Goal: Task Accomplishment & Management: Use online tool/utility

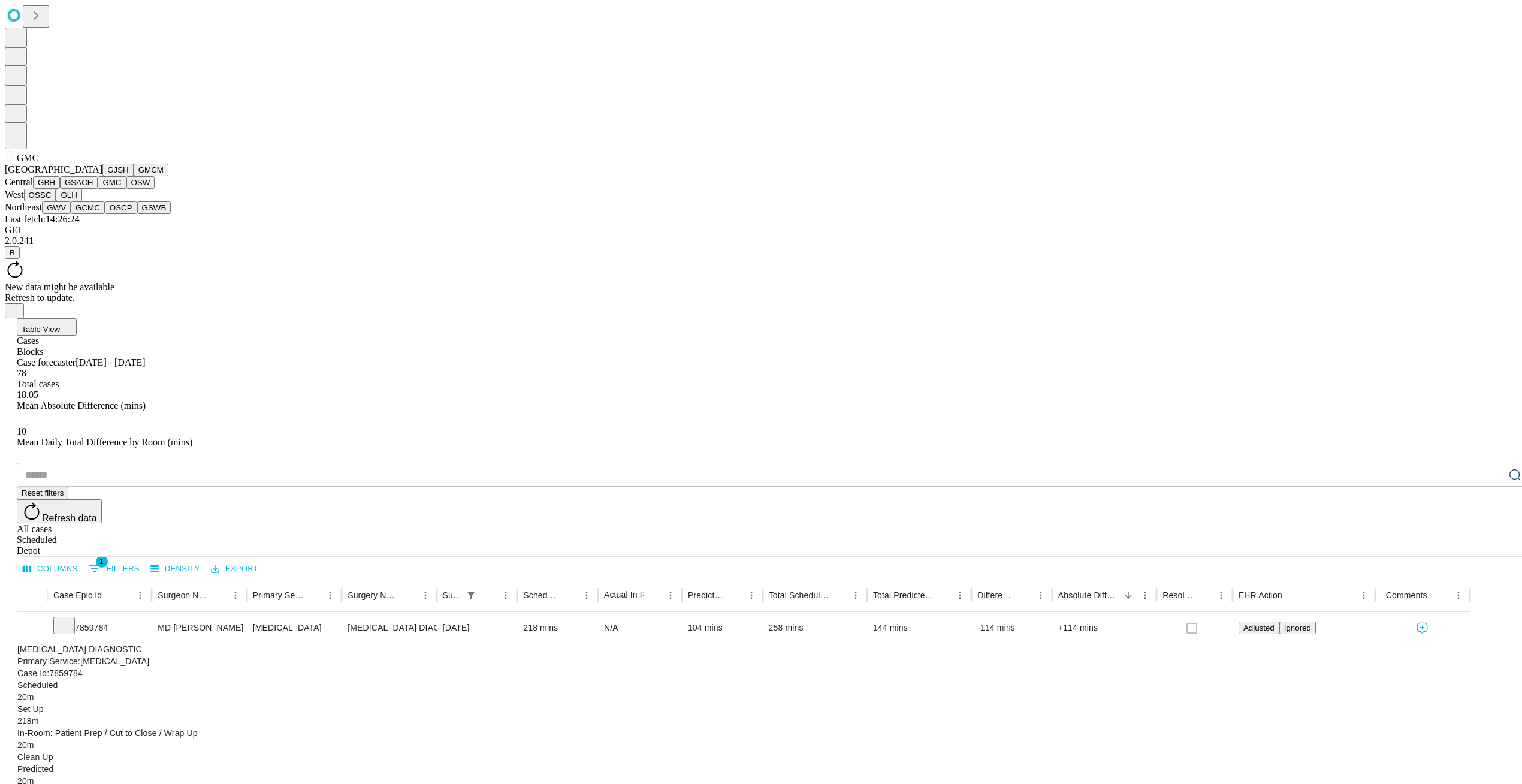
click at [17, 163] on span "GMC" at bounding box center [28, 157] width 22 height 10
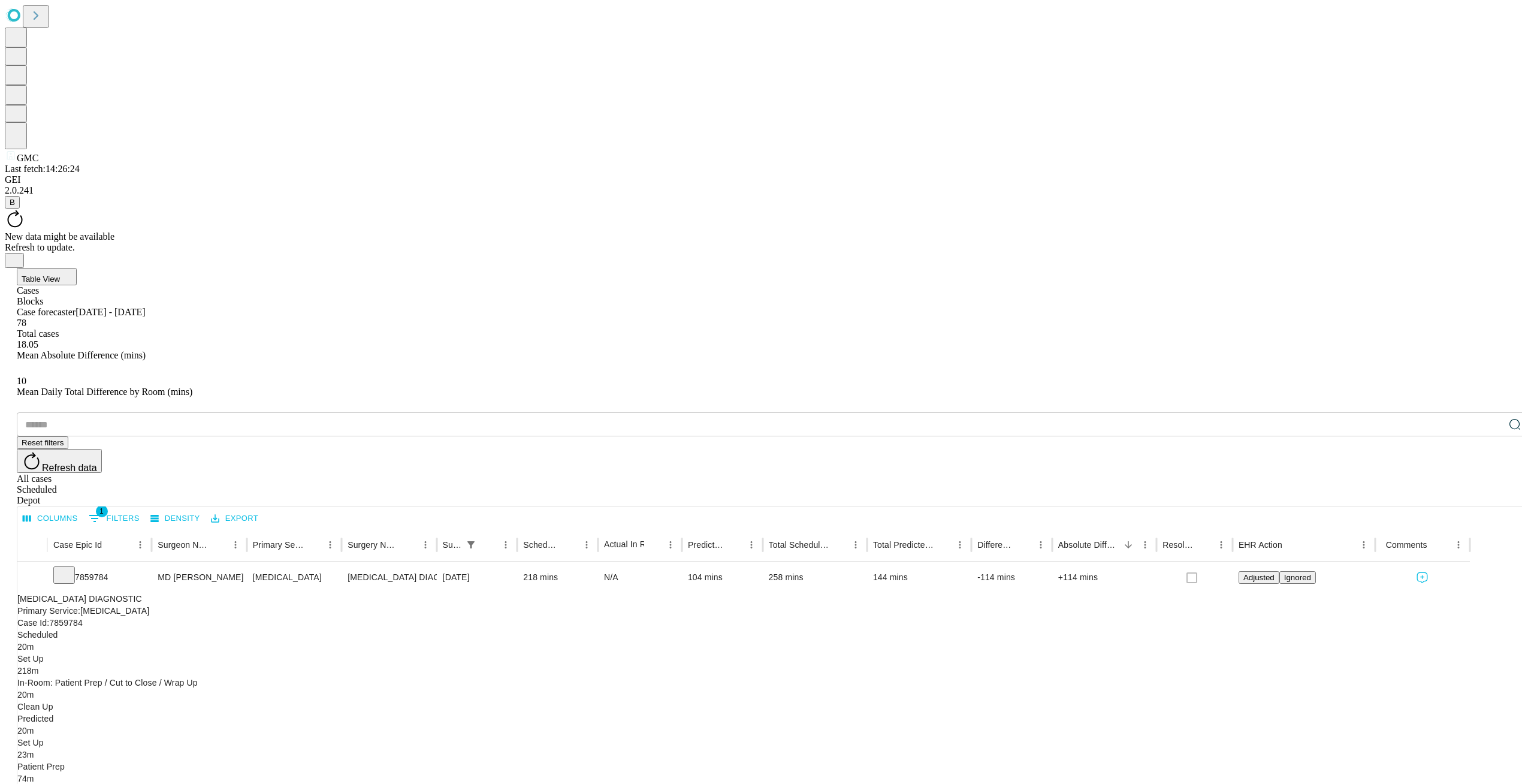
click at [17, 257] on icon "Close" at bounding box center [14, 260] width 5 height 5
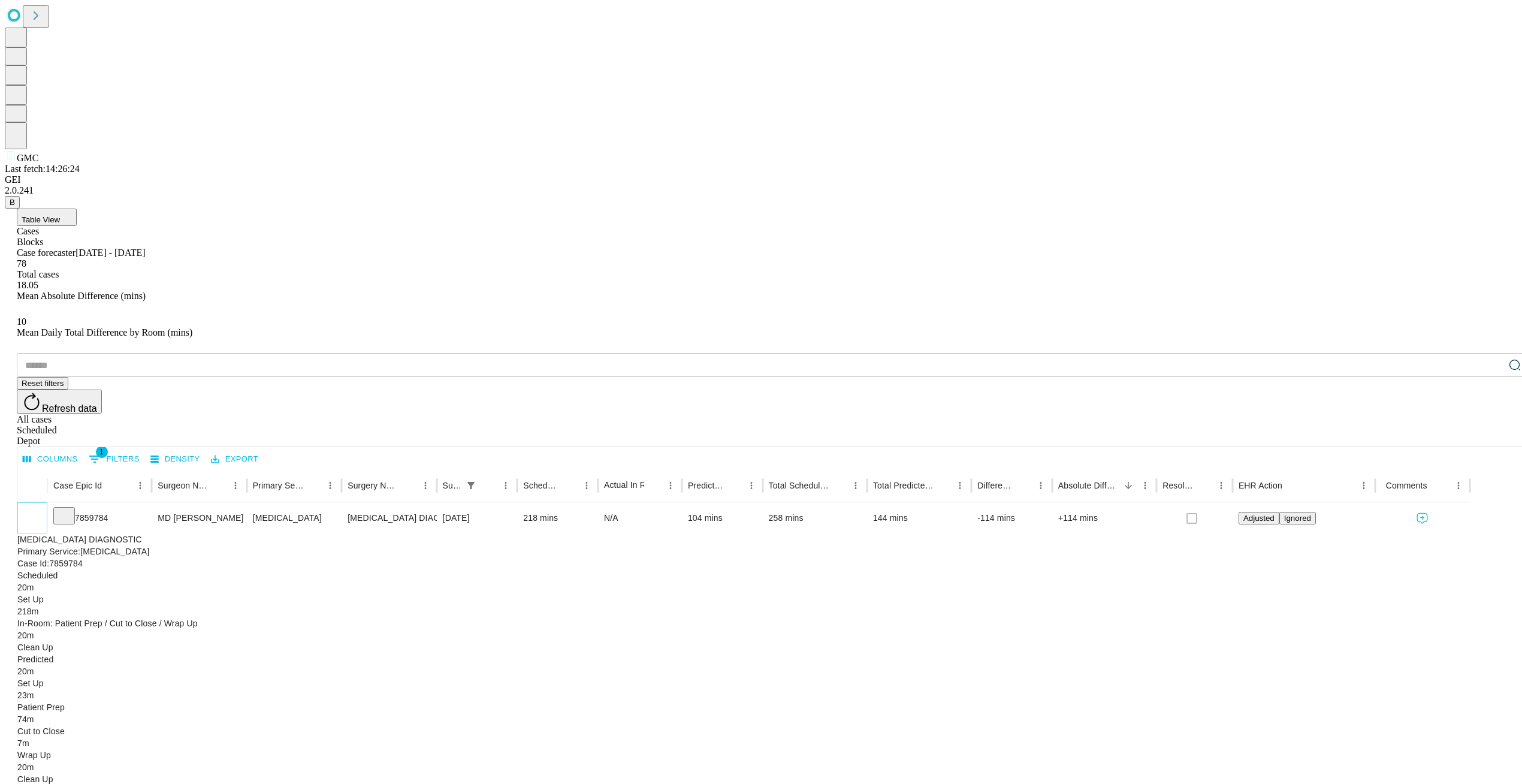
click at [38, 512] on icon "Collapse" at bounding box center [32, 518] width 12 height 12
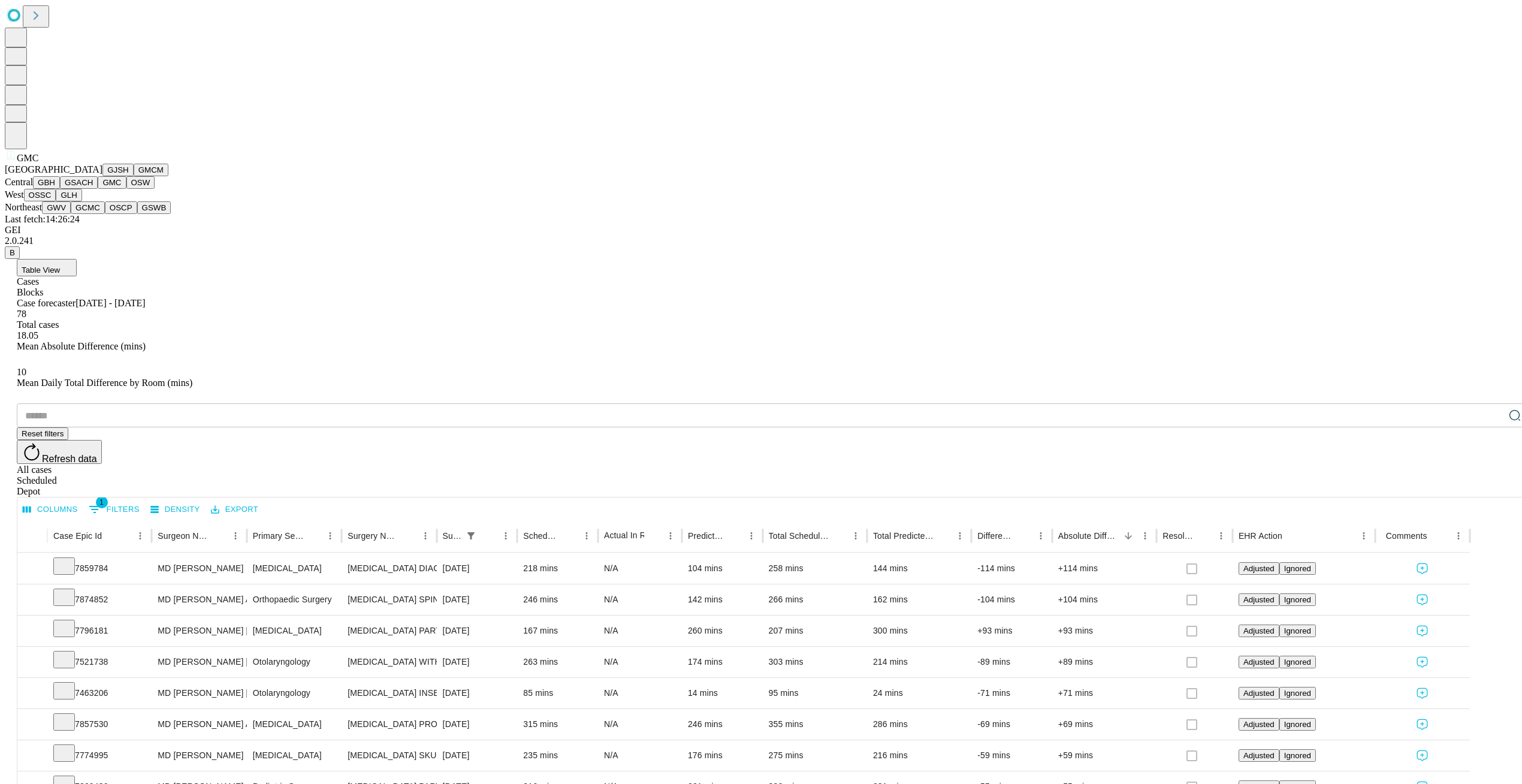
click at [60, 189] on button "GBH" at bounding box center [46, 182] width 27 height 13
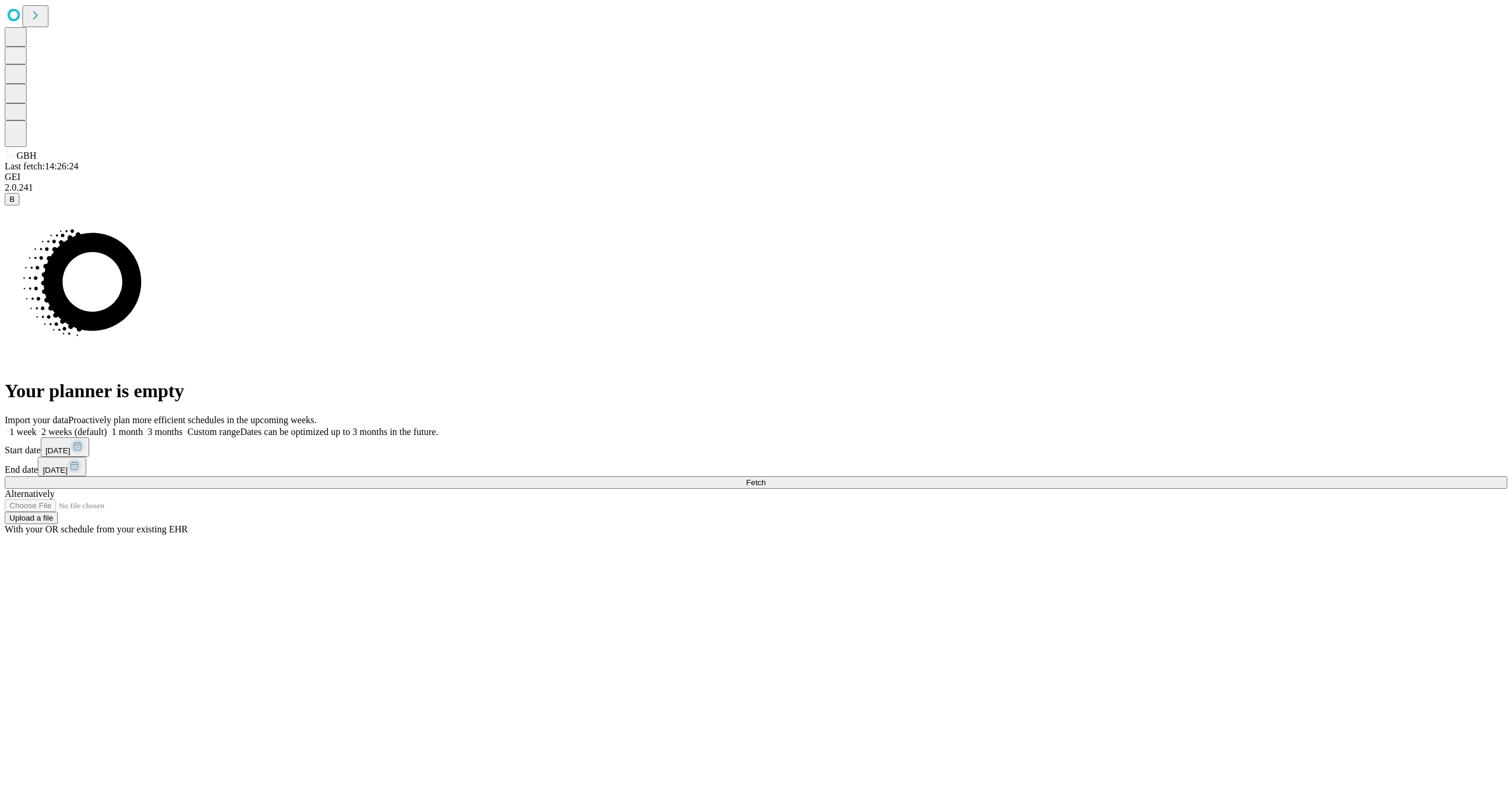
click at [1240, 489] on button "Fetch" at bounding box center [756, 482] width 1503 height 12
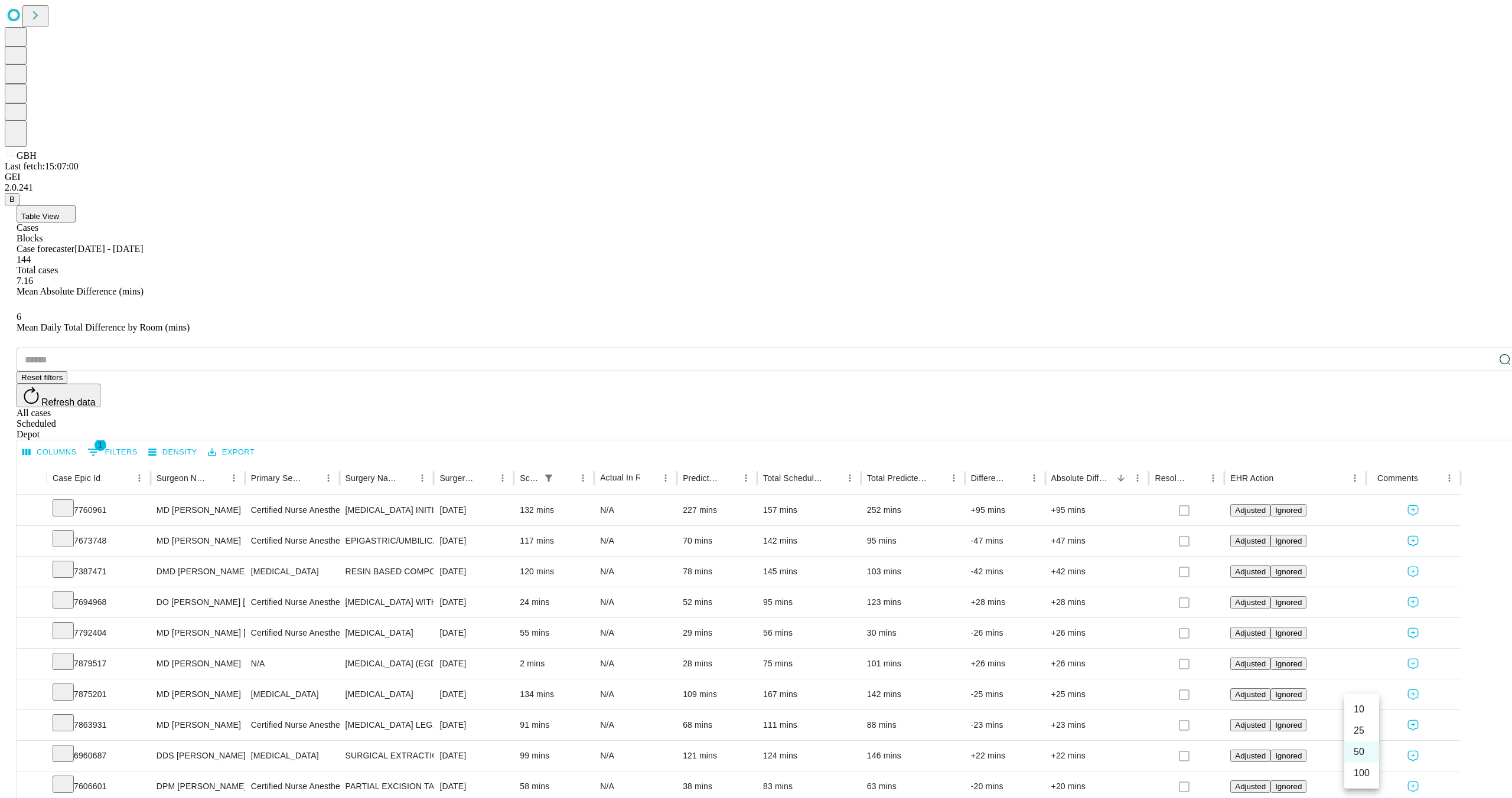
click at [1368, 772] on li "100" at bounding box center [1362, 774] width 35 height 21
type input "***"
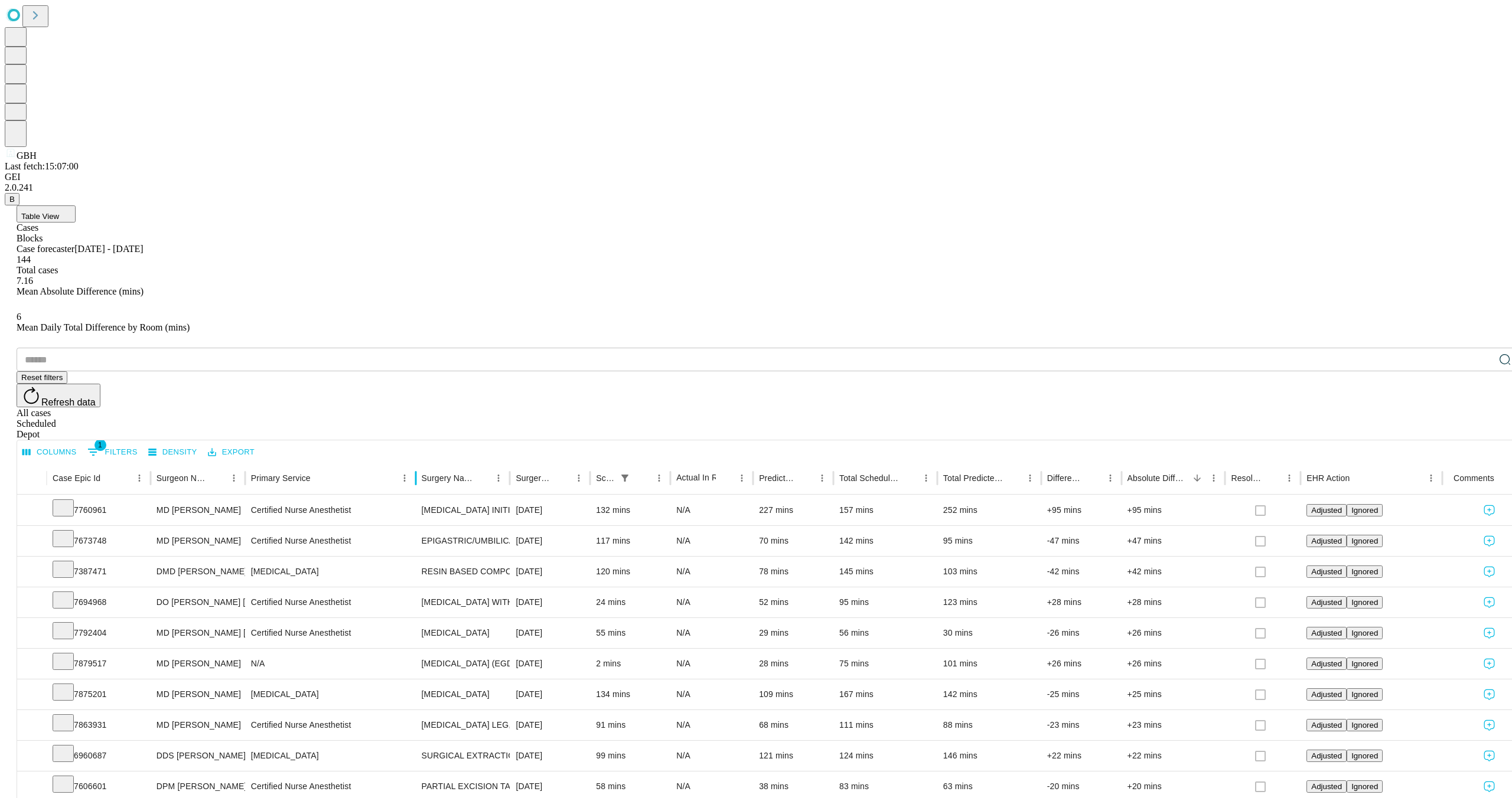
drag, startPoint x: 380, startPoint y: 242, endPoint x: 460, endPoint y: 248, distance: 80.2
click at [419, 462] on div at bounding box center [416, 478] width 6 height 33
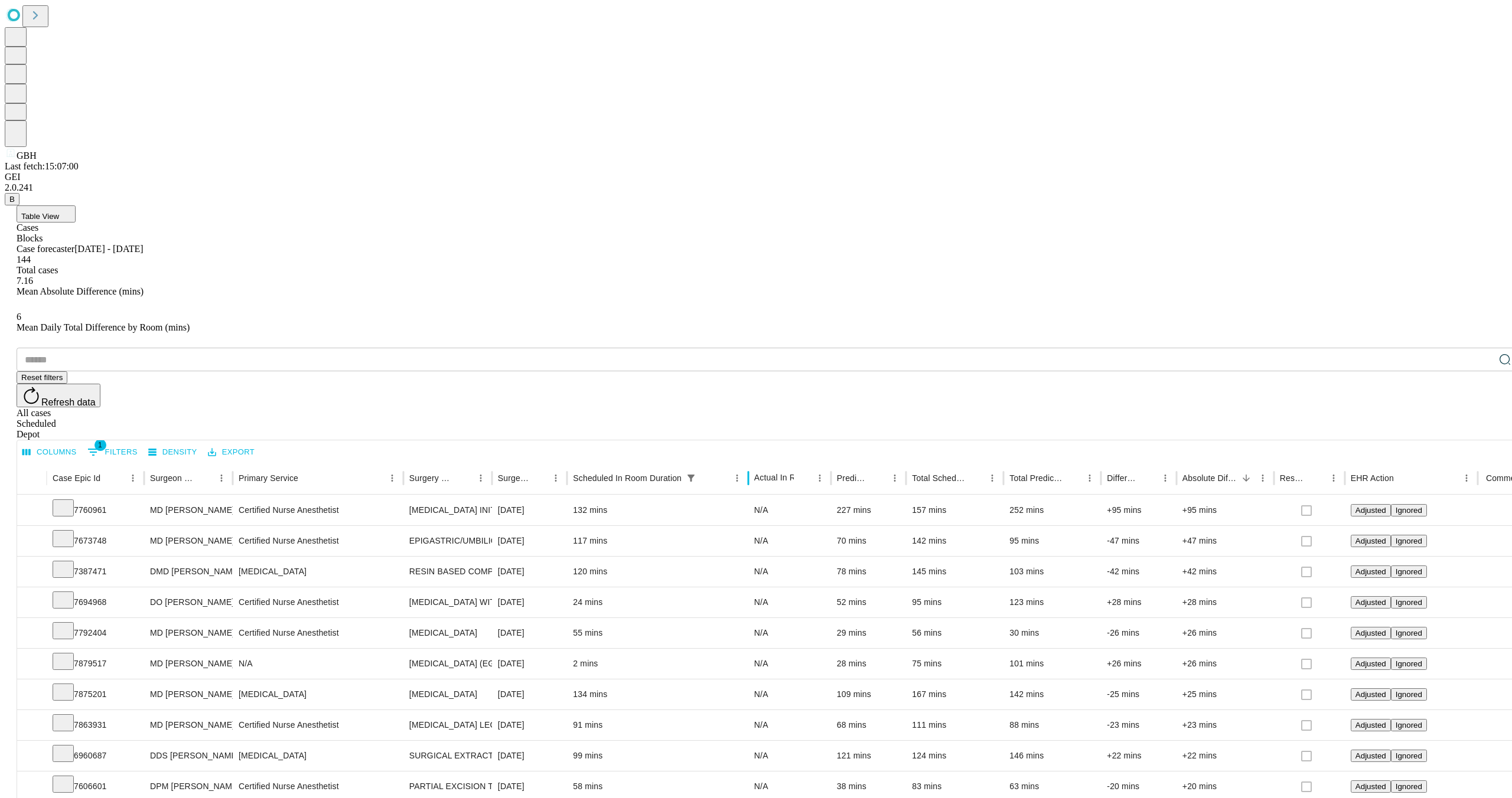
drag, startPoint x: 686, startPoint y: 234, endPoint x: 785, endPoint y: 240, distance: 99.2
click at [752, 462] on div at bounding box center [749, 478] width 6 height 33
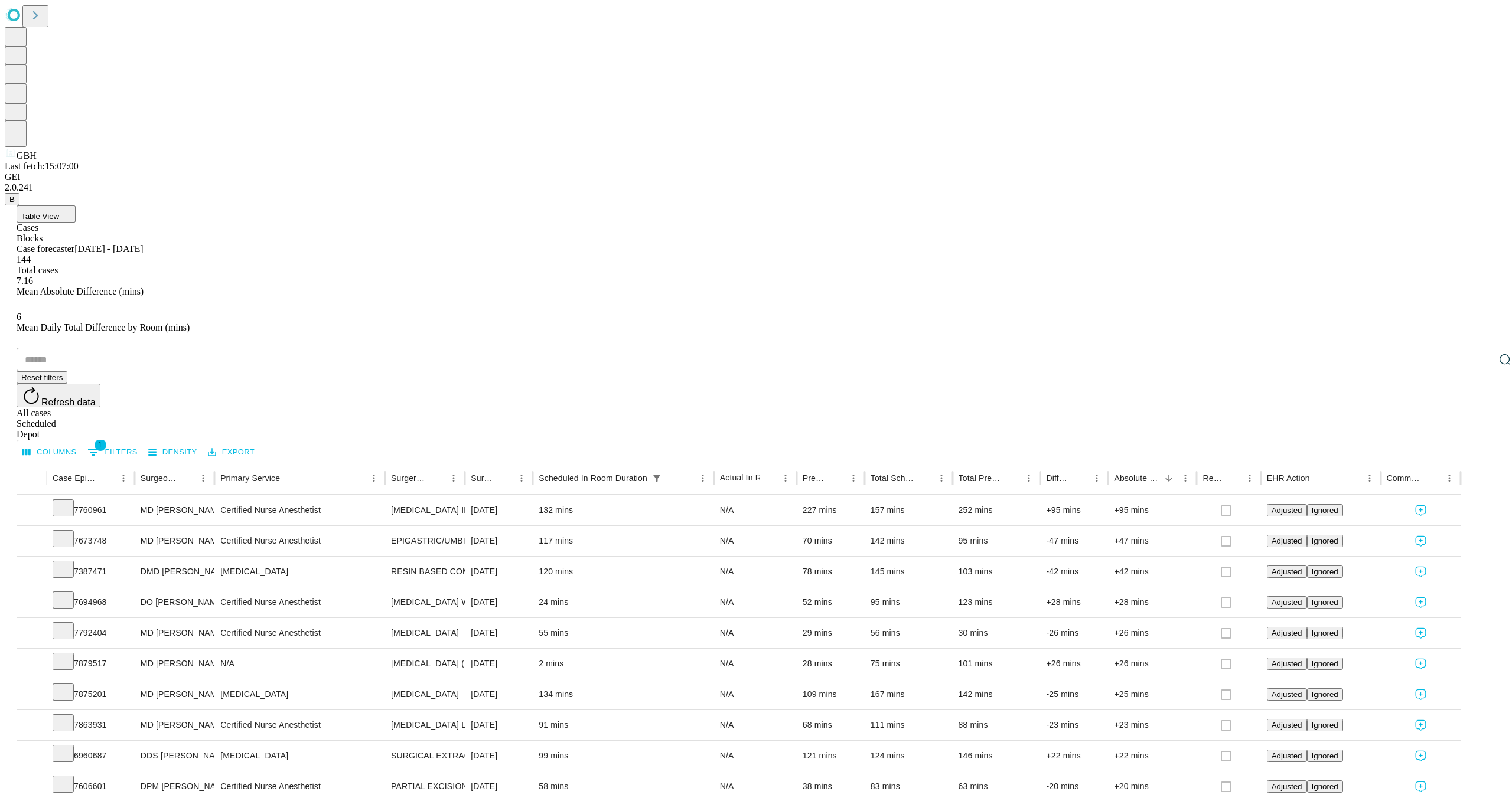
scroll to position [0, 6]
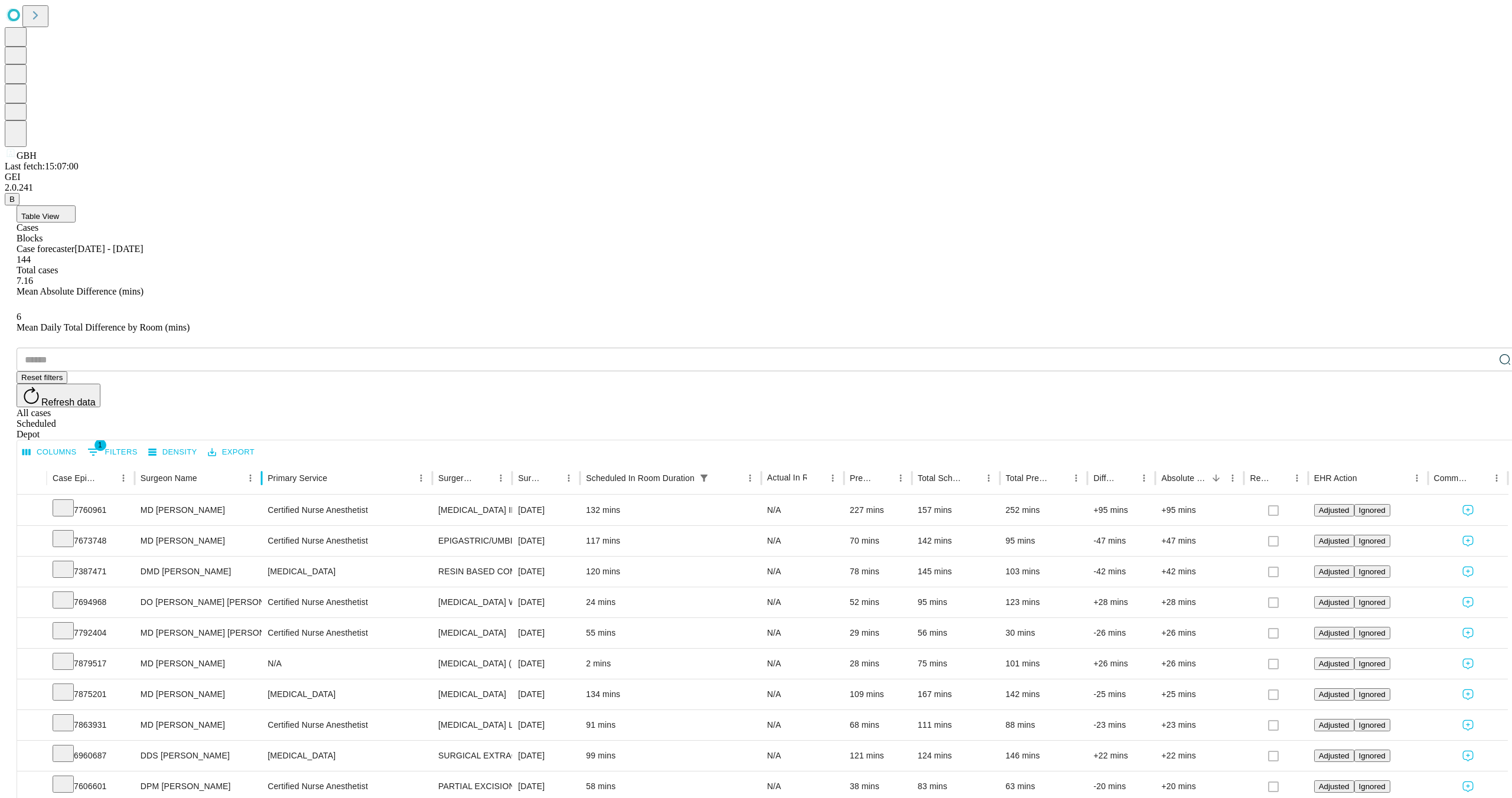
drag, startPoint x: 249, startPoint y: 237, endPoint x: 296, endPoint y: 236, distance: 47.0
click at [265, 462] on div at bounding box center [262, 478] width 6 height 33
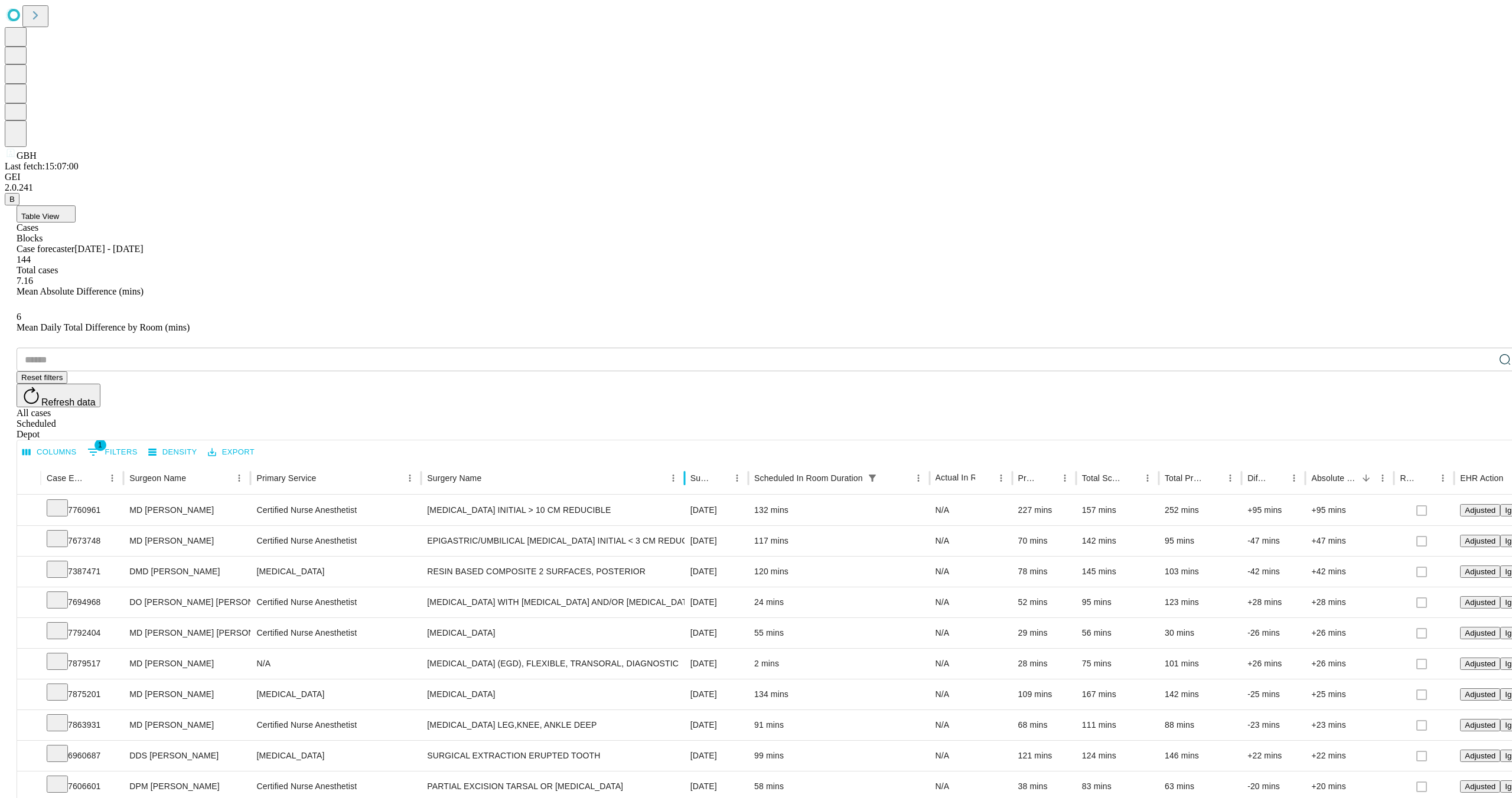
drag, startPoint x: 535, startPoint y: 241, endPoint x: 588, endPoint y: 251, distance: 53.9
click at [721, 462] on div "Case Epic Id Surgeon Name Primary Service Surgery Name Surgery Date Scheduled I…" at bounding box center [827, 478] width 1632 height 33
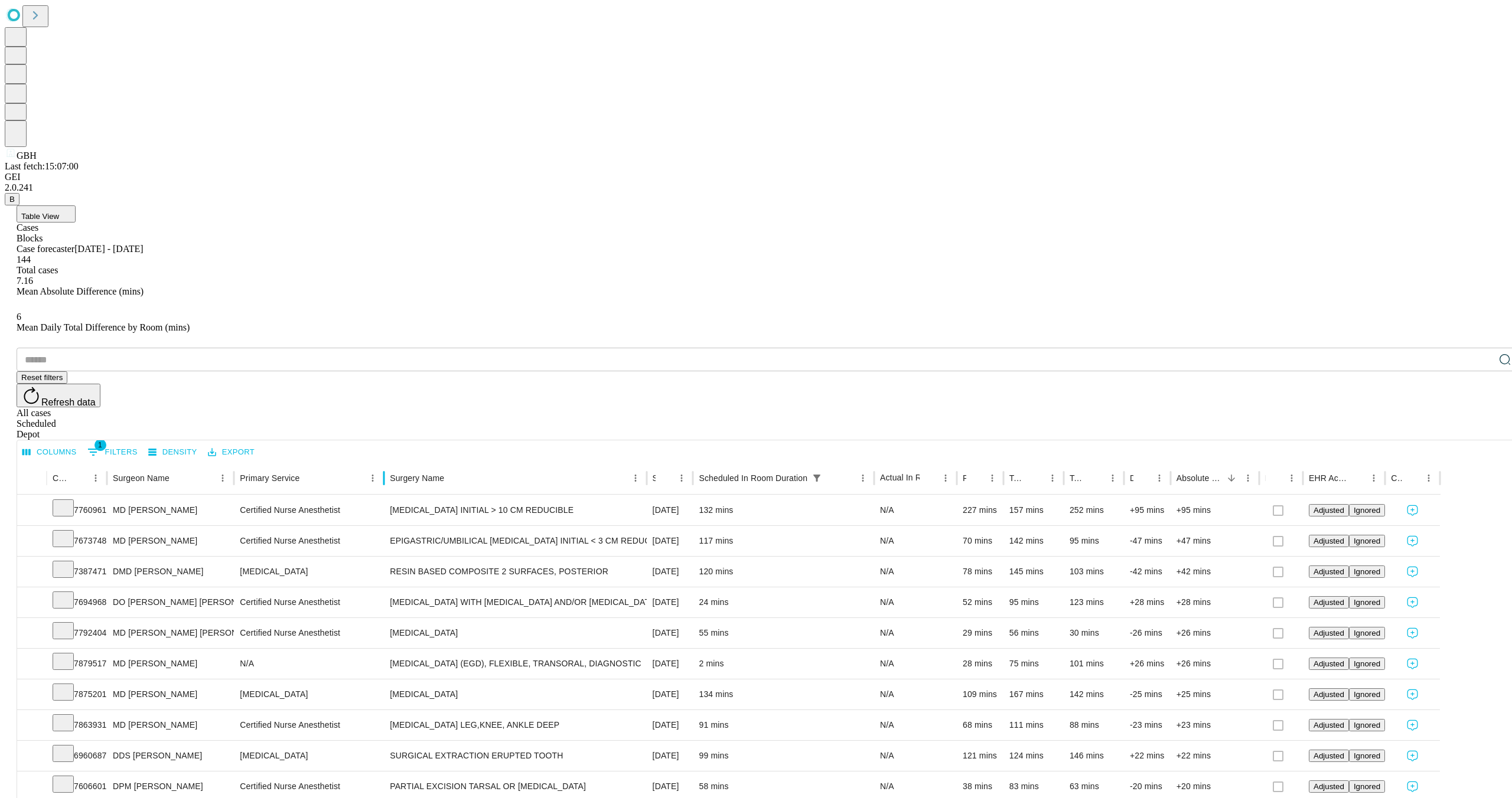
scroll to position [0, 0]
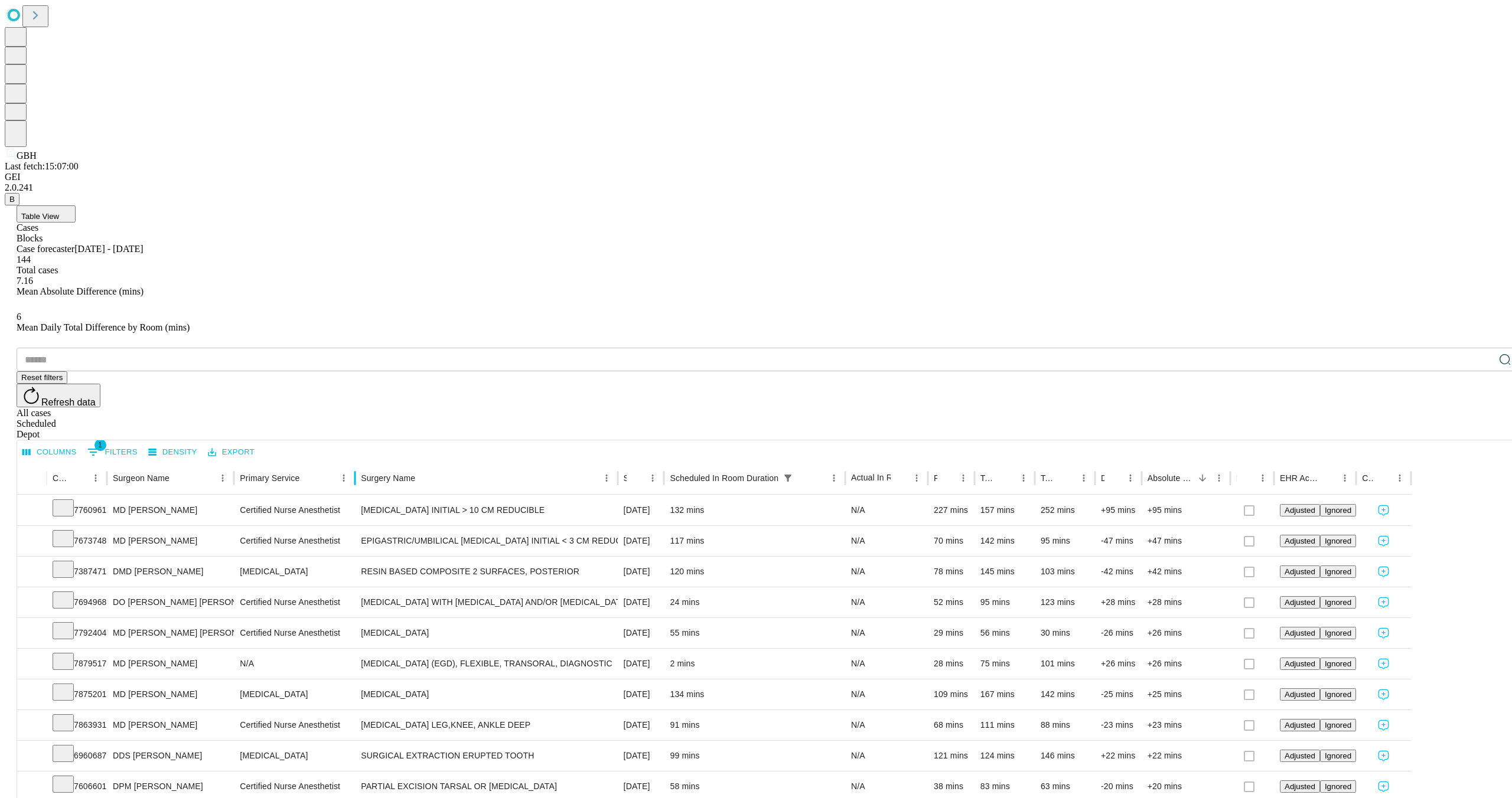
drag, startPoint x: 436, startPoint y: 238, endPoint x: 381, endPoint y: 252, distance: 56.8
click at [358, 462] on div at bounding box center [355, 478] width 6 height 33
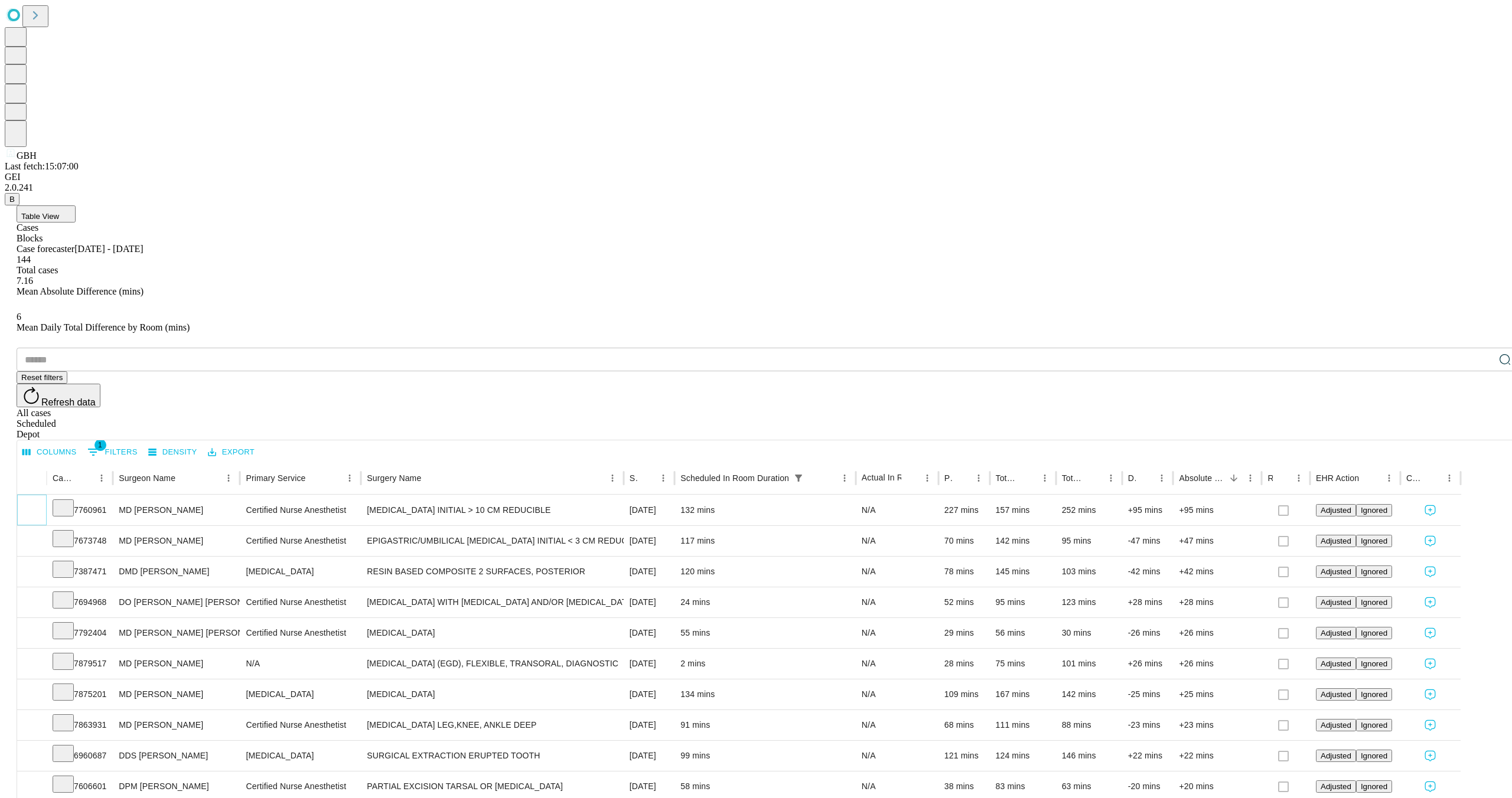
click at [38, 504] on icon "Expand" at bounding box center [32, 510] width 12 height 12
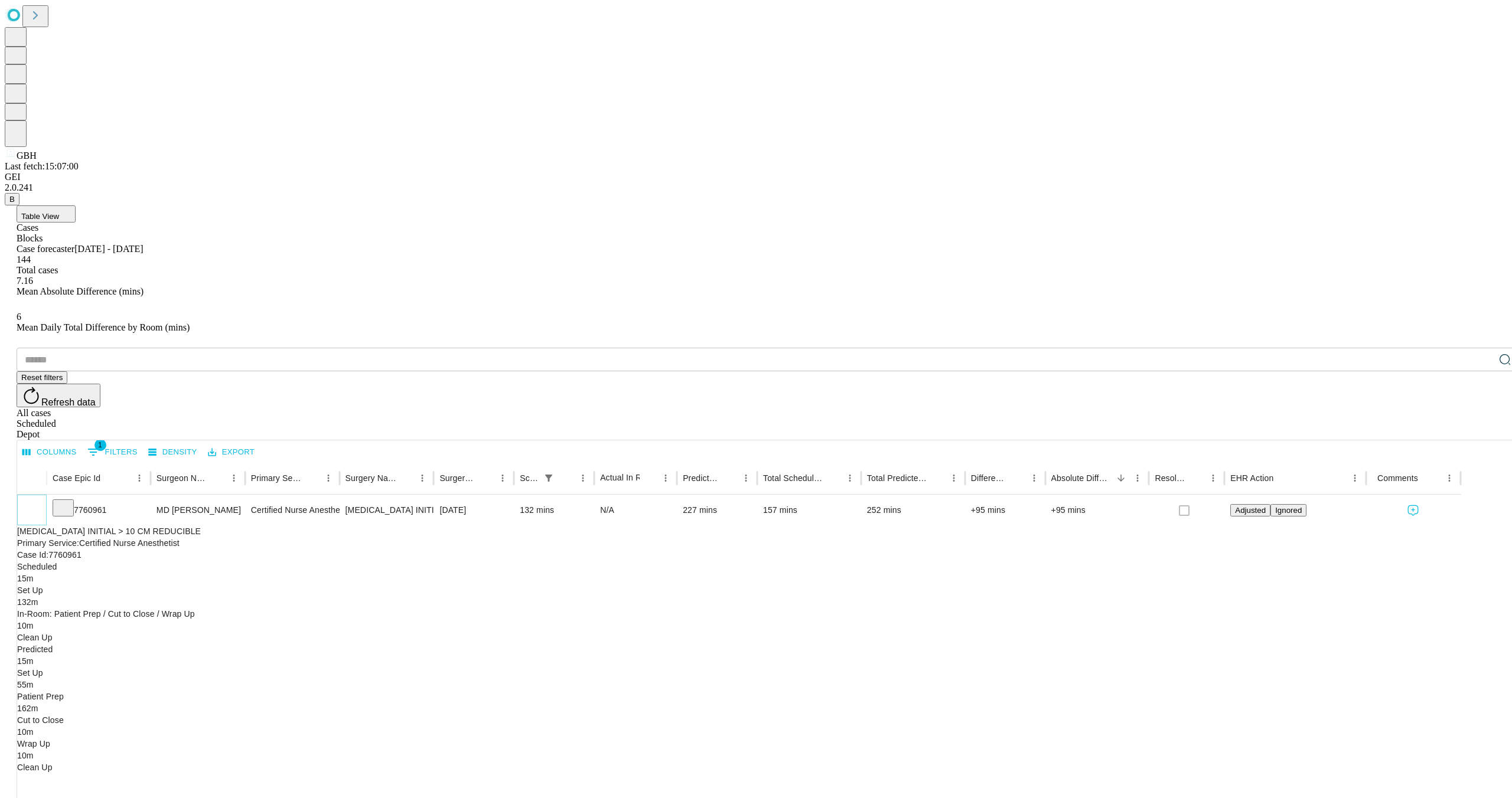
scroll to position [1, 1]
click at [35, 509] on icon "Collapse" at bounding box center [32, 511] width 6 height 4
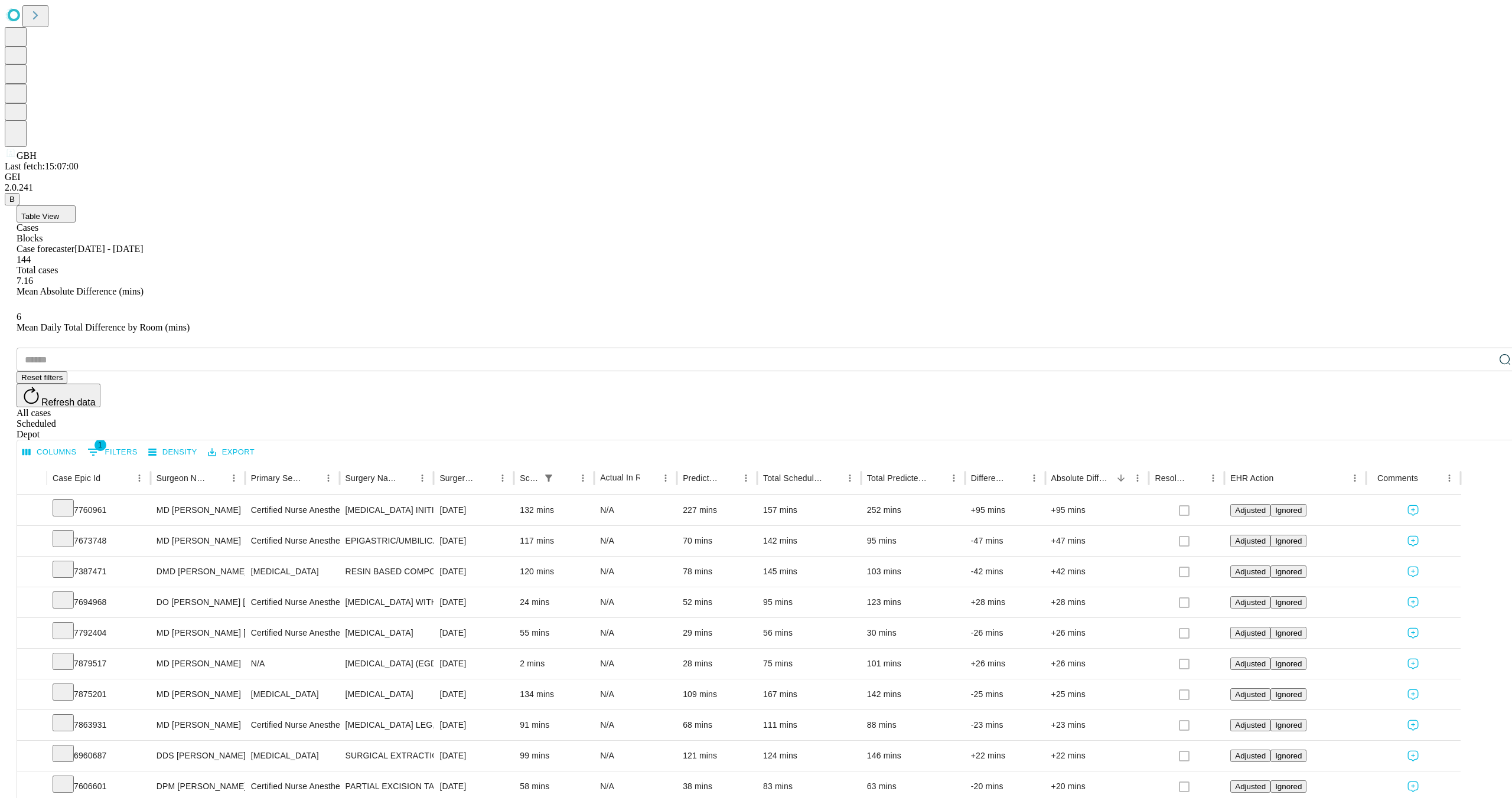
click at [1477, 429] on div "Depot" at bounding box center [768, 435] width 1503 height 11
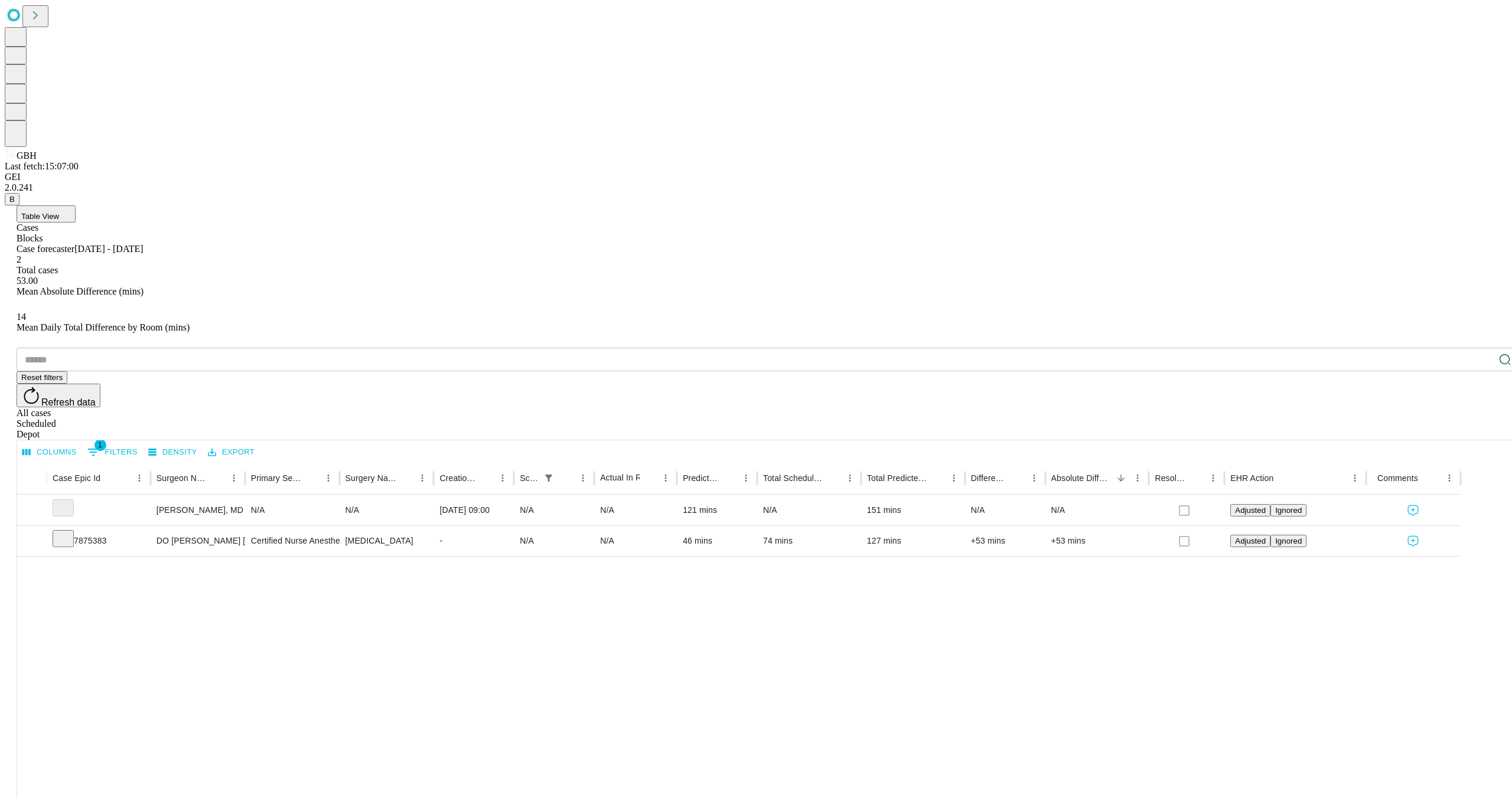
scroll to position [0, 1]
click at [1446, 419] on div "Scheduled" at bounding box center [768, 424] width 1503 height 11
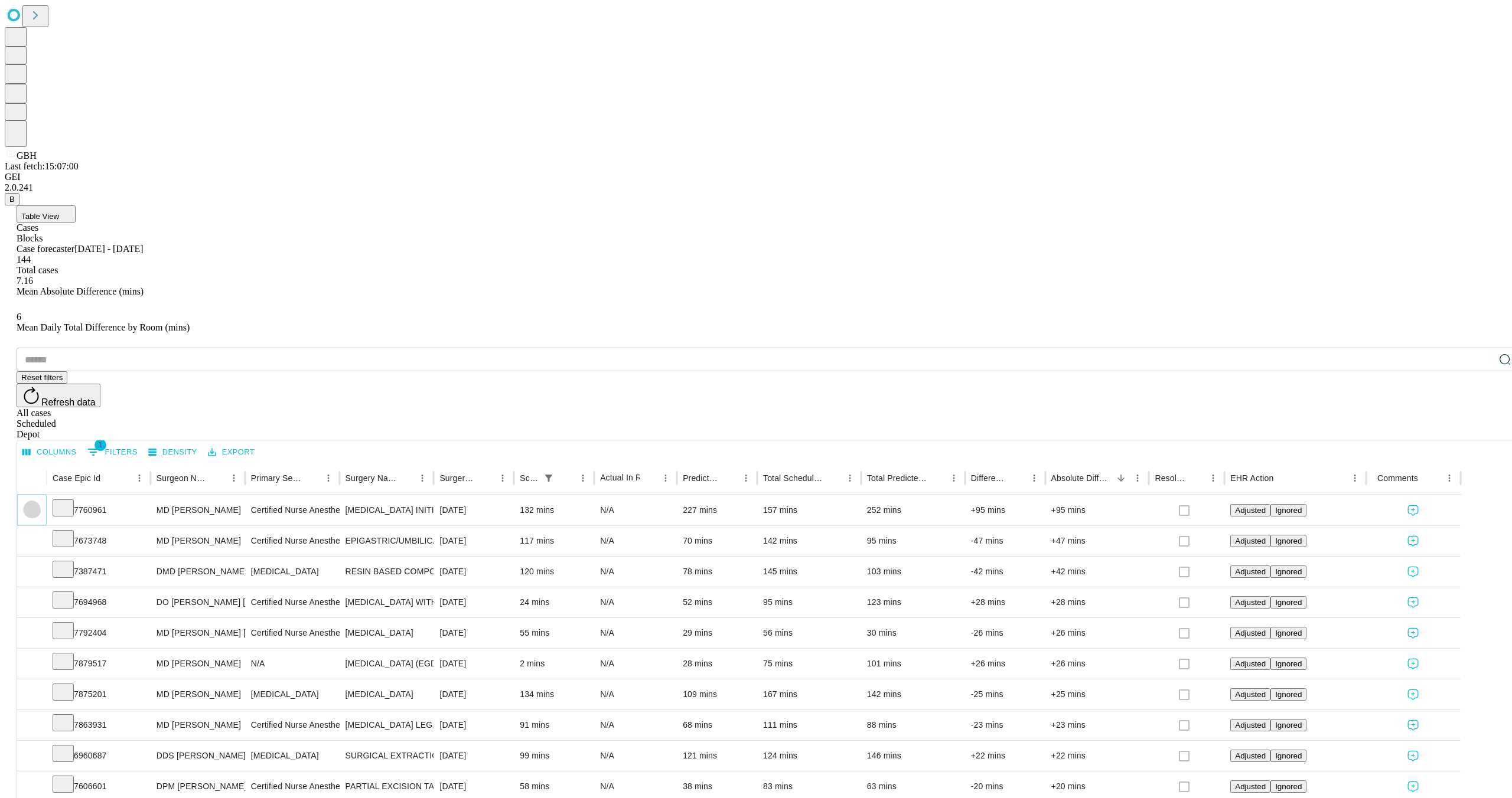
click at [38, 504] on icon "Expand" at bounding box center [32, 510] width 12 height 12
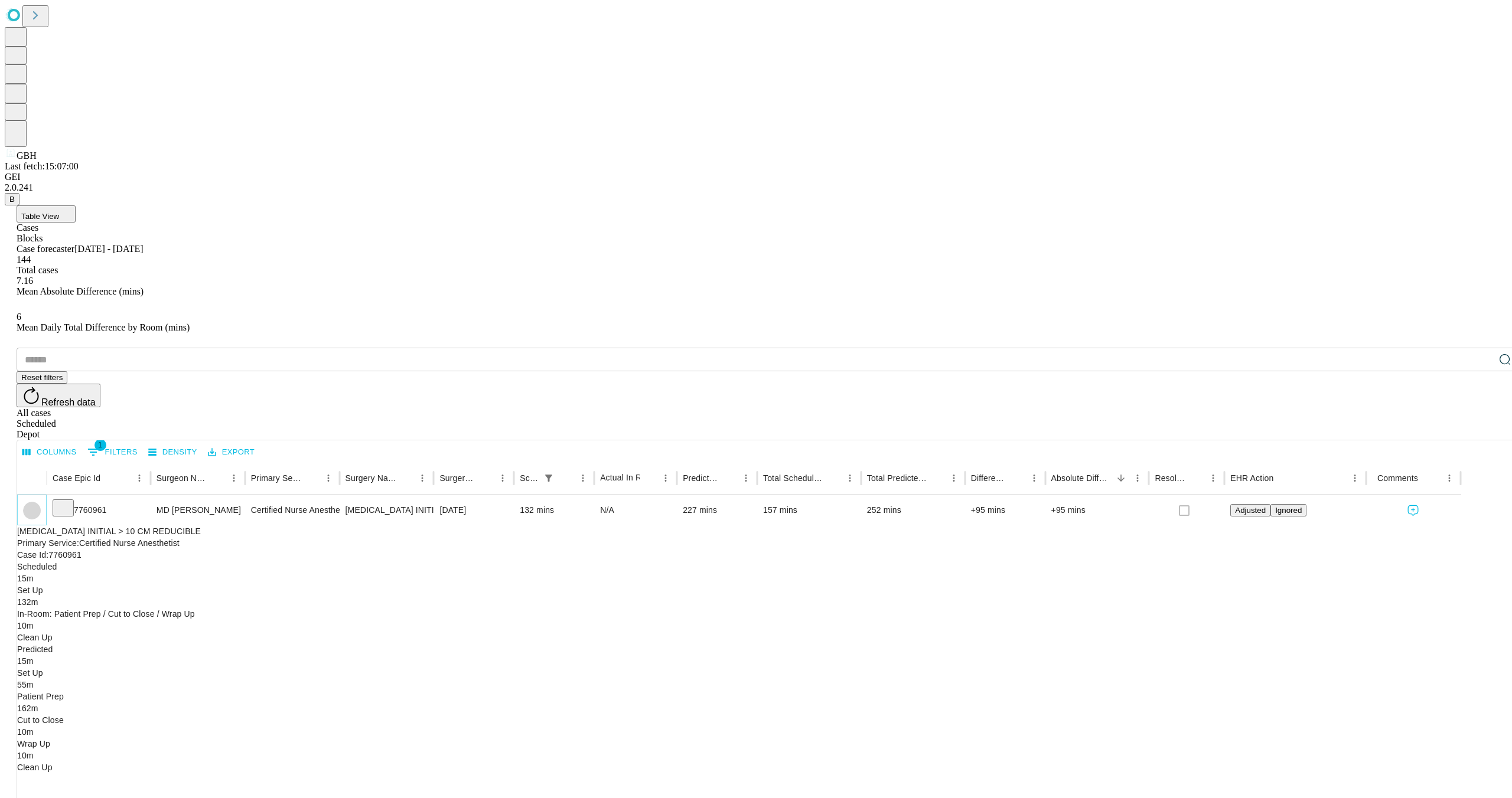
click at [38, 505] on icon "Collapse" at bounding box center [32, 511] width 12 height 12
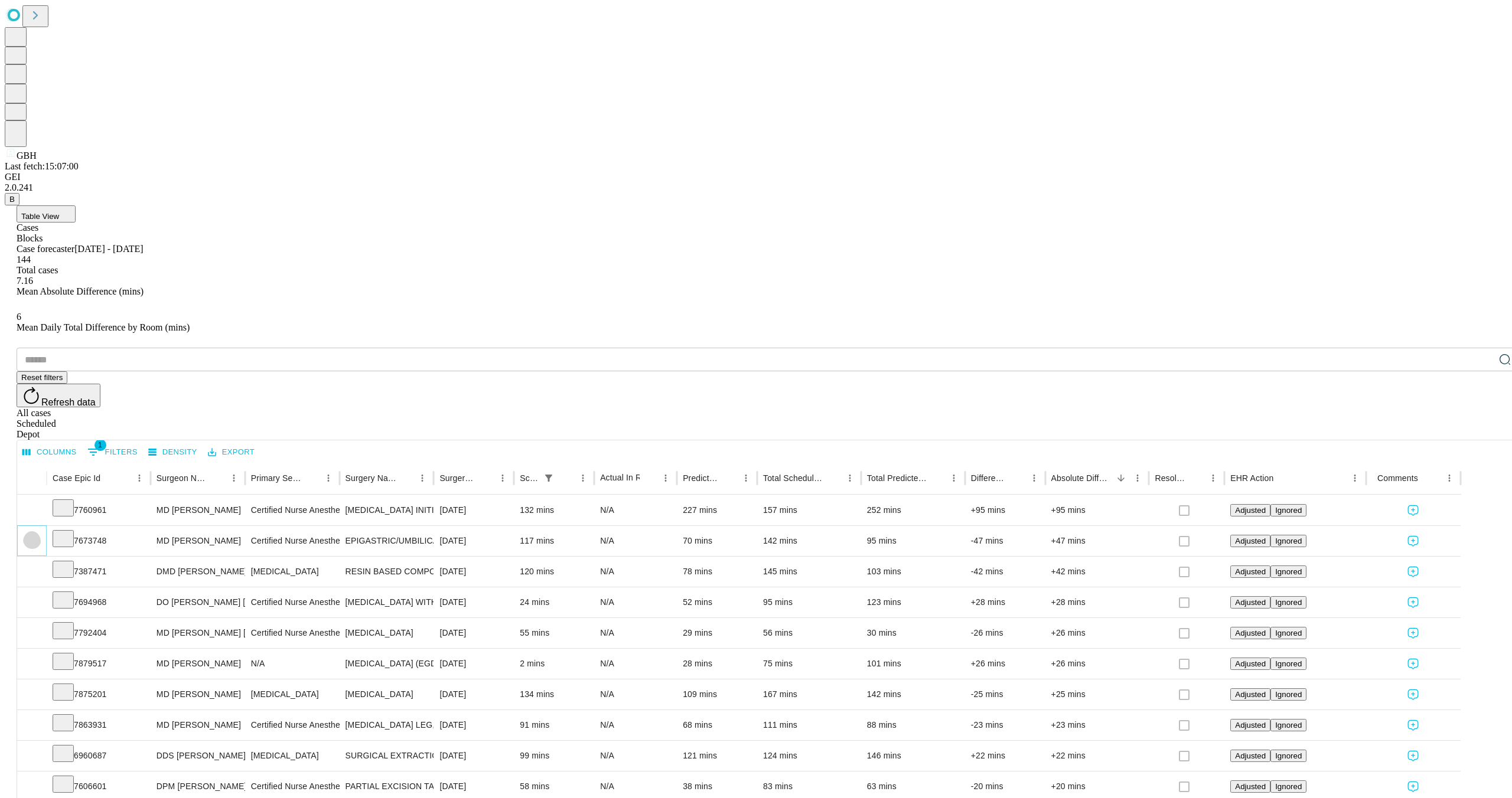
click at [38, 535] on icon "Expand" at bounding box center [32, 540] width 12 height 12
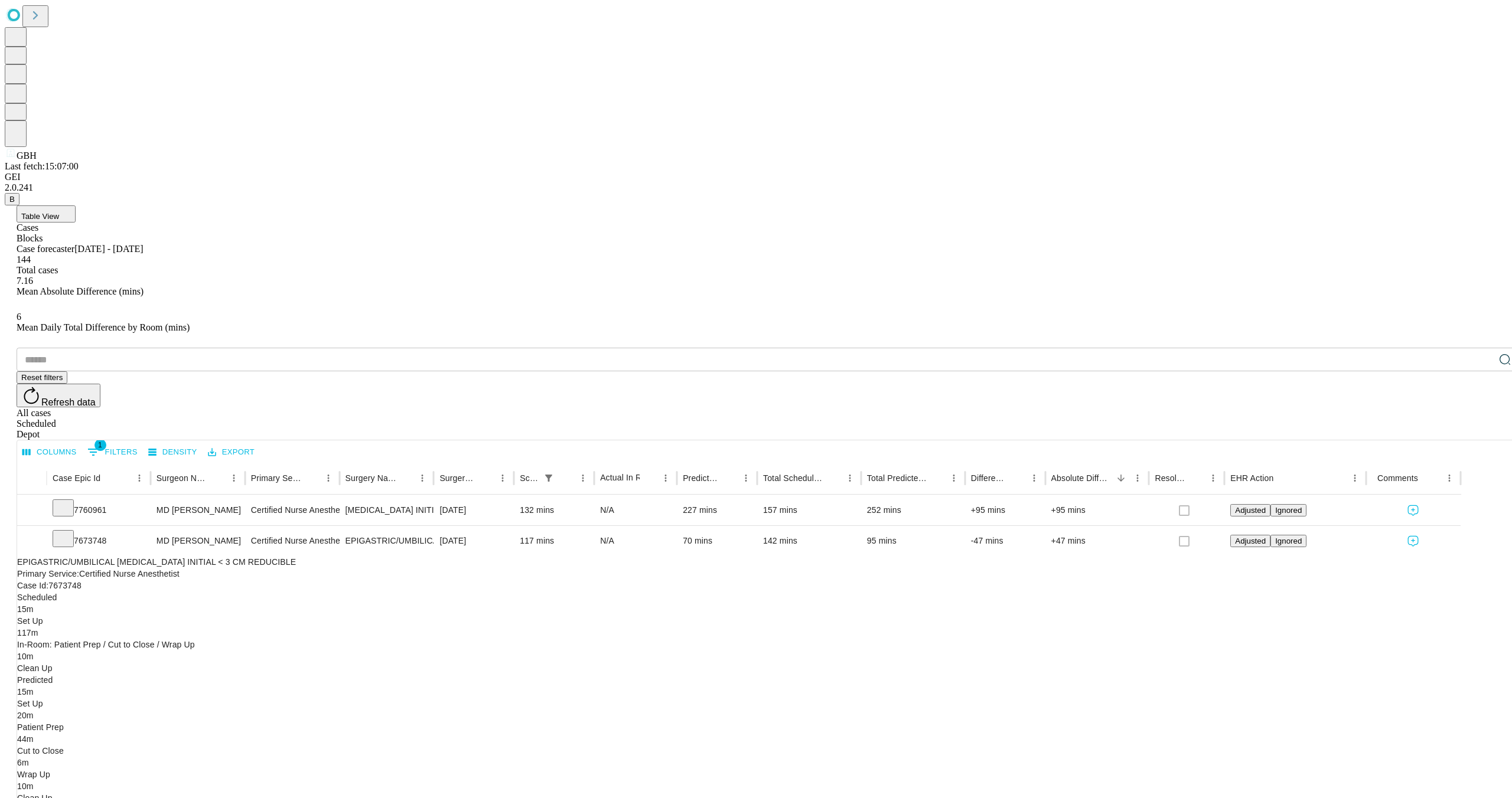
click at [76, 205] on button "Table View" at bounding box center [46, 214] width 59 height 17
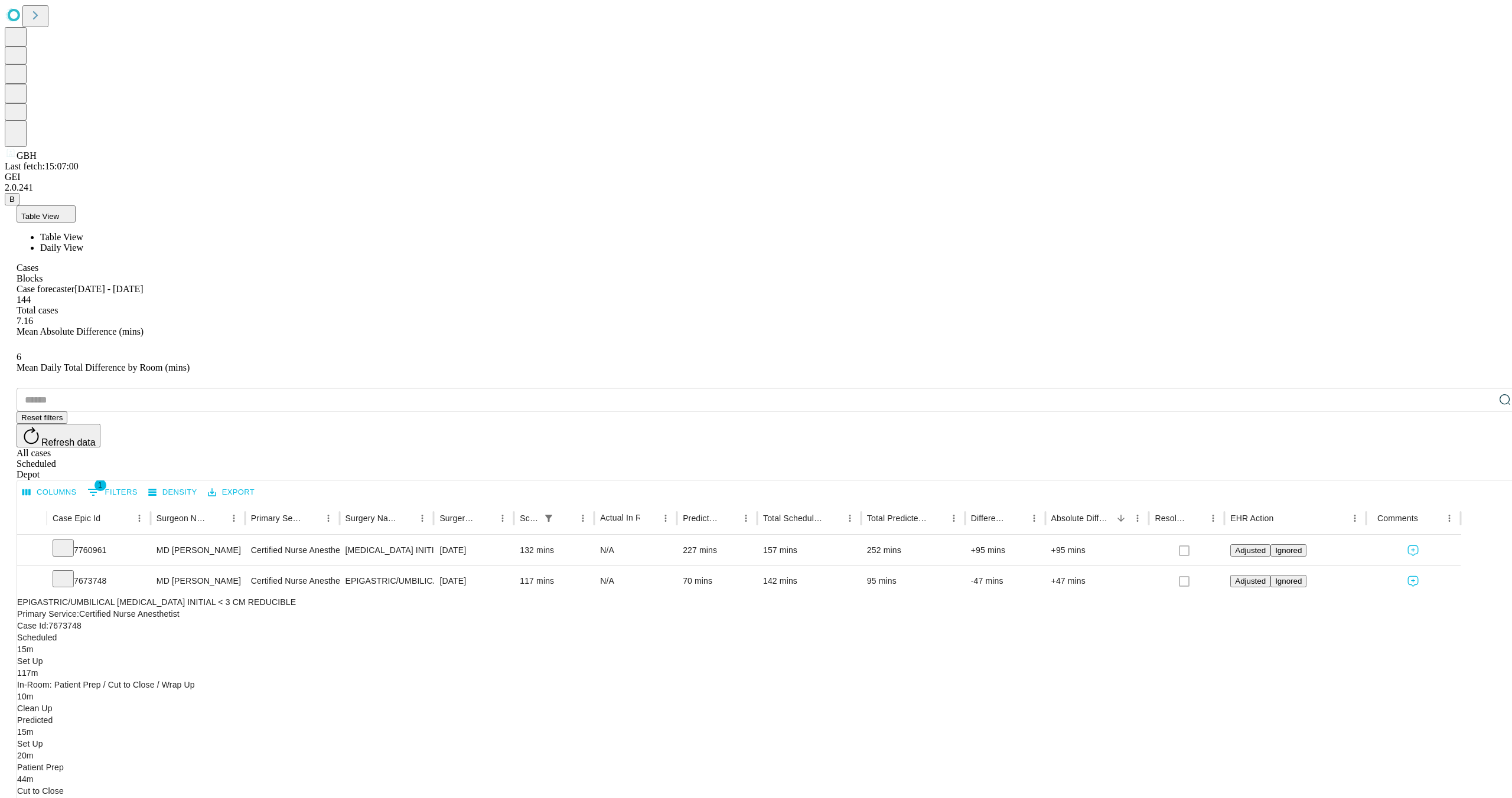
click at [84, 243] on span "Daily View" at bounding box center [62, 247] width 43 height 10
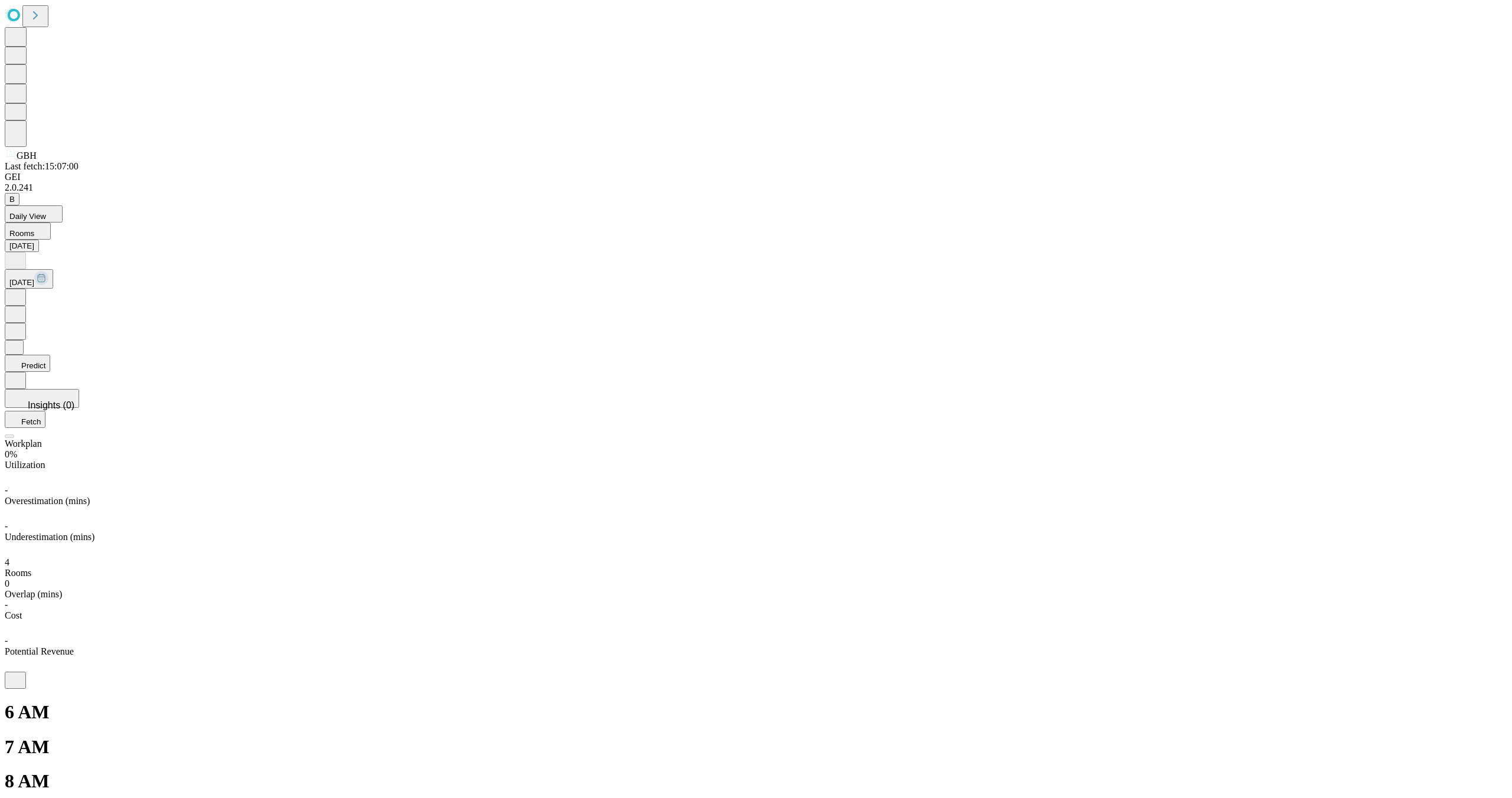
click at [63, 205] on button "Daily View" at bounding box center [34, 214] width 58 height 17
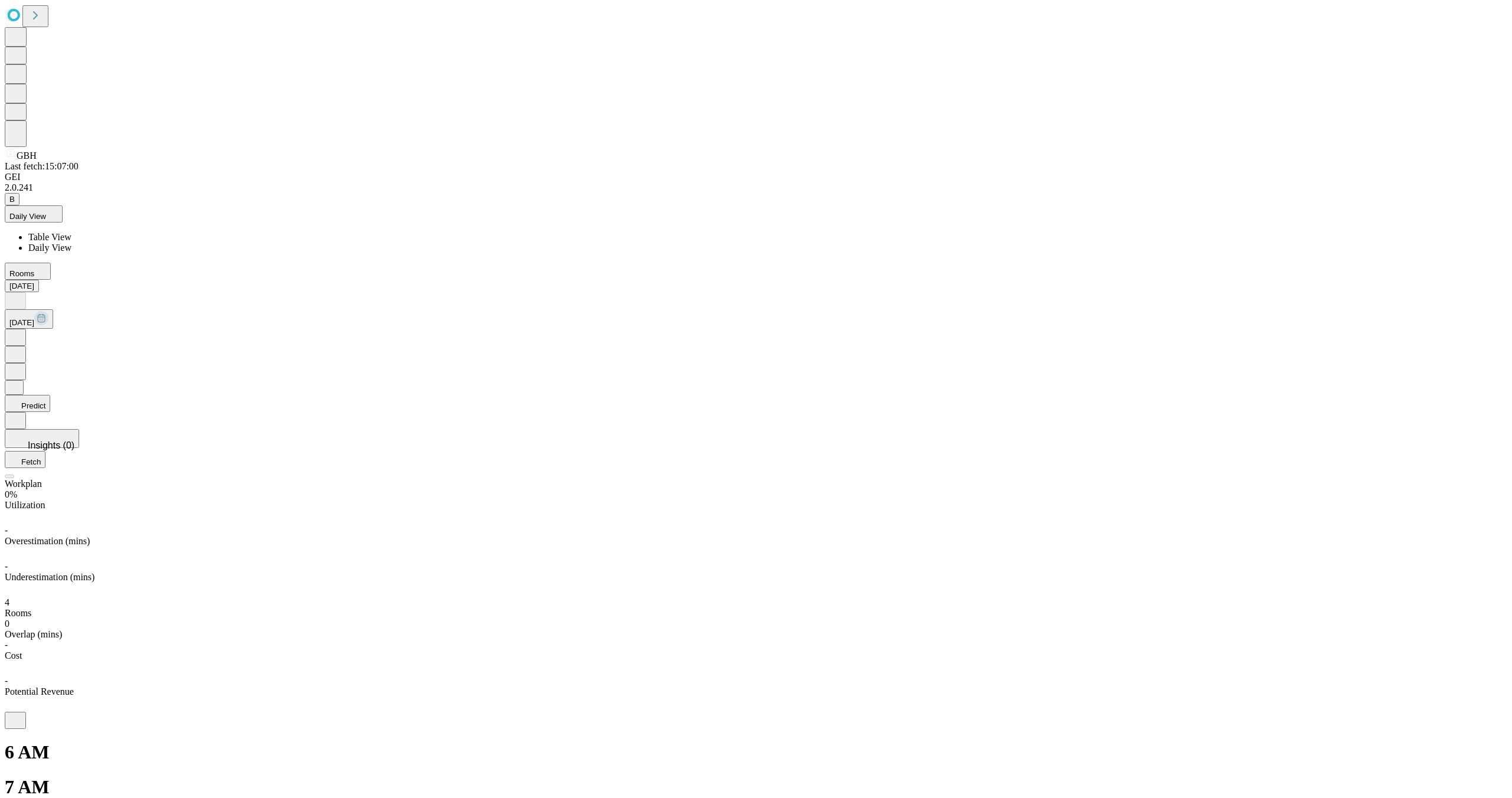
click at [72, 232] on span "Table View" at bounding box center [50, 237] width 43 height 10
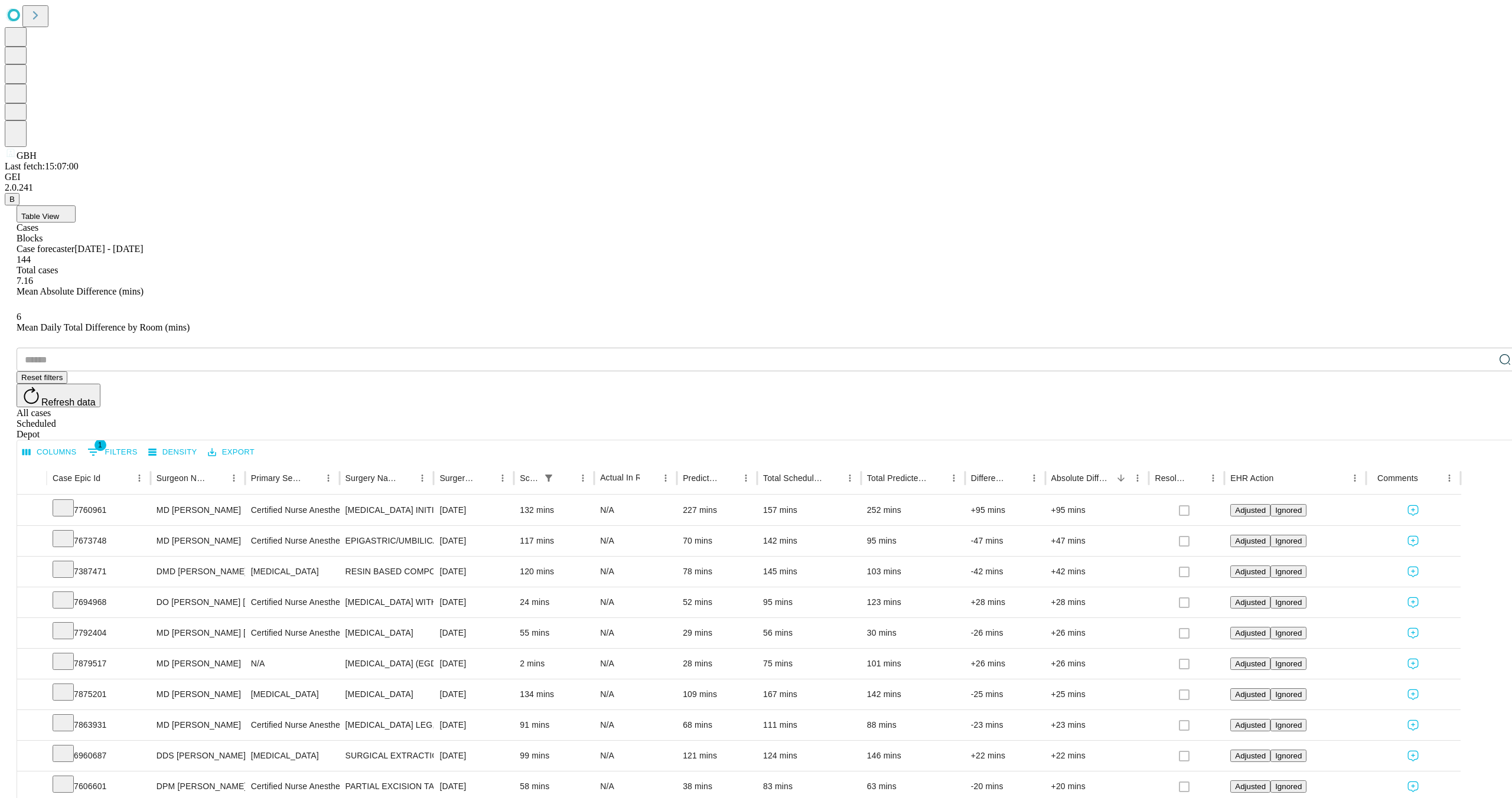
click at [76, 205] on button "Table View" at bounding box center [46, 214] width 59 height 17
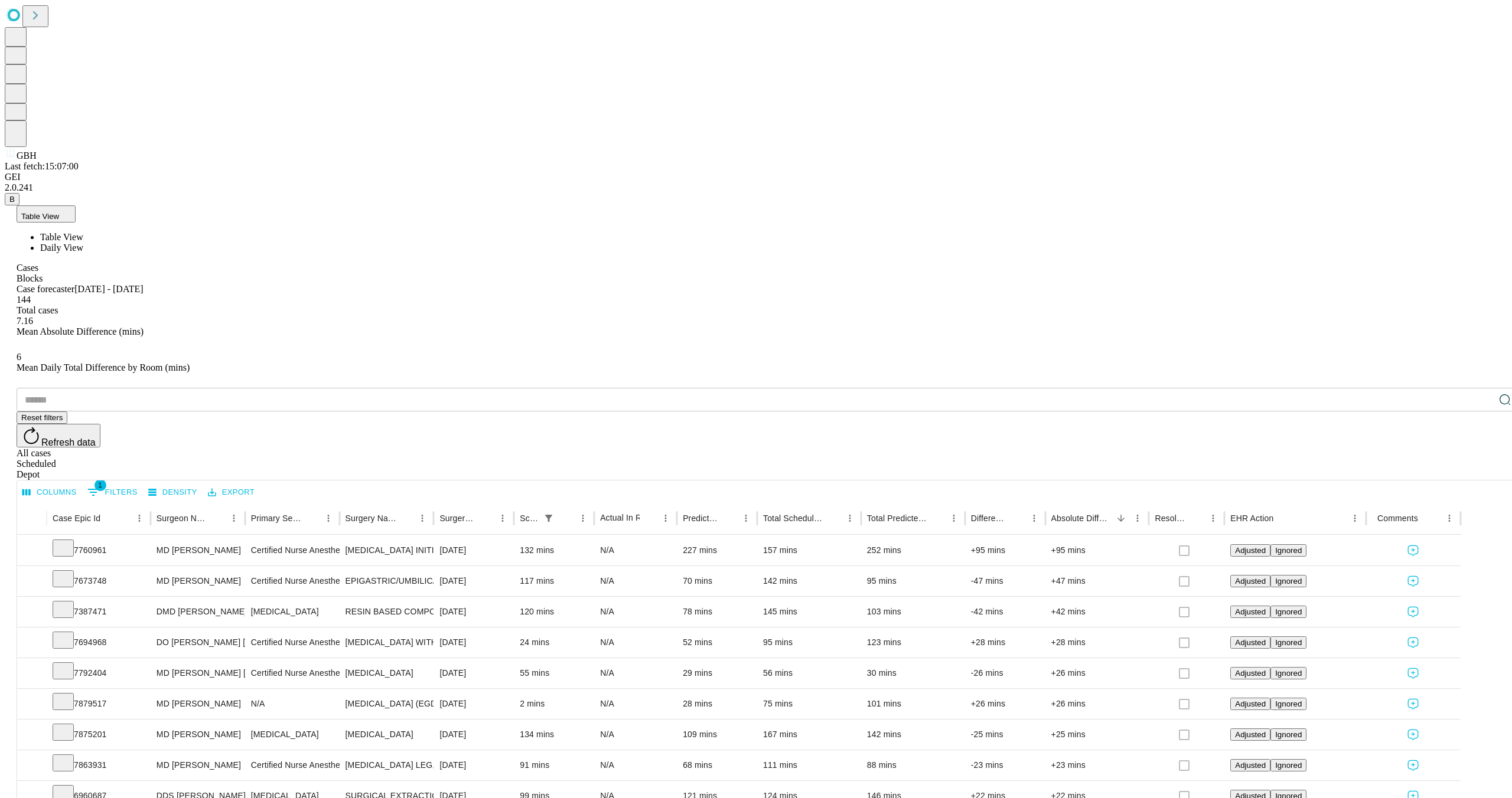
click at [121, 243] on li "Daily View" at bounding box center [779, 248] width 1479 height 11
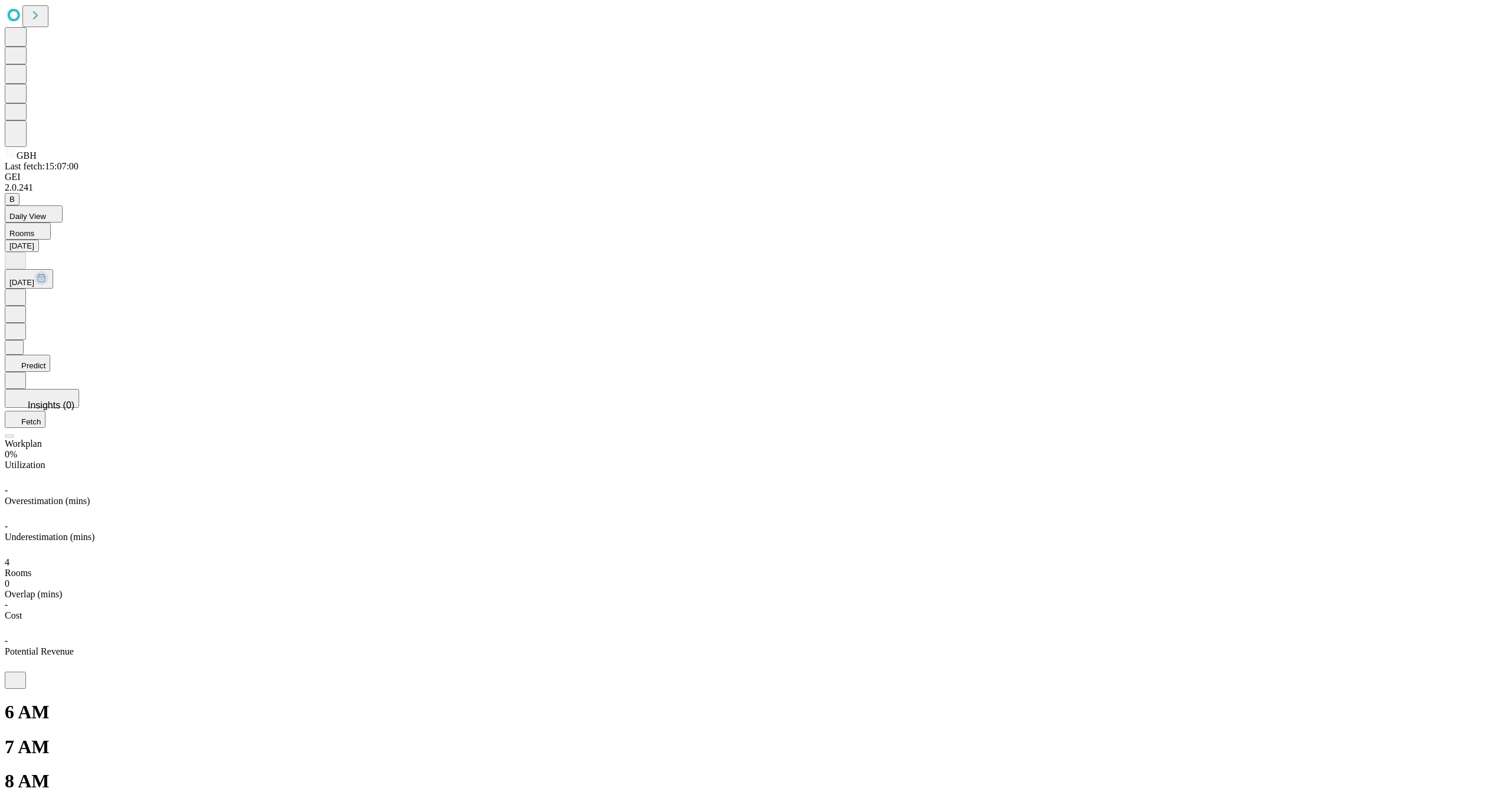
click at [21, 291] on icon at bounding box center [15, 297] width 12 height 12
click at [21, 254] on icon at bounding box center [15, 260] width 12 height 12
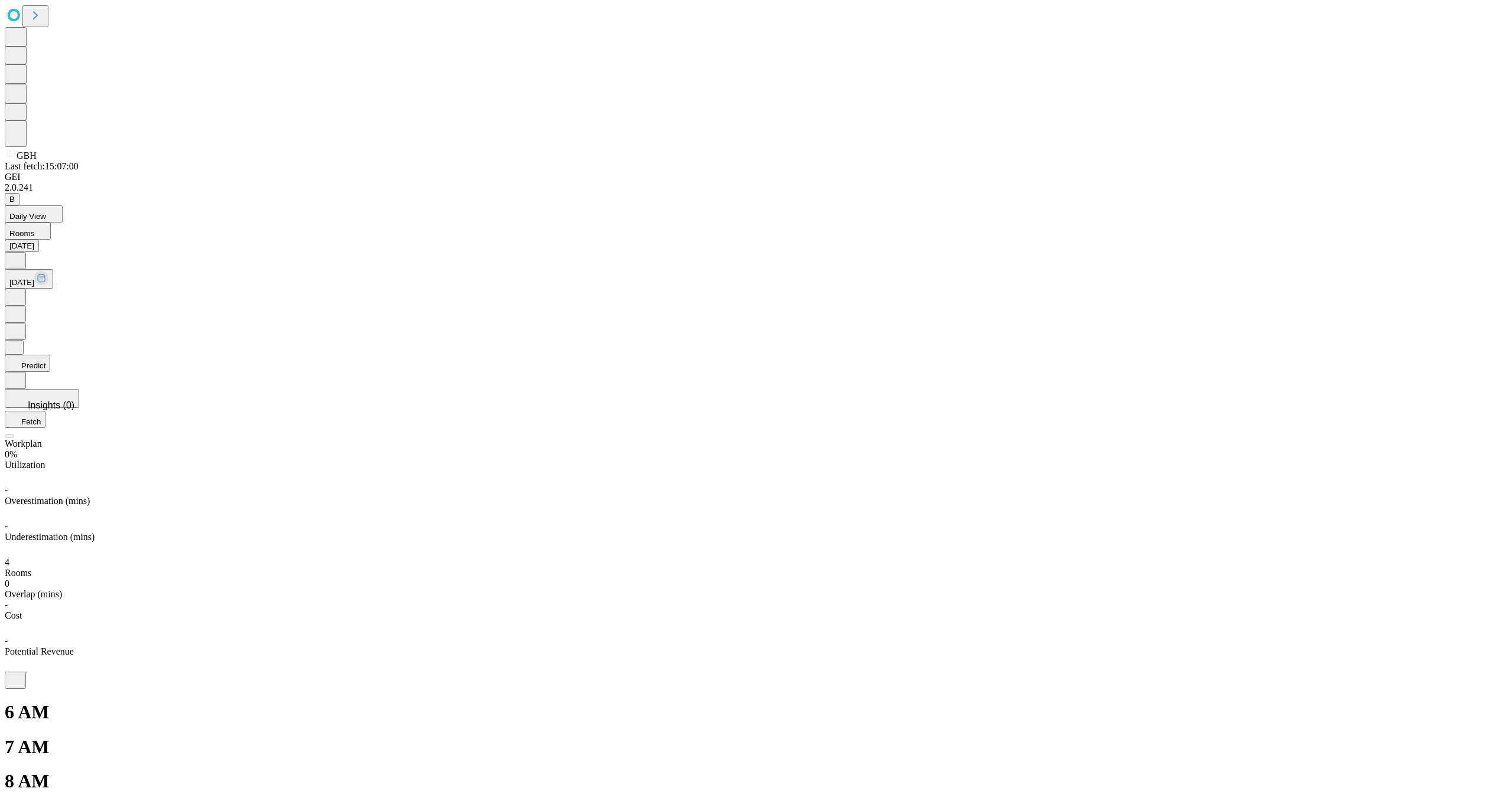
click at [63, 205] on button "Daily View" at bounding box center [34, 214] width 58 height 17
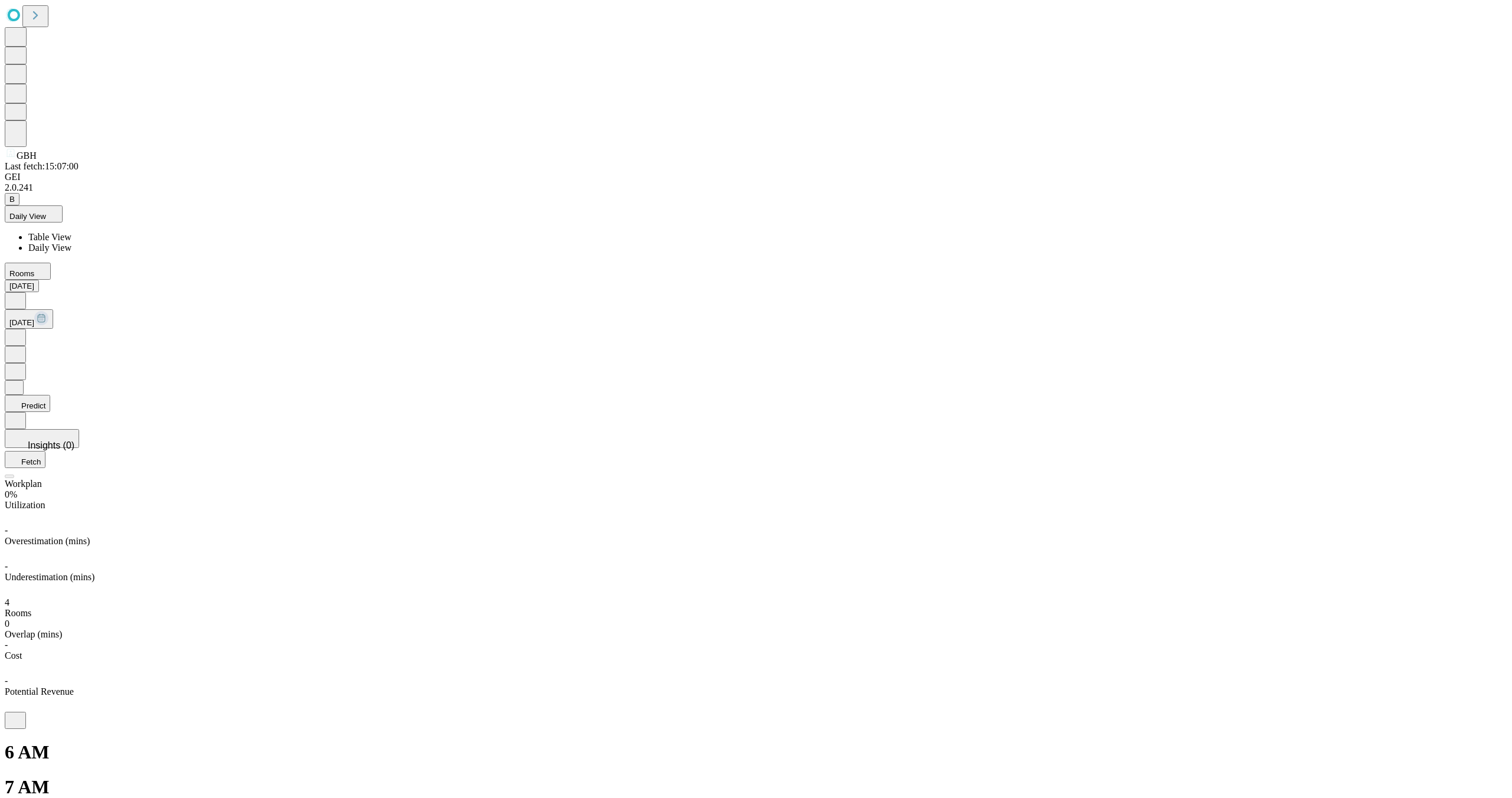
click at [116, 232] on li "Table View" at bounding box center [768, 237] width 1479 height 11
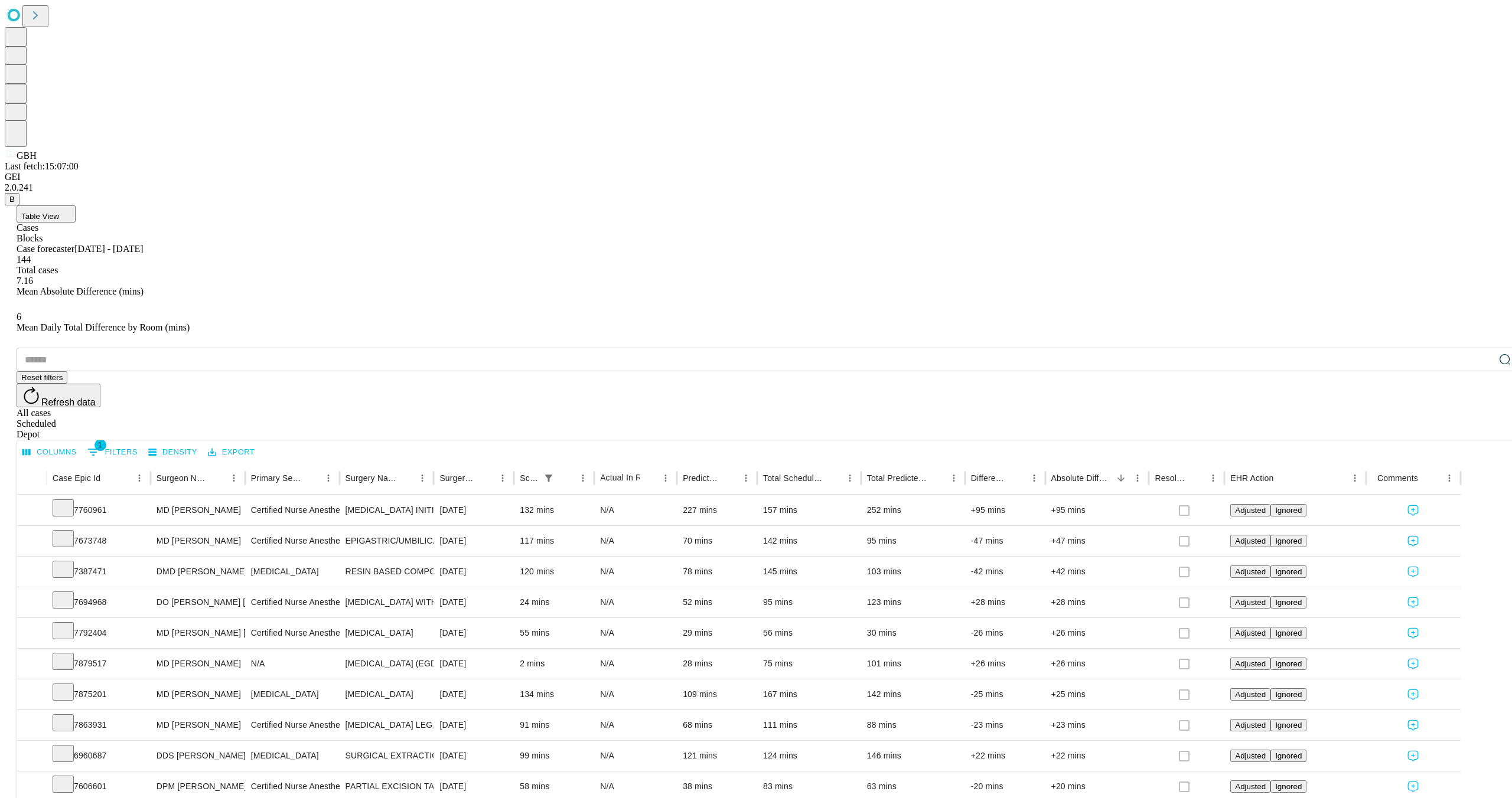
click at [107, 233] on div "Blocks" at bounding box center [768, 239] width 1503 height 11
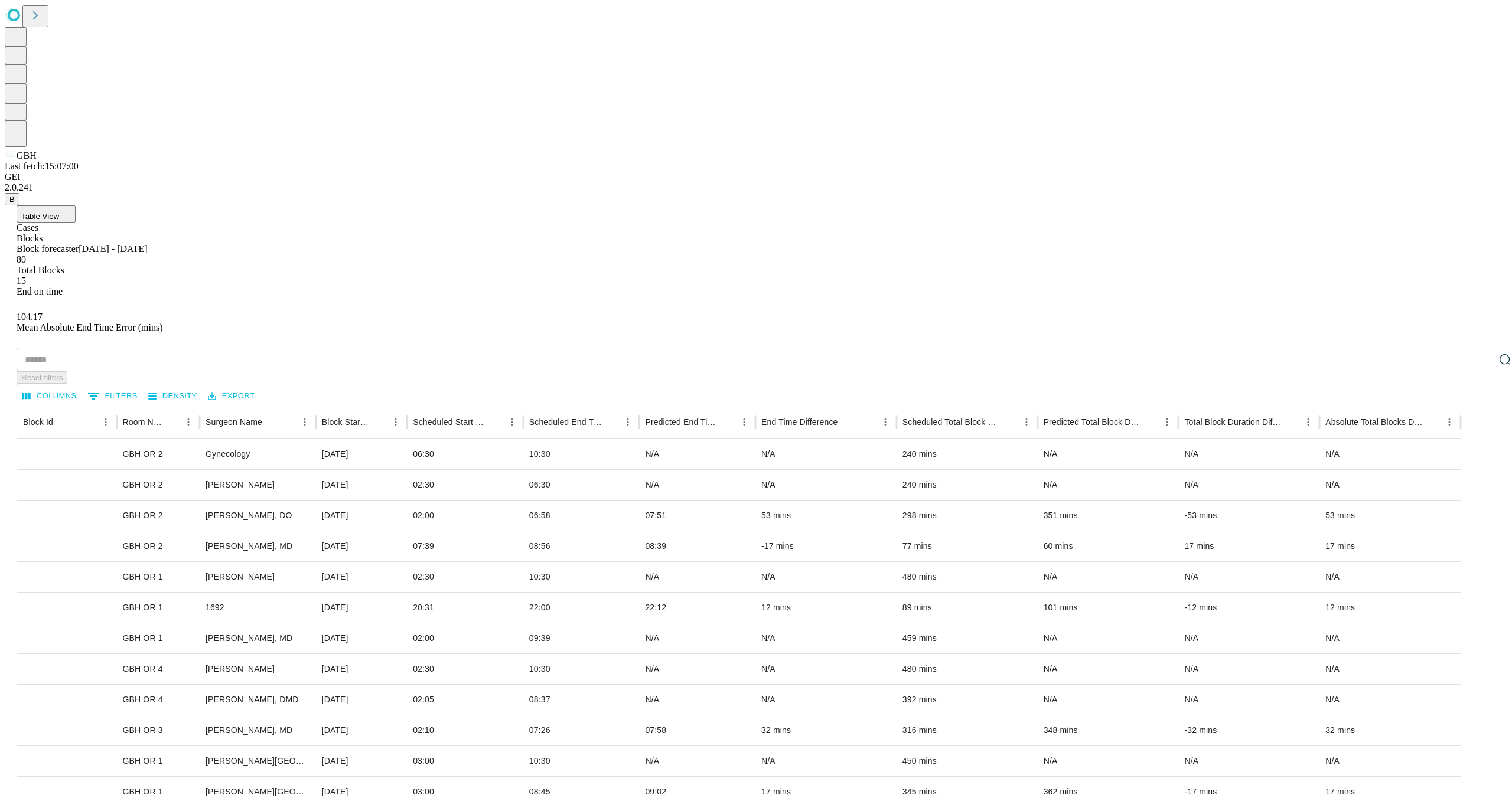
click at [75, 223] on div "Cases" at bounding box center [768, 228] width 1503 height 11
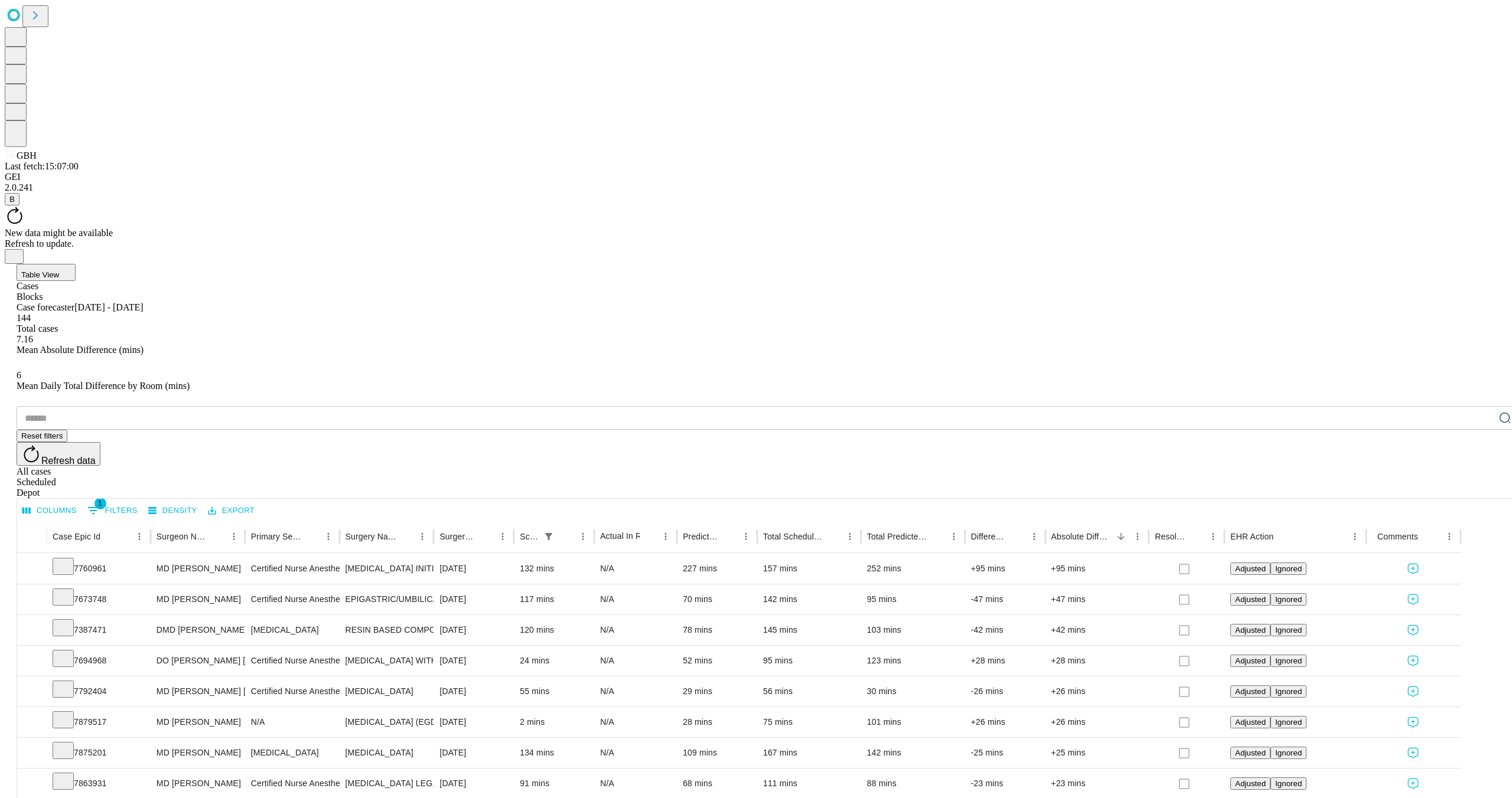
click at [1362, 772] on li "100" at bounding box center [1362, 774] width 35 height 21
type input "***"
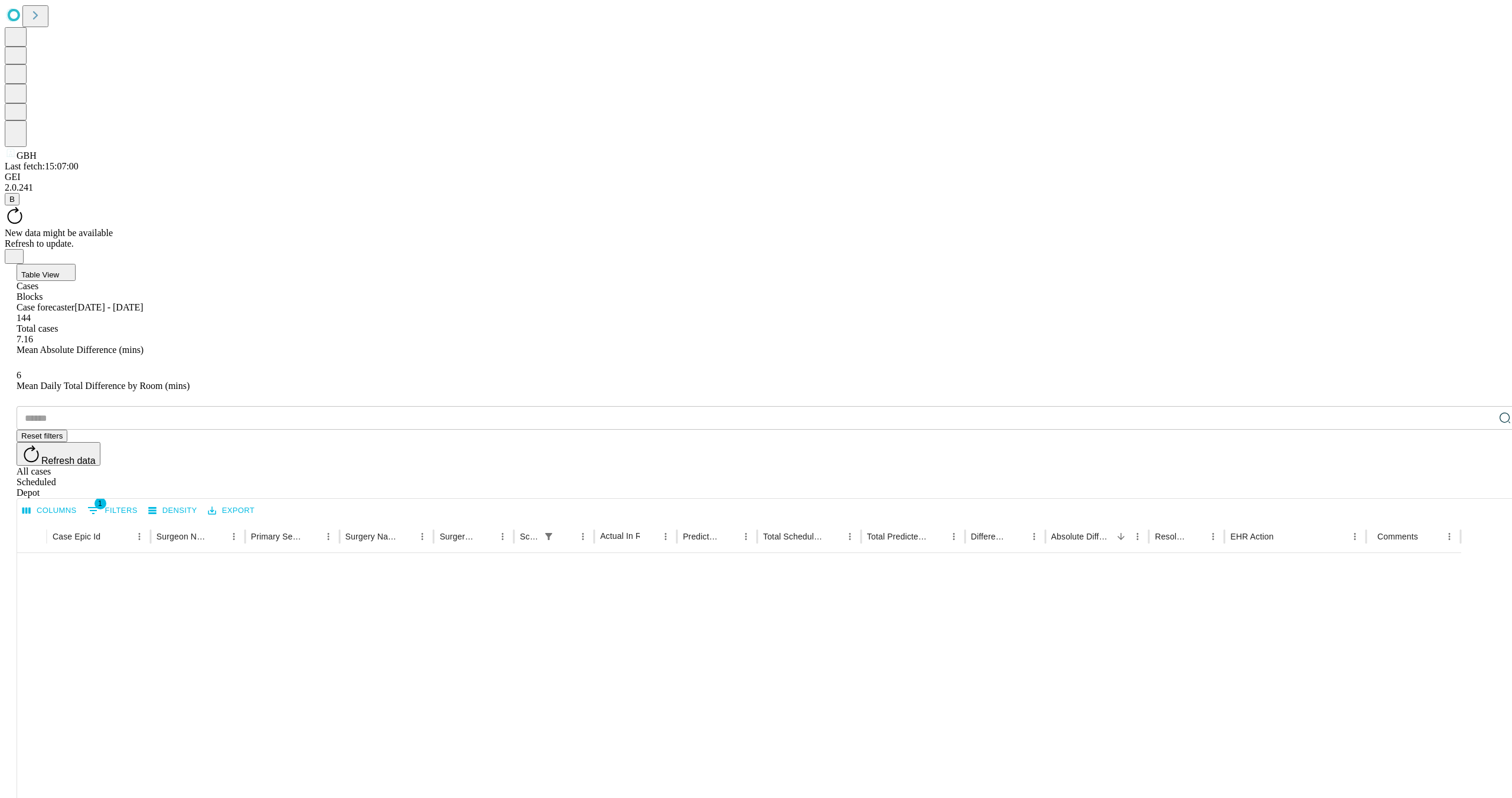
scroll to position [2148, 0]
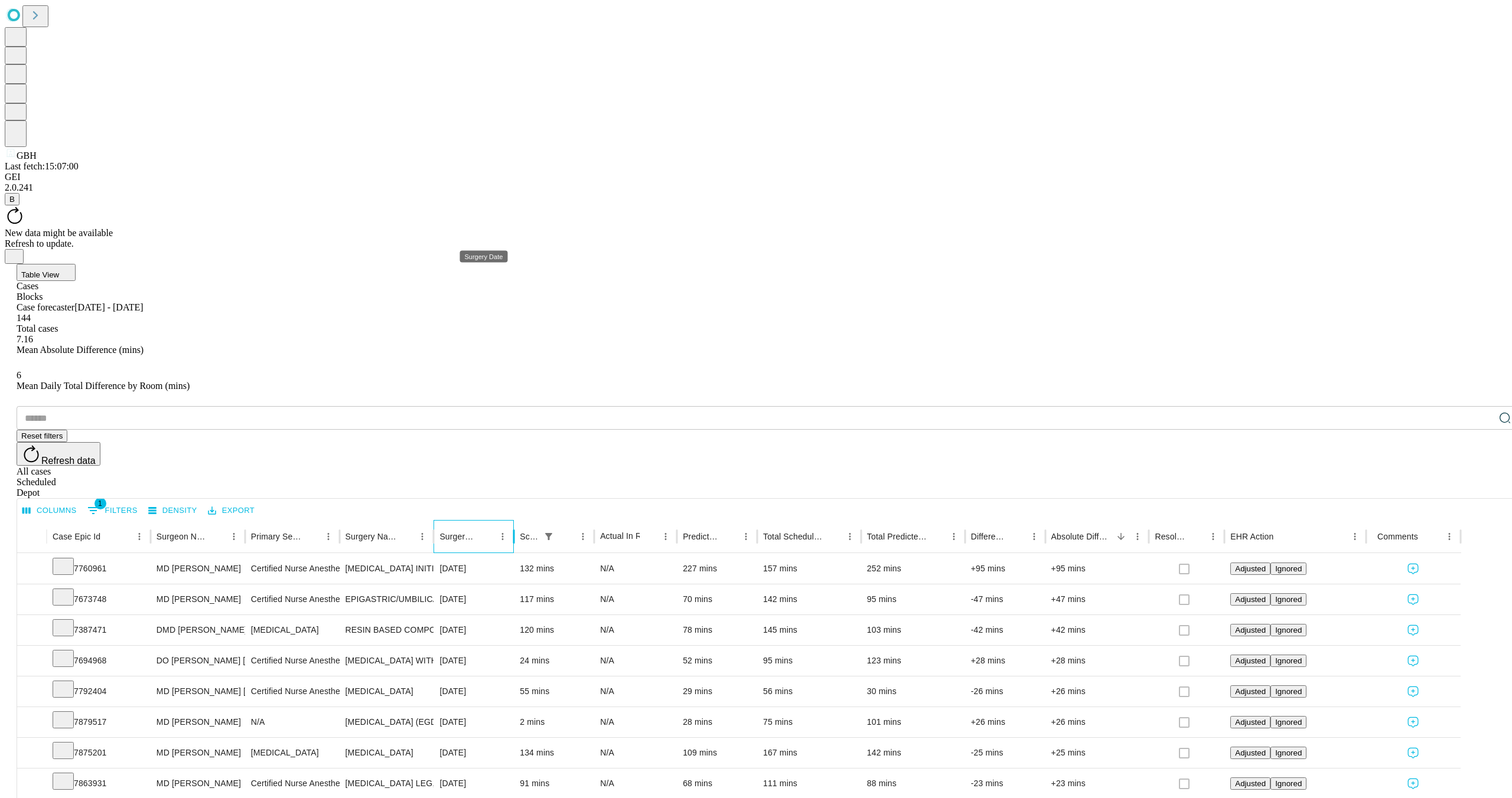
click at [477, 532] on div "Surgery Date" at bounding box center [458, 537] width 37 height 9
click at [511, 529] on button "Menu" at bounding box center [503, 537] width 17 height 17
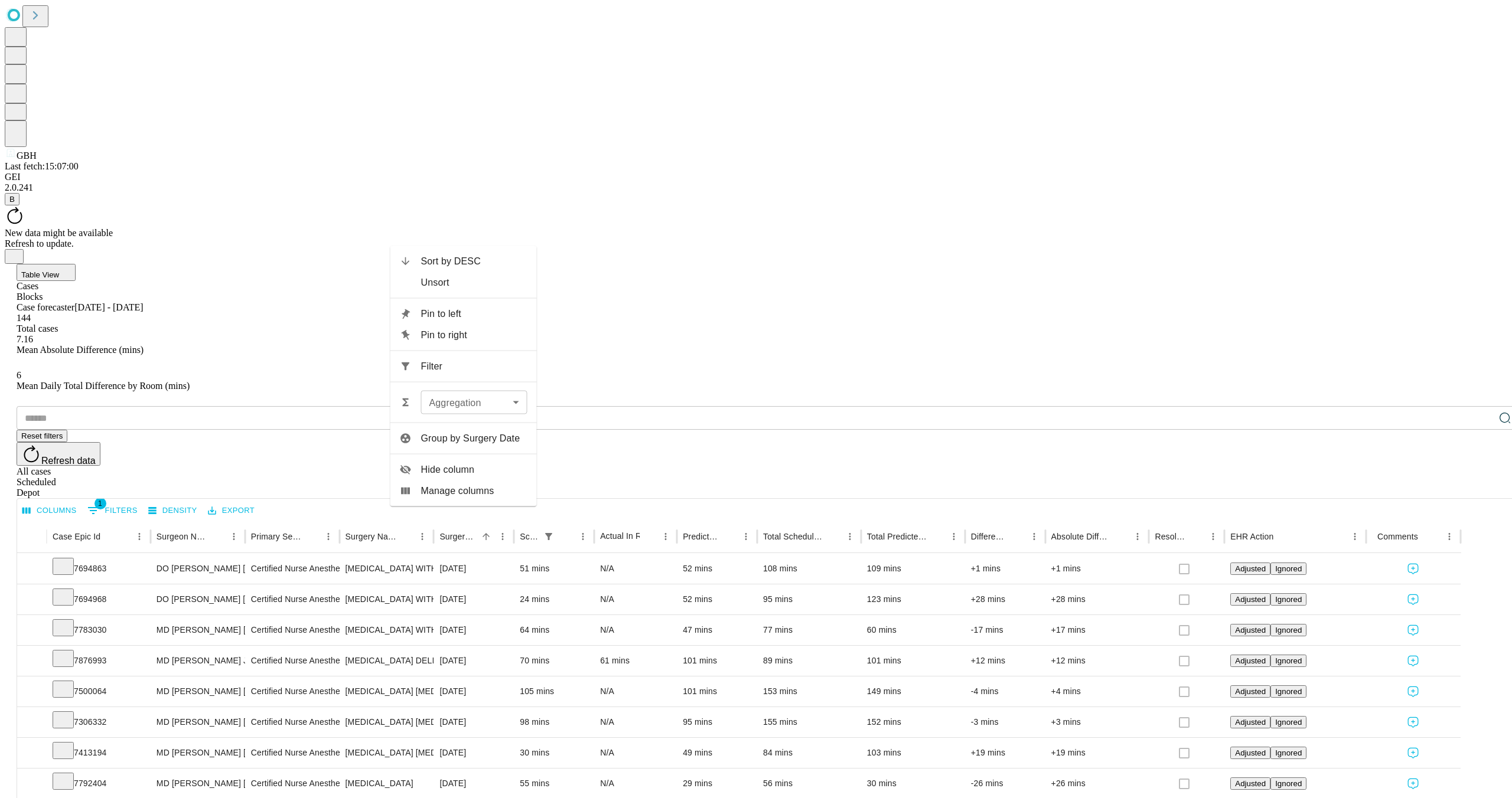
click at [435, 364] on span "Filter" at bounding box center [474, 366] width 107 height 14
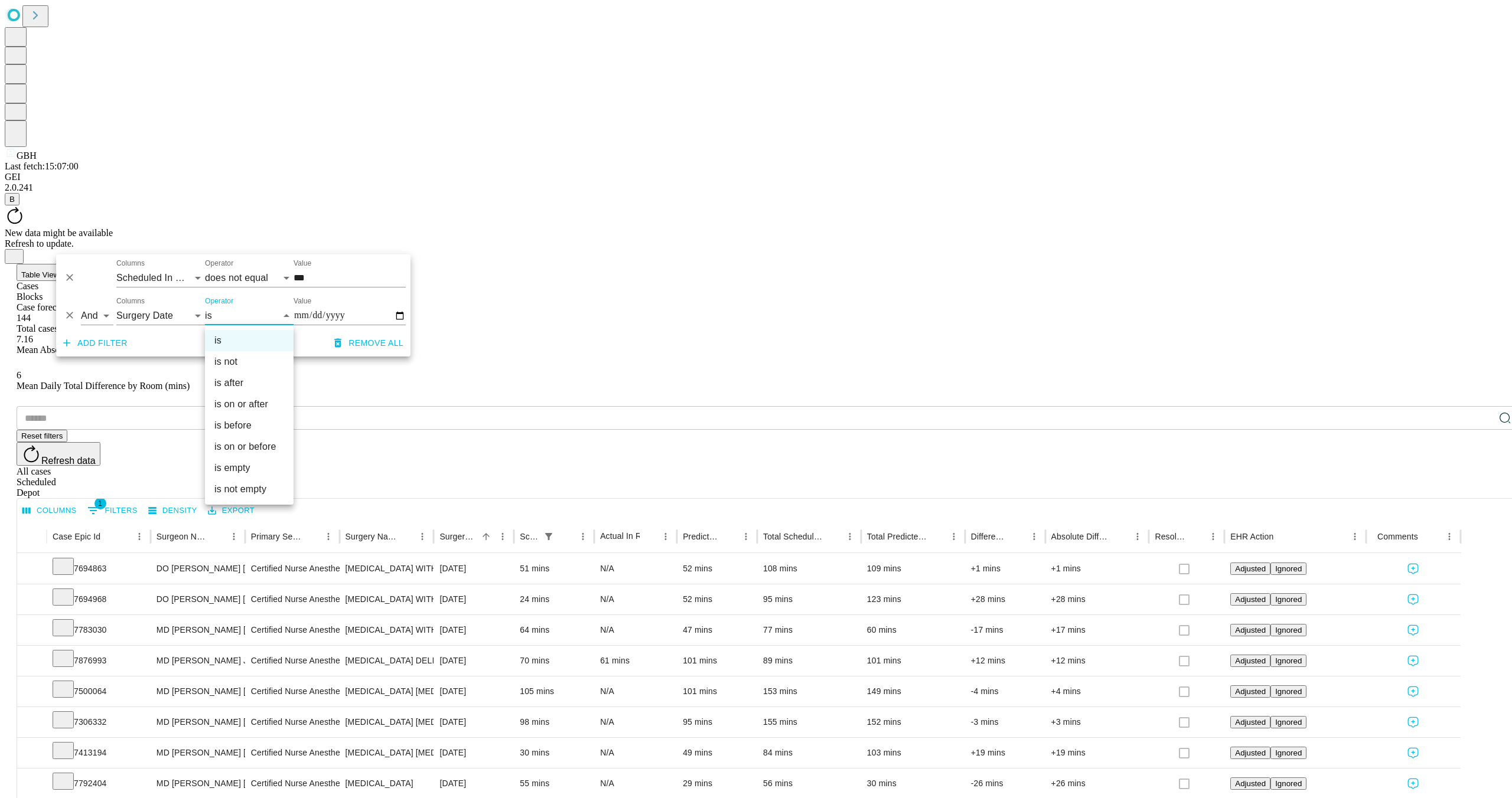
drag, startPoint x: 258, startPoint y: 420, endPoint x: 249, endPoint y: 423, distance: 9.5
click at [258, 420] on li "is before" at bounding box center [249, 426] width 89 height 21
type input "******"
click at [341, 310] on input "Value" at bounding box center [349, 316] width 112 height 19
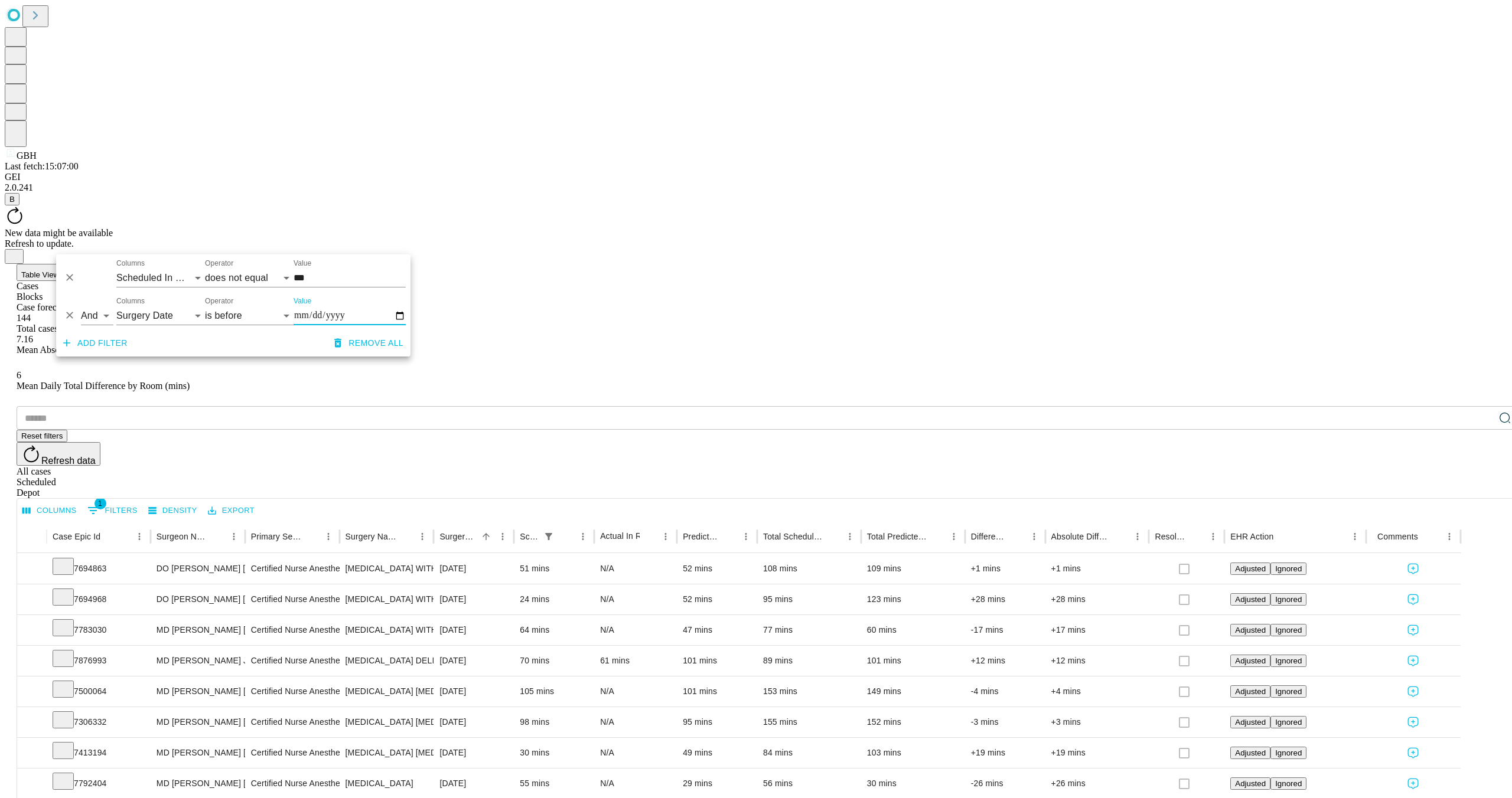
click at [317, 313] on input "Value" at bounding box center [349, 316] width 112 height 19
click at [402, 313] on input "Value" at bounding box center [349, 316] width 112 height 19
type input "**********"
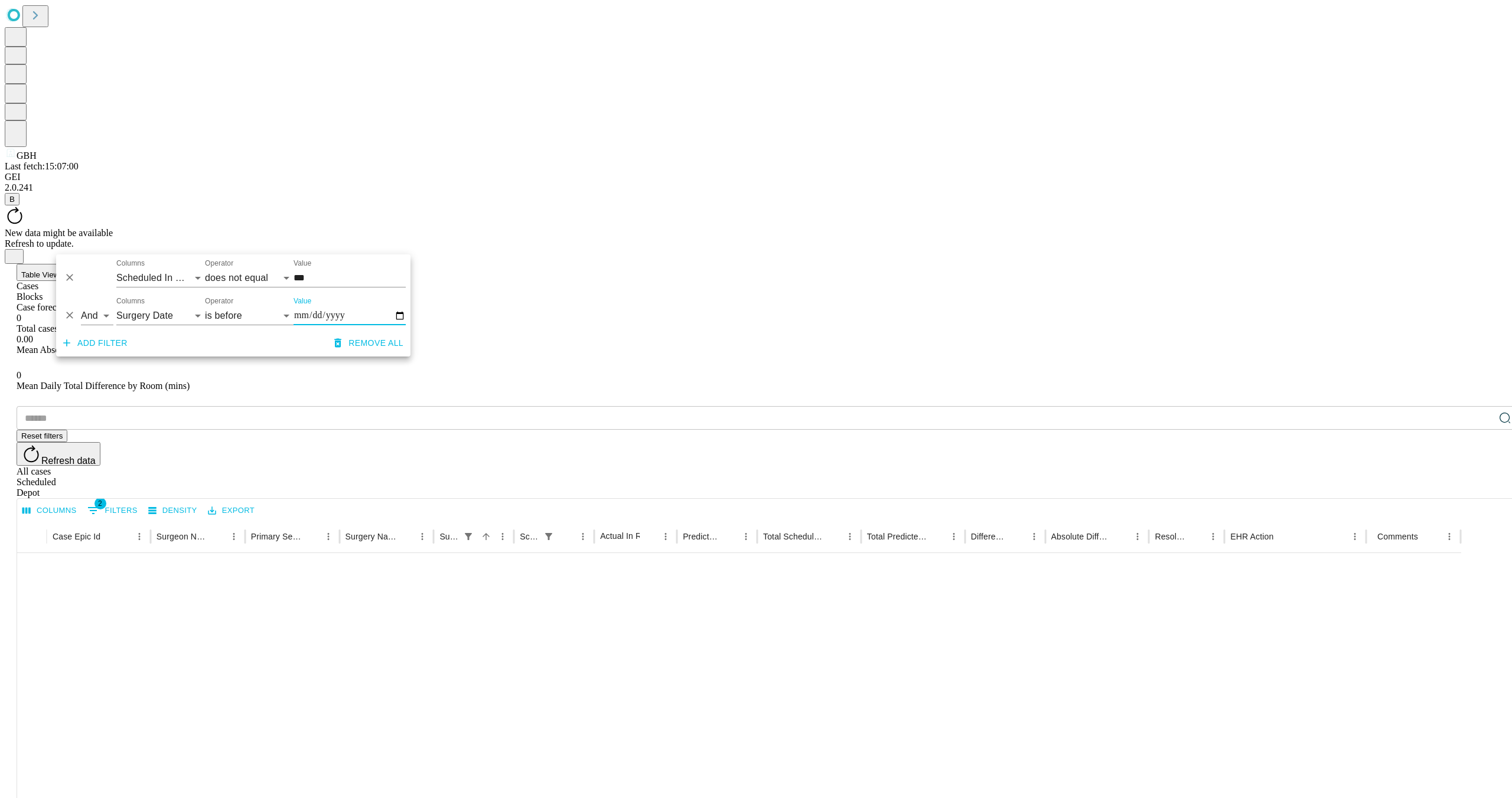
drag, startPoint x: 504, startPoint y: 379, endPoint x: 486, endPoint y: 383, distance: 18.4
click at [505, 554] on div "No results found." at bounding box center [739, 805] width 1444 height 503
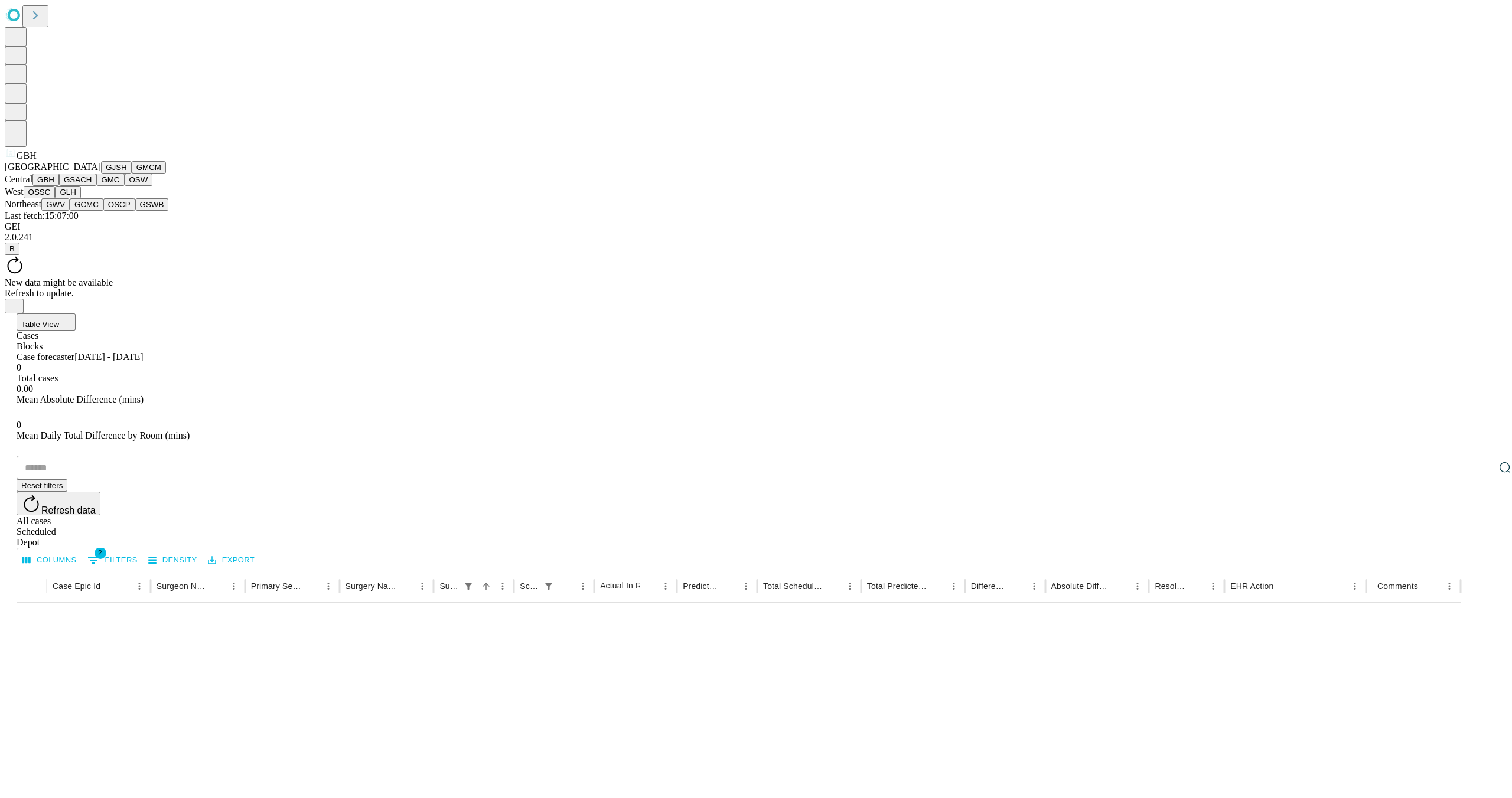
click at [59, 186] on button "GBH" at bounding box center [46, 179] width 27 height 12
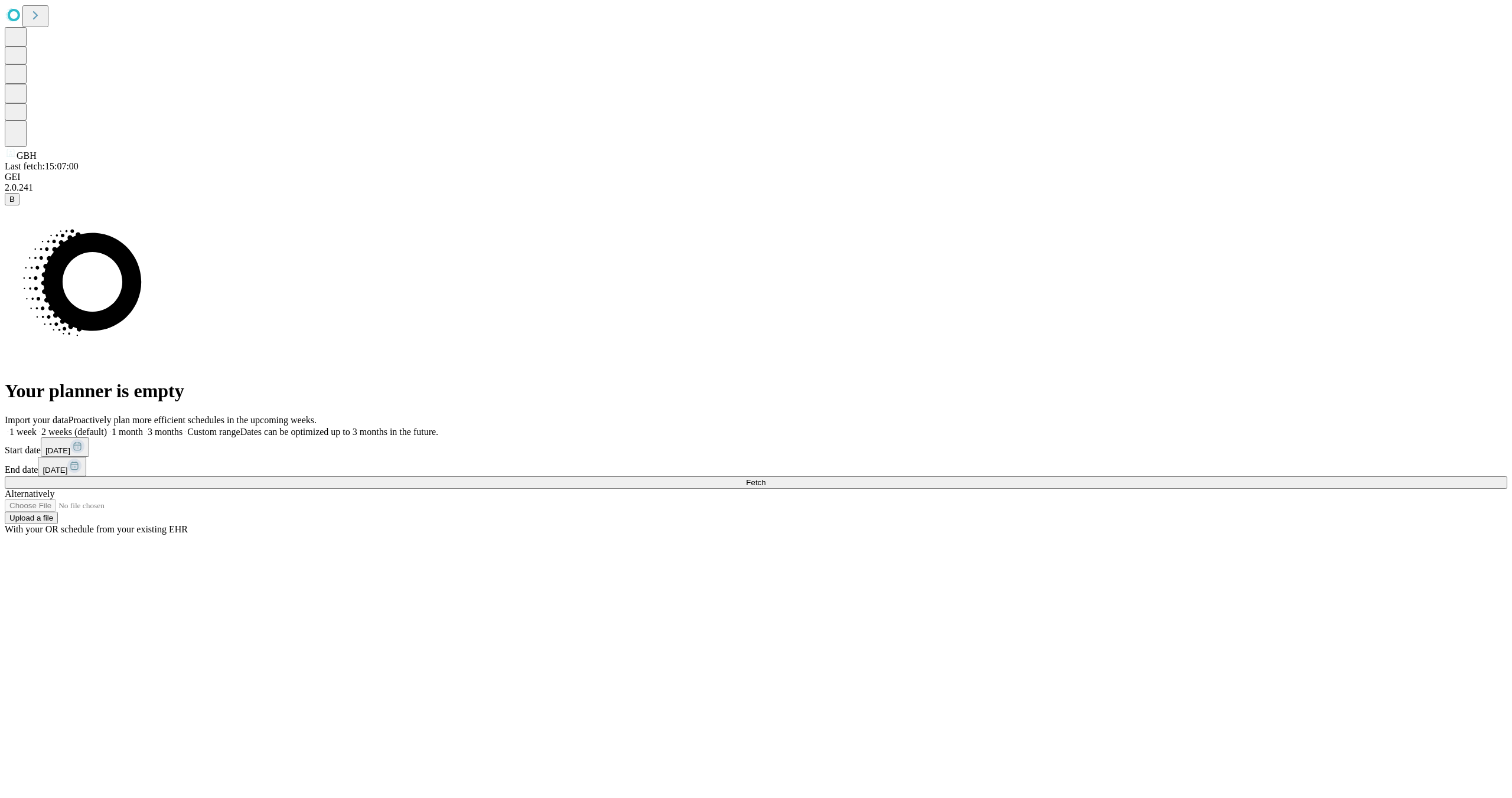
click at [89, 457] on button "[DATE]" at bounding box center [65, 447] width 49 height 20
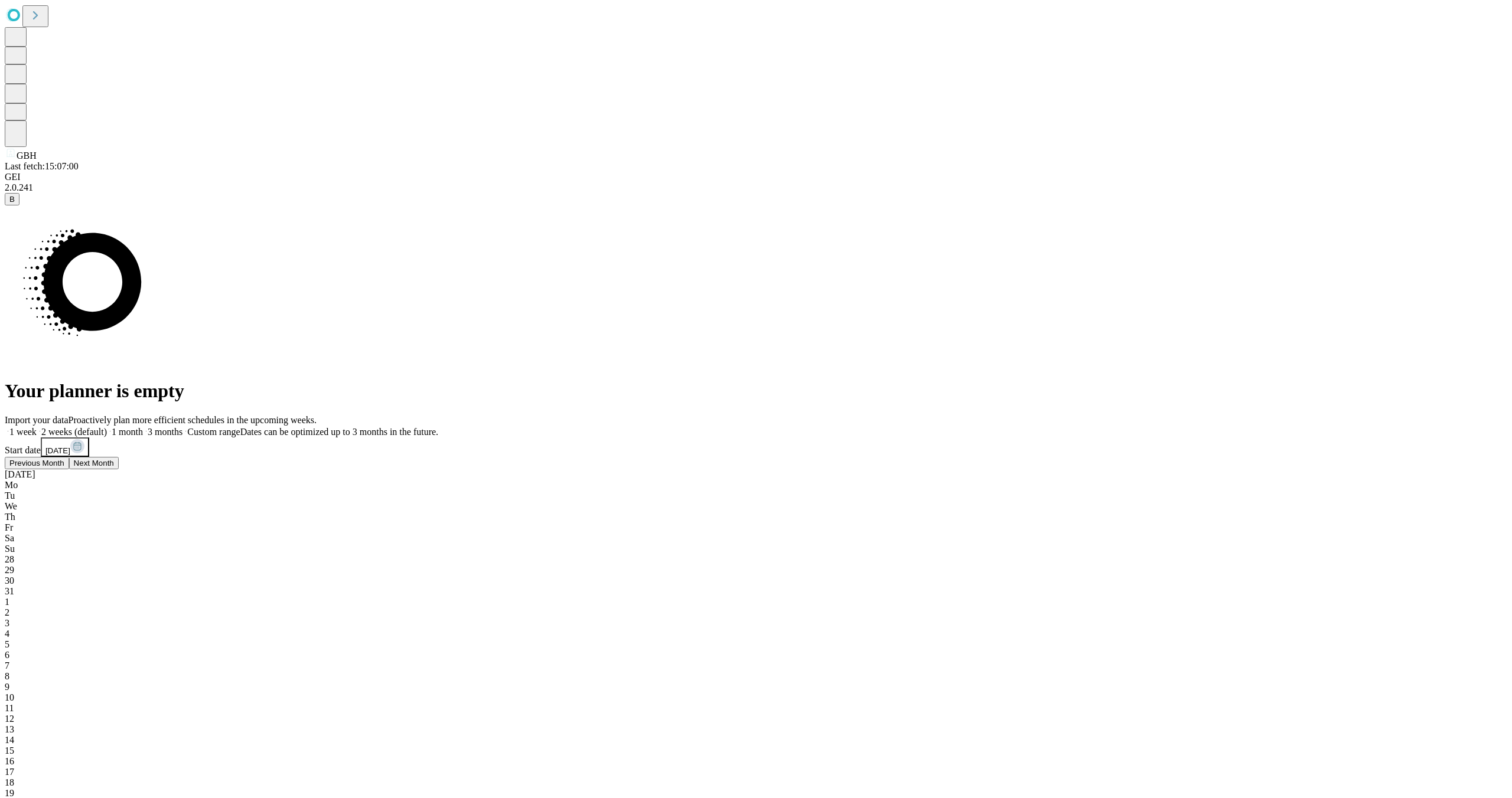
click at [1126, 639] on div "5" at bounding box center [756, 645] width 1503 height 11
click at [1250, 682] on div "9" at bounding box center [756, 687] width 1503 height 11
click at [1134, 639] on div "5" at bounding box center [756, 645] width 1503 height 11
click at [14, 702] on span "13" at bounding box center [9, 706] width 9 height 10
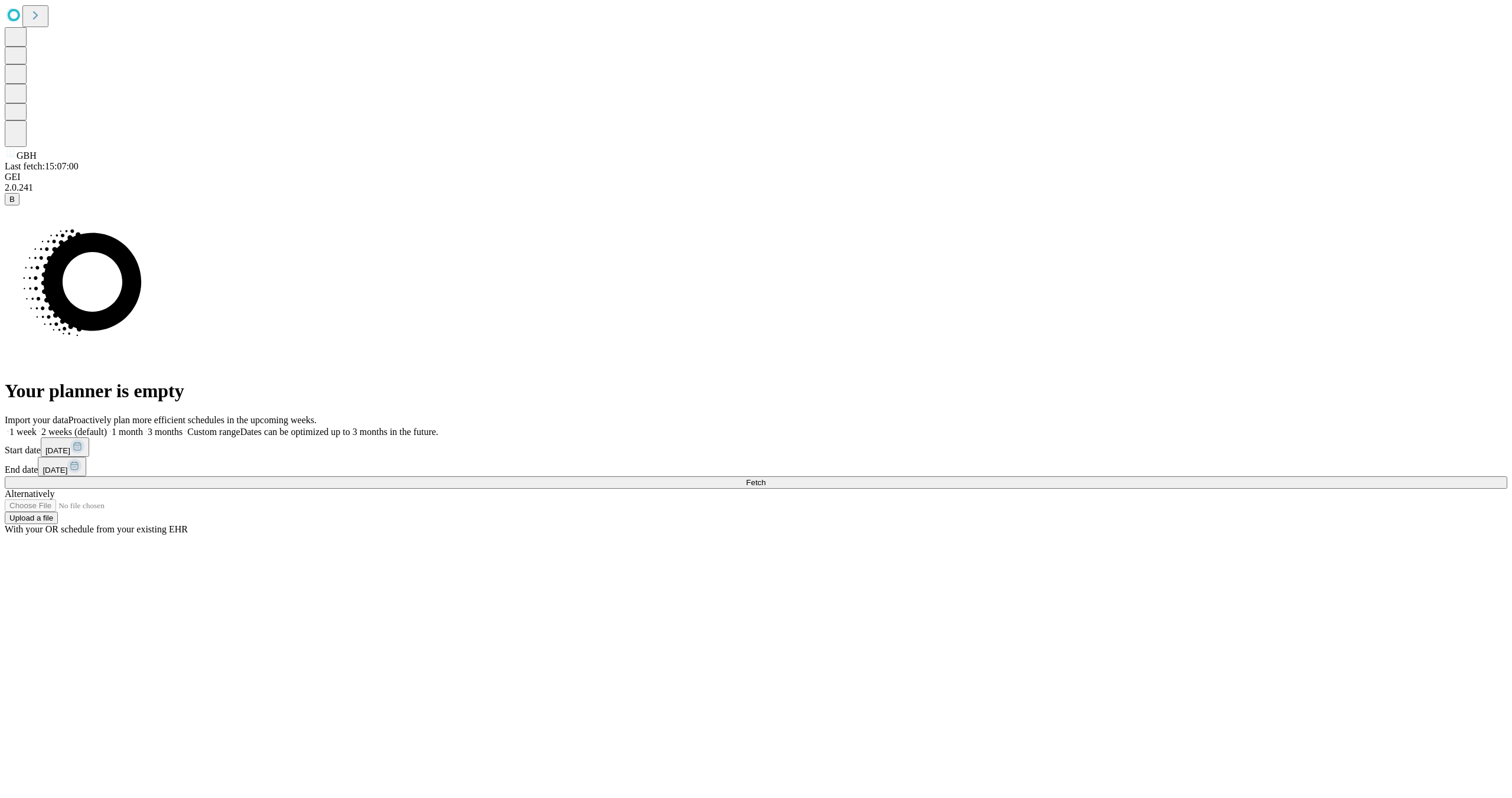
click at [1383, 415] on div "Import your data Proactively plan more efficient schedules in the upcoming week…" at bounding box center [756, 475] width 1503 height 120
drag, startPoint x: 1234, startPoint y: 503, endPoint x: 1360, endPoint y: 448, distance: 137.5
click at [1360, 448] on div "Import your data Proactively plan more efficient schedules in the upcoming week…" at bounding box center [756, 475] width 1503 height 120
click at [82, 459] on rect at bounding box center [75, 466] width 14 height 14
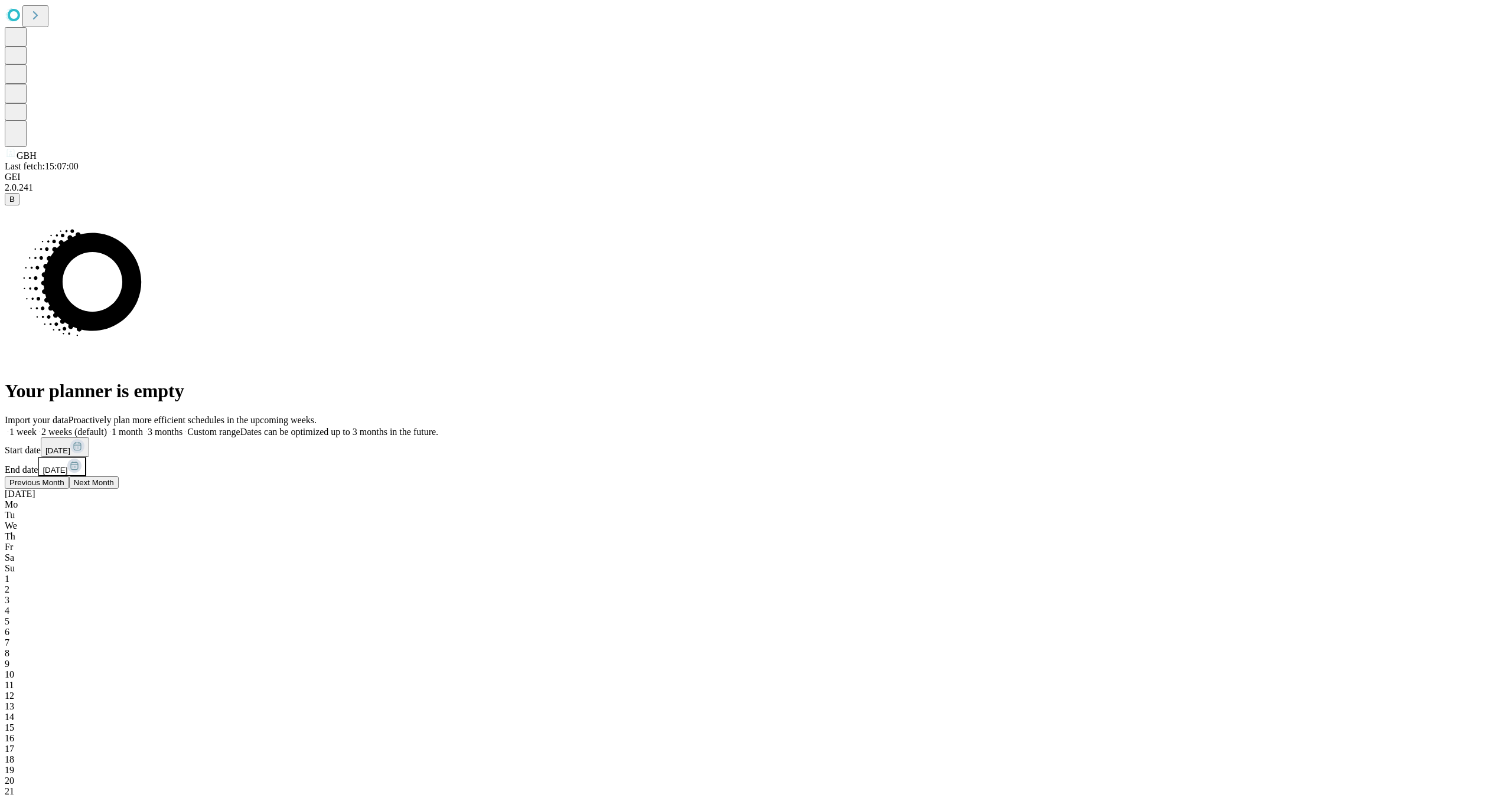
click at [65, 487] on span "Previous Month" at bounding box center [37, 482] width 55 height 9
click at [1381, 429] on div "Import your data Proactively plan more efficient schedules in the upcoming week…" at bounding box center [756, 709] width 1503 height 589
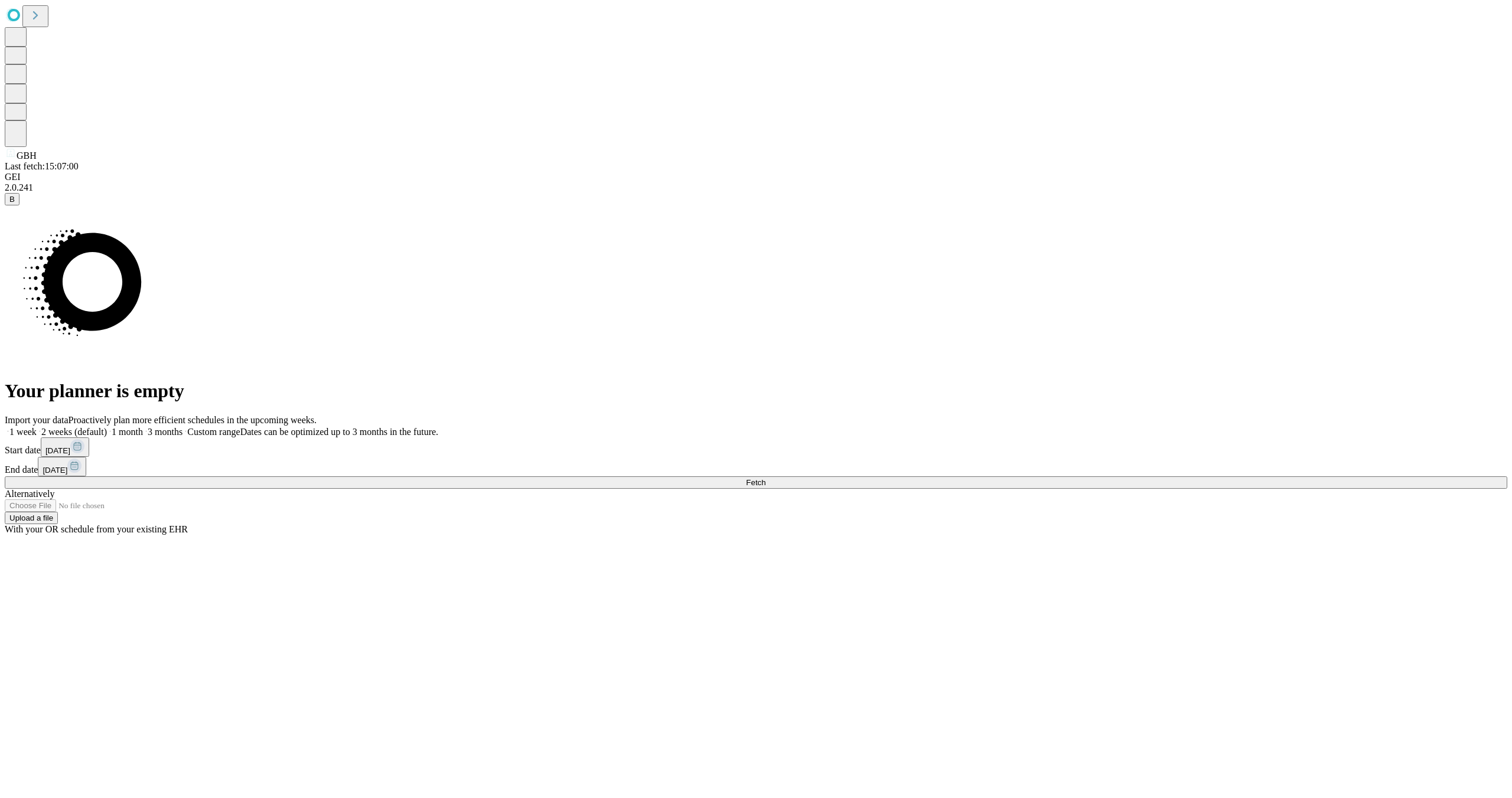
click at [766, 487] on span "Fetch" at bounding box center [756, 482] width 20 height 9
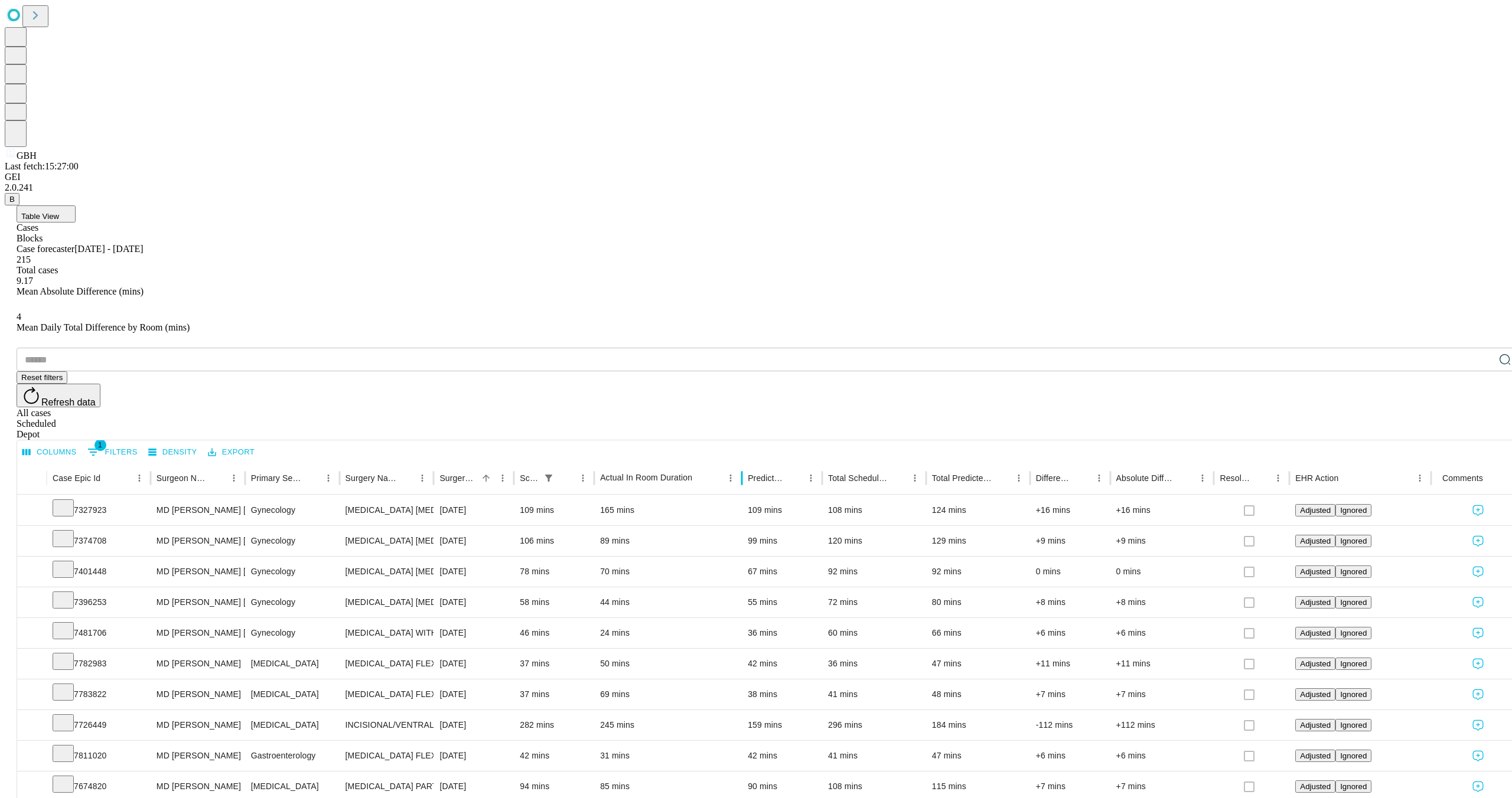
drag, startPoint x: 720, startPoint y: 238, endPoint x: 757, endPoint y: 253, distance: 39.9
click at [745, 462] on div at bounding box center [742, 478] width 6 height 33
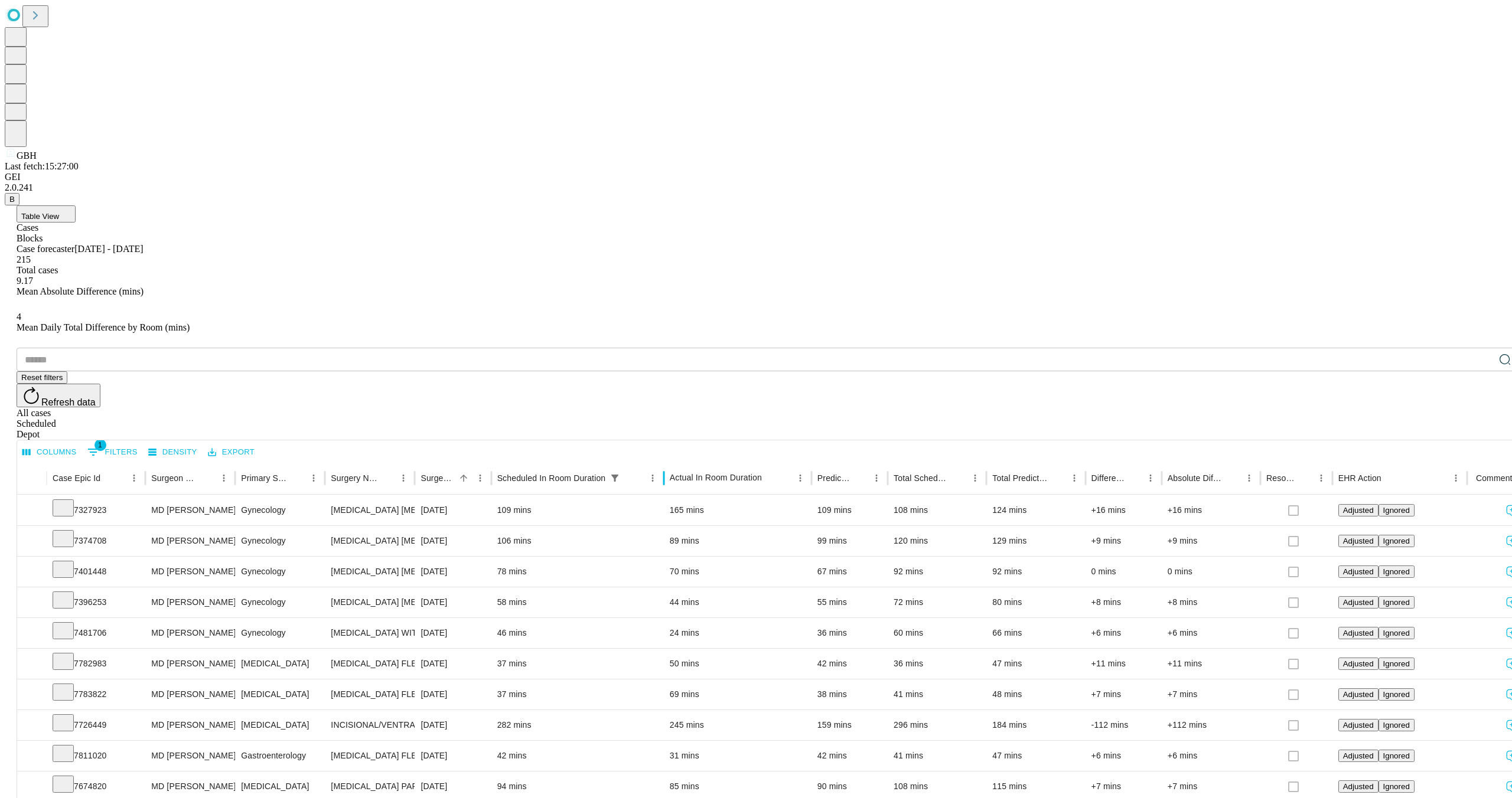
drag, startPoint x: 606, startPoint y: 235, endPoint x: 672, endPoint y: 250, distance: 67.7
click at [702, 462] on div "Case Epic Id Surgeon Name Primary Service Surgery Name Surgery Date Scheduled I…" at bounding box center [787, 478] width 1540 height 33
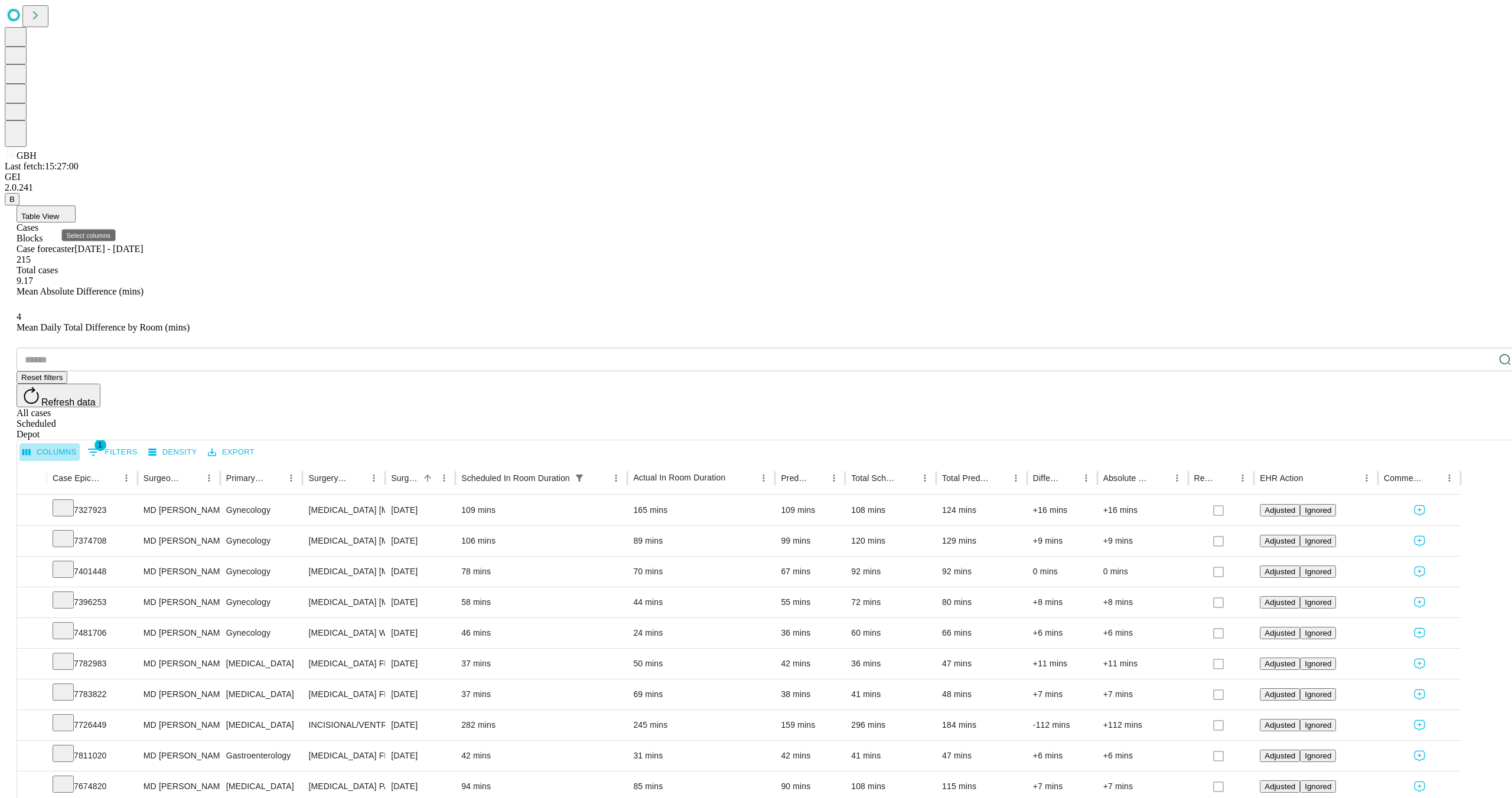
click at [80, 443] on button "Columns" at bounding box center [50, 452] width 60 height 18
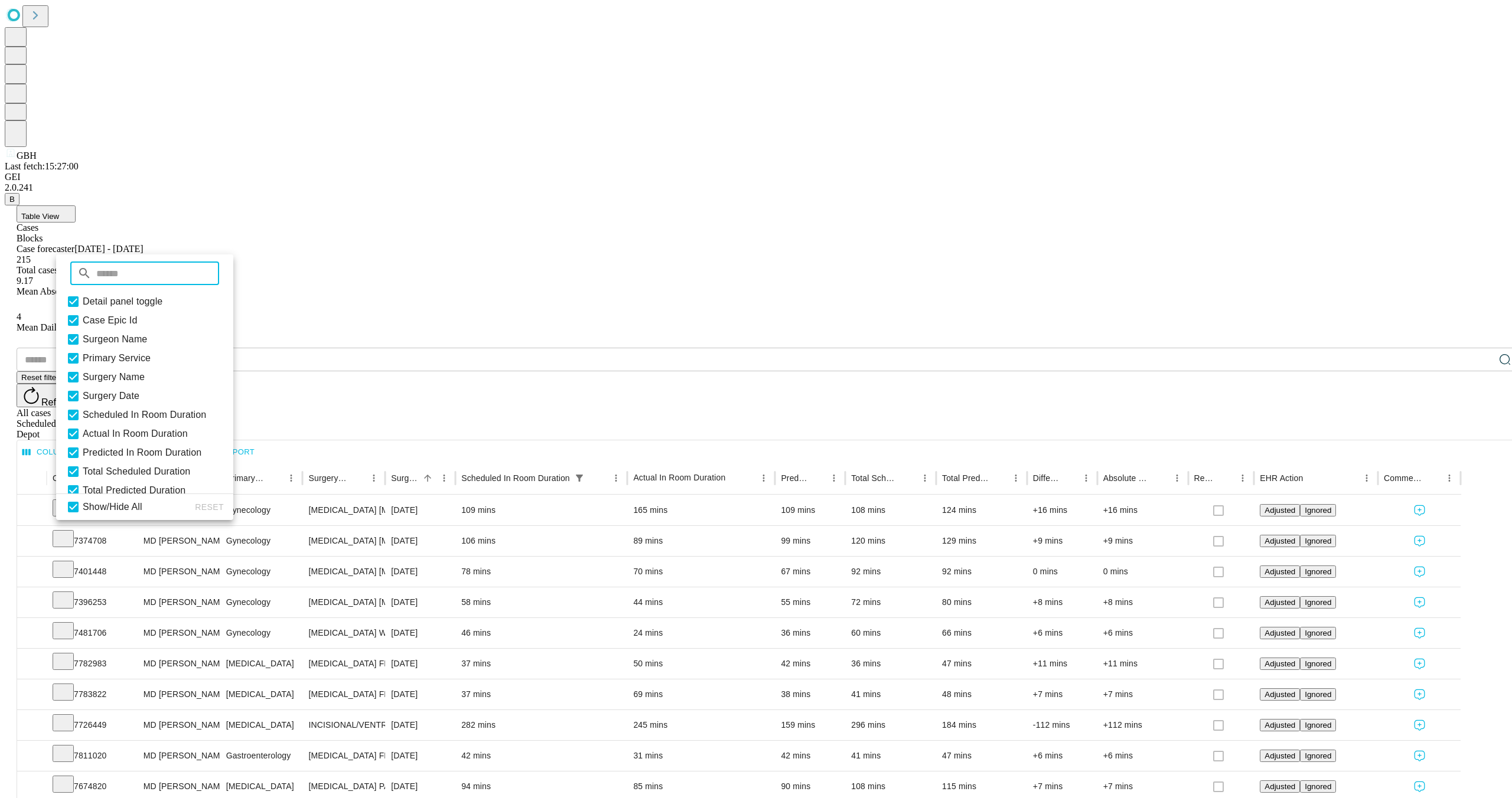
scroll to position [108, 0]
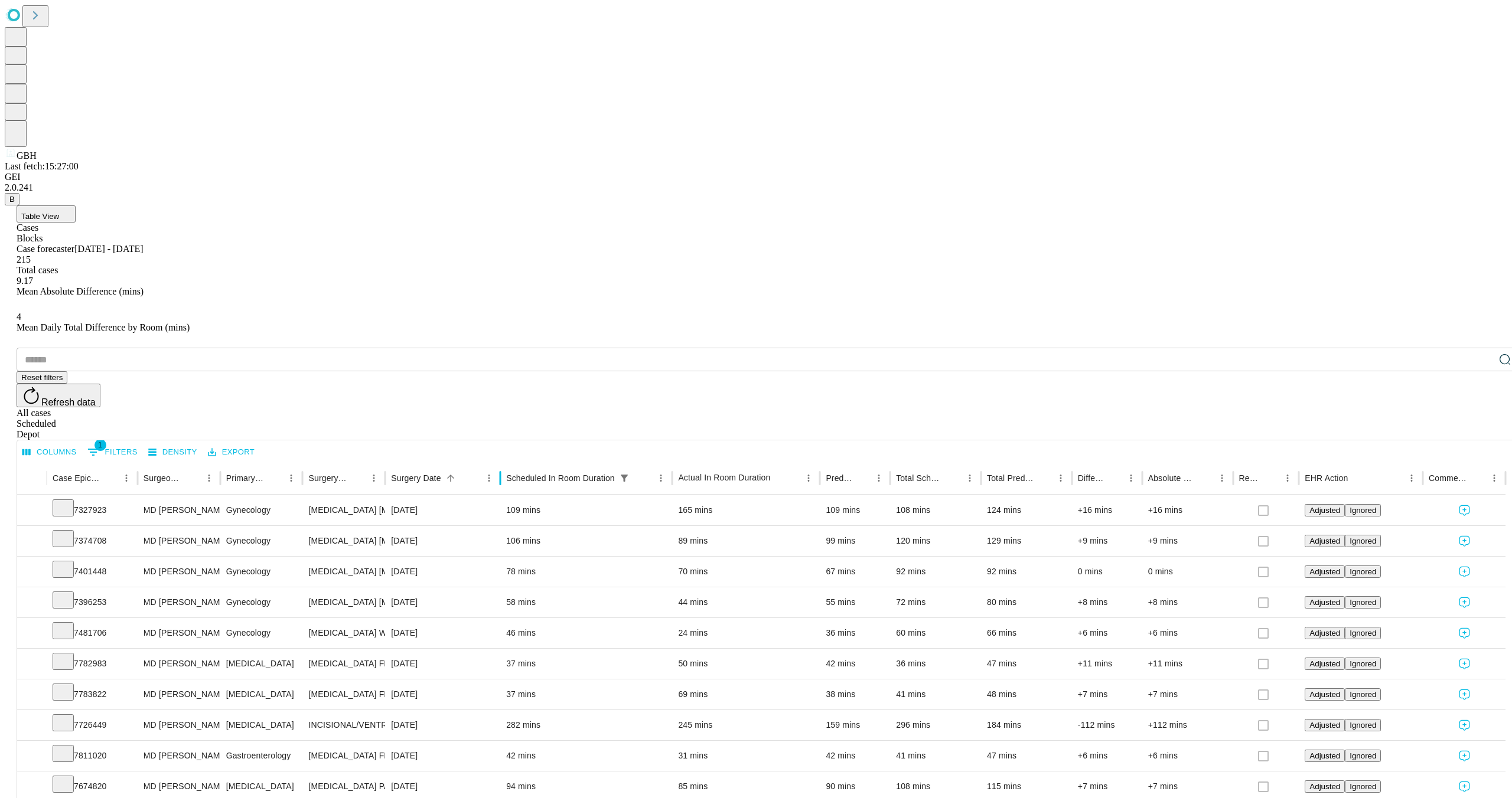
drag, startPoint x: 495, startPoint y: 241, endPoint x: 540, endPoint y: 241, distance: 45.0
click at [503, 462] on div at bounding box center [500, 478] width 6 height 33
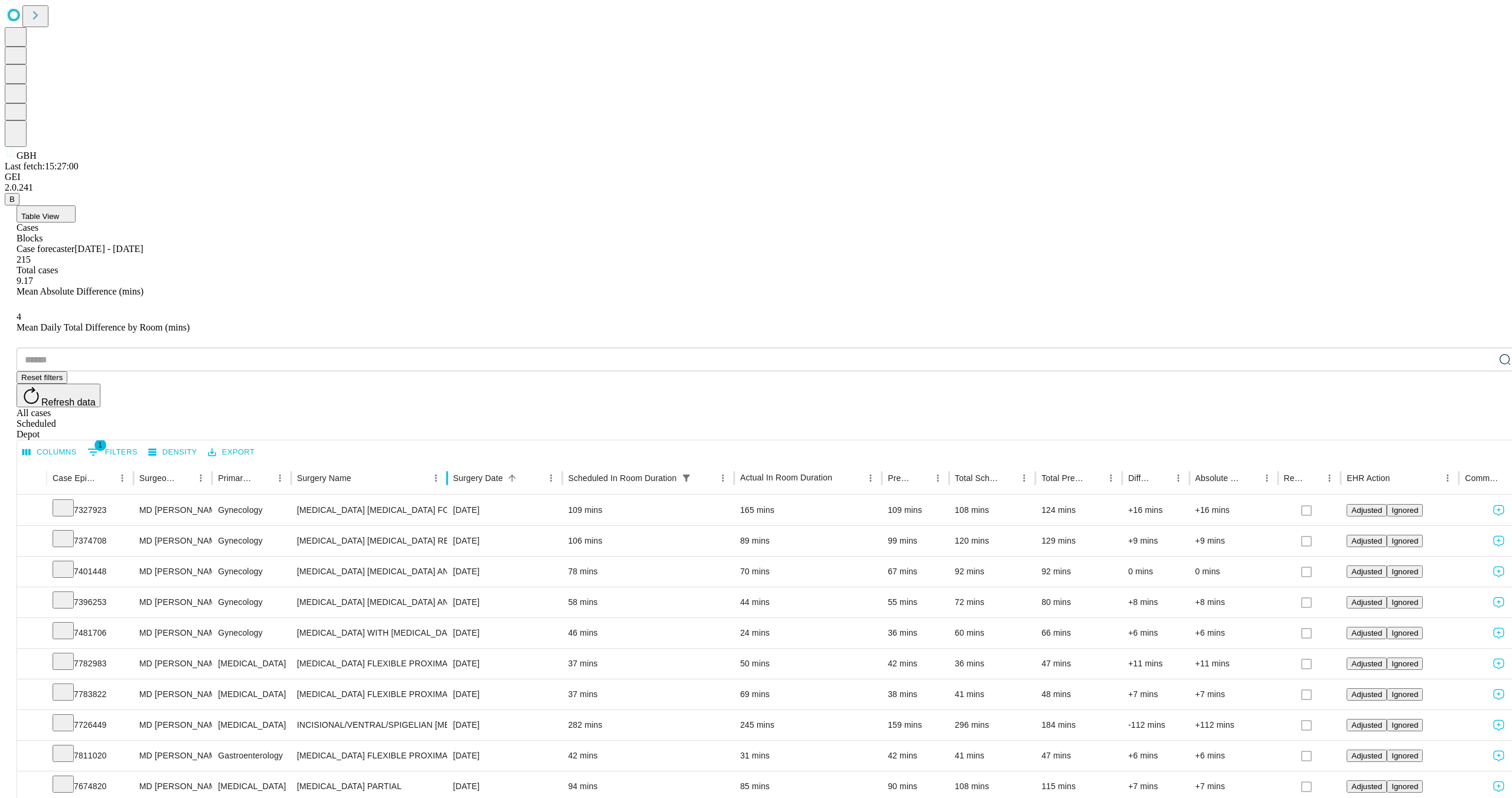
drag, startPoint x: 535, startPoint y: 239, endPoint x: 489, endPoint y: 247, distance: 46.7
click at [489, 462] on div "Case Epic Id Surgeon Name Primary Service Surgery Name Surgery Date Scheduled I…" at bounding box center [778, 478] width 1521 height 33
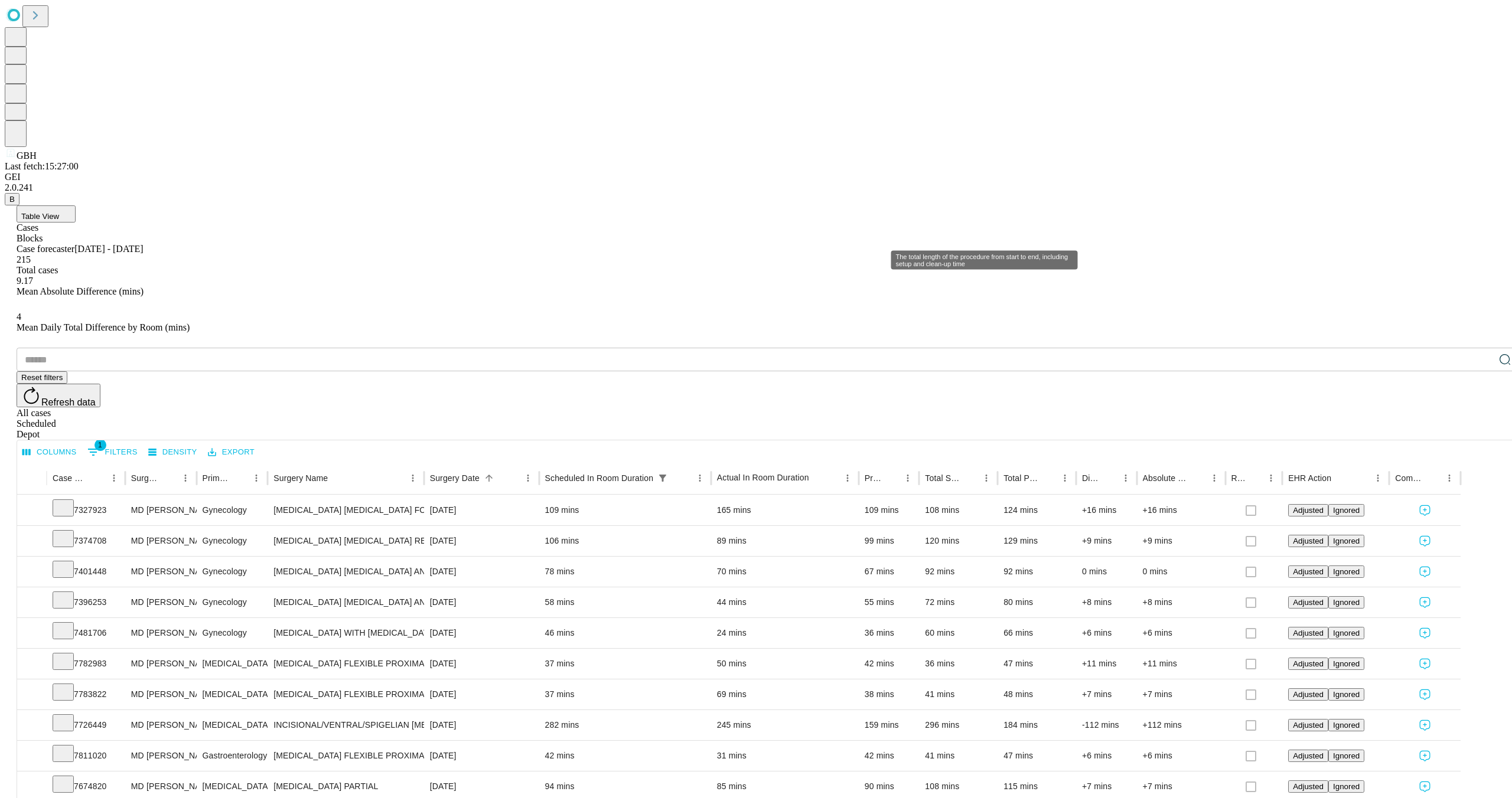
scroll to position [0, 4]
click at [1121, 462] on div "Difference" at bounding box center [1106, 478] width 61 height 33
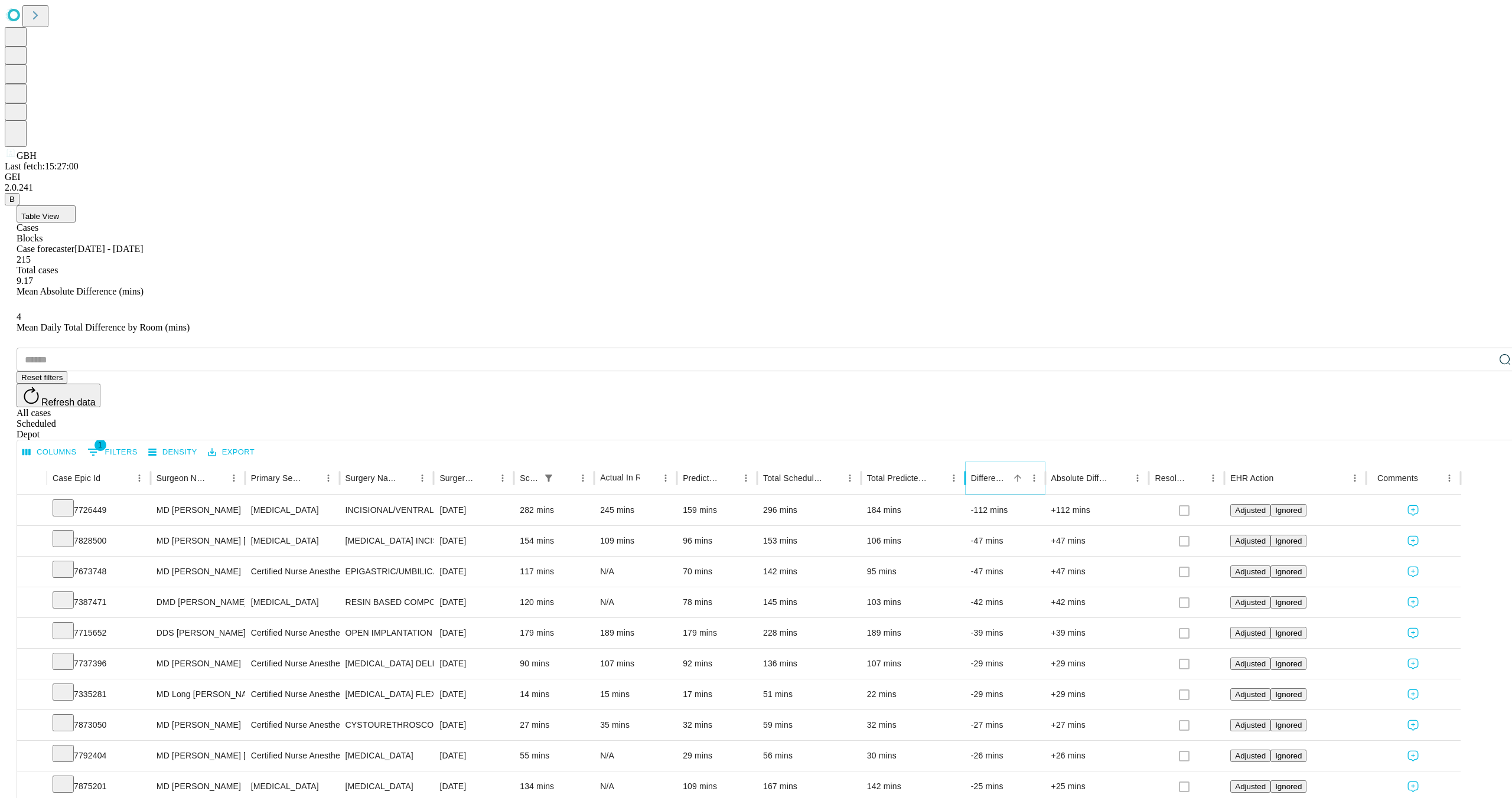
click at [1023, 473] on icon "Sort" at bounding box center [1017, 478] width 11 height 11
click at [492, 473] on icon "Sort" at bounding box center [486, 478] width 11 height 11
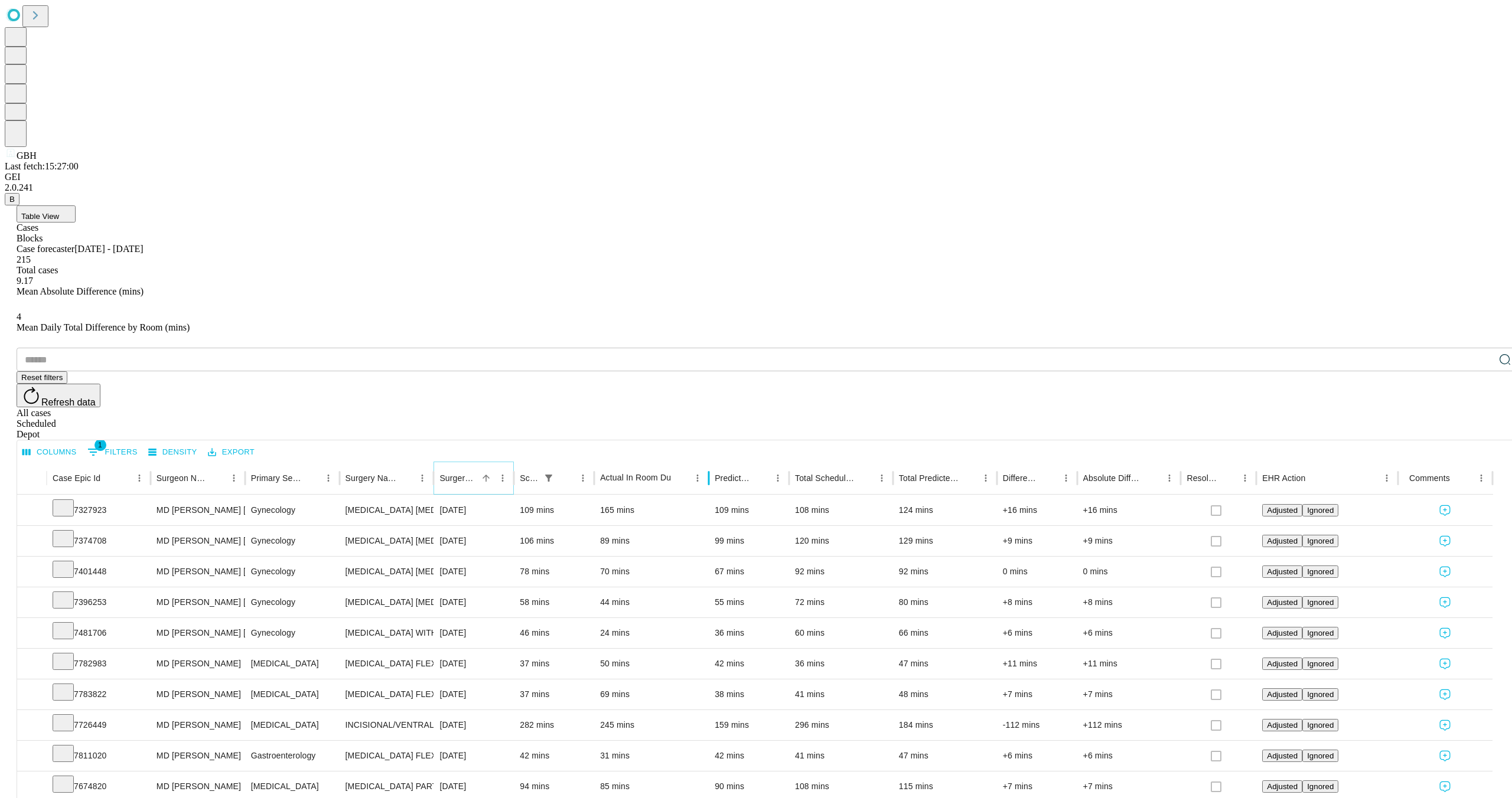
drag, startPoint x: 718, startPoint y: 239, endPoint x: 750, endPoint y: 237, distance: 32.1
click at [712, 462] on div at bounding box center [709, 478] width 6 height 33
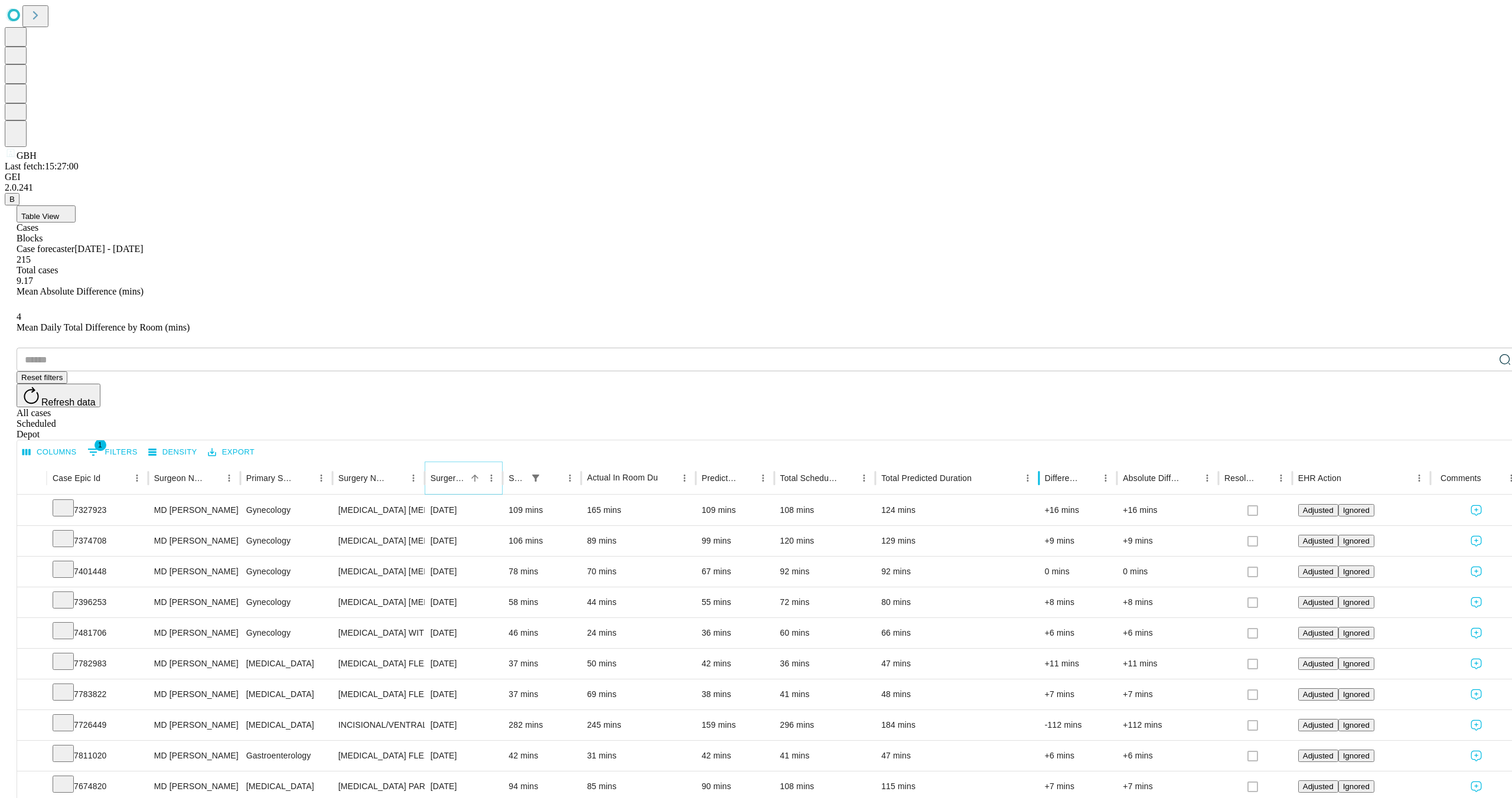
drag, startPoint x: 1038, startPoint y: 239, endPoint x: 1055, endPoint y: 249, distance: 19.7
click at [1081, 462] on div "Case Epic Id Surgeon Name Primary Service Surgery Name Surgery Date Scheduled I…" at bounding box center [770, 478] width 1505 height 33
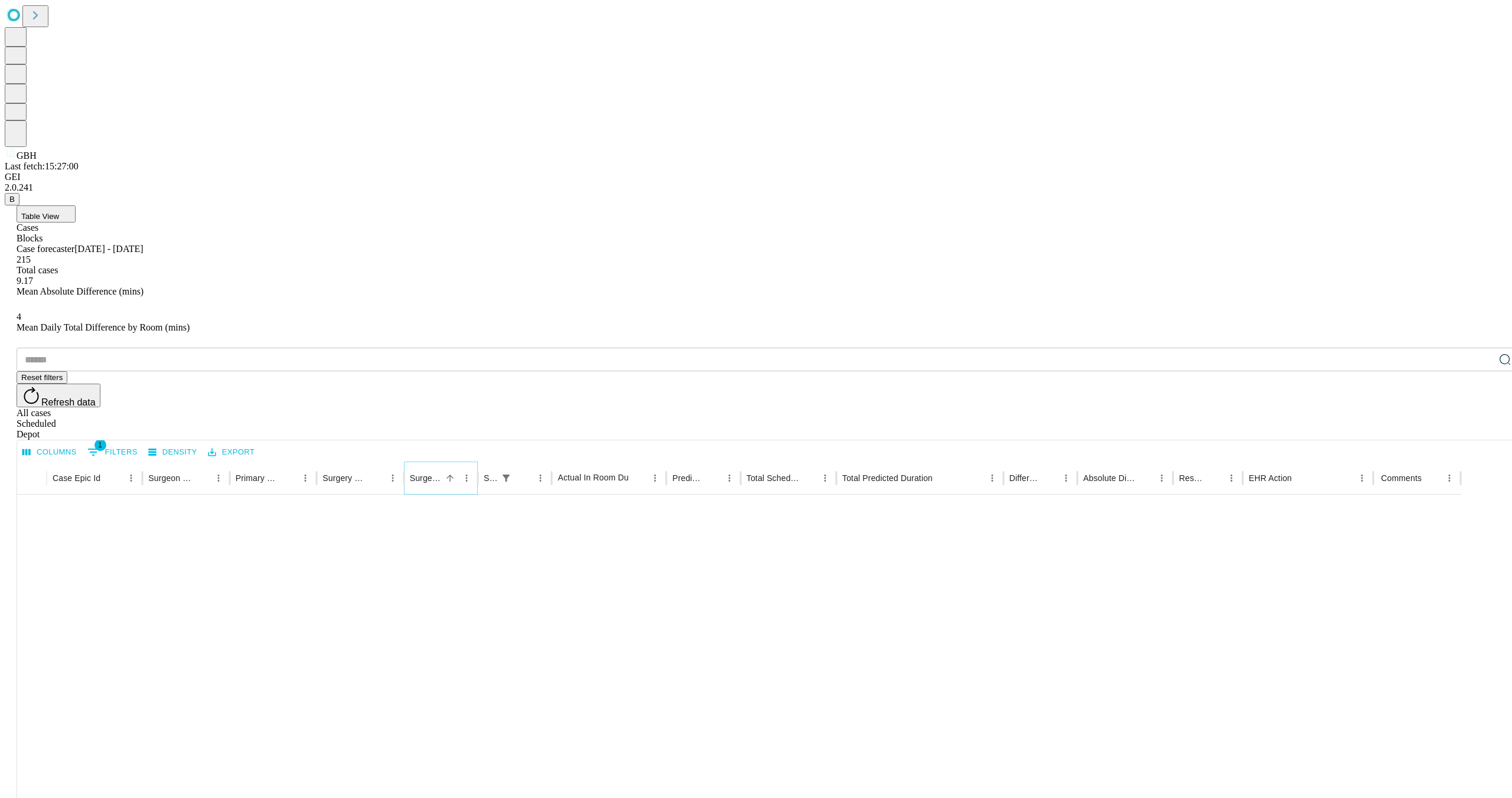
scroll to position [682, 0]
drag, startPoint x: 442, startPoint y: 233, endPoint x: 586, endPoint y: 243, distance: 144.3
click at [551, 462] on div at bounding box center [548, 478] width 6 height 33
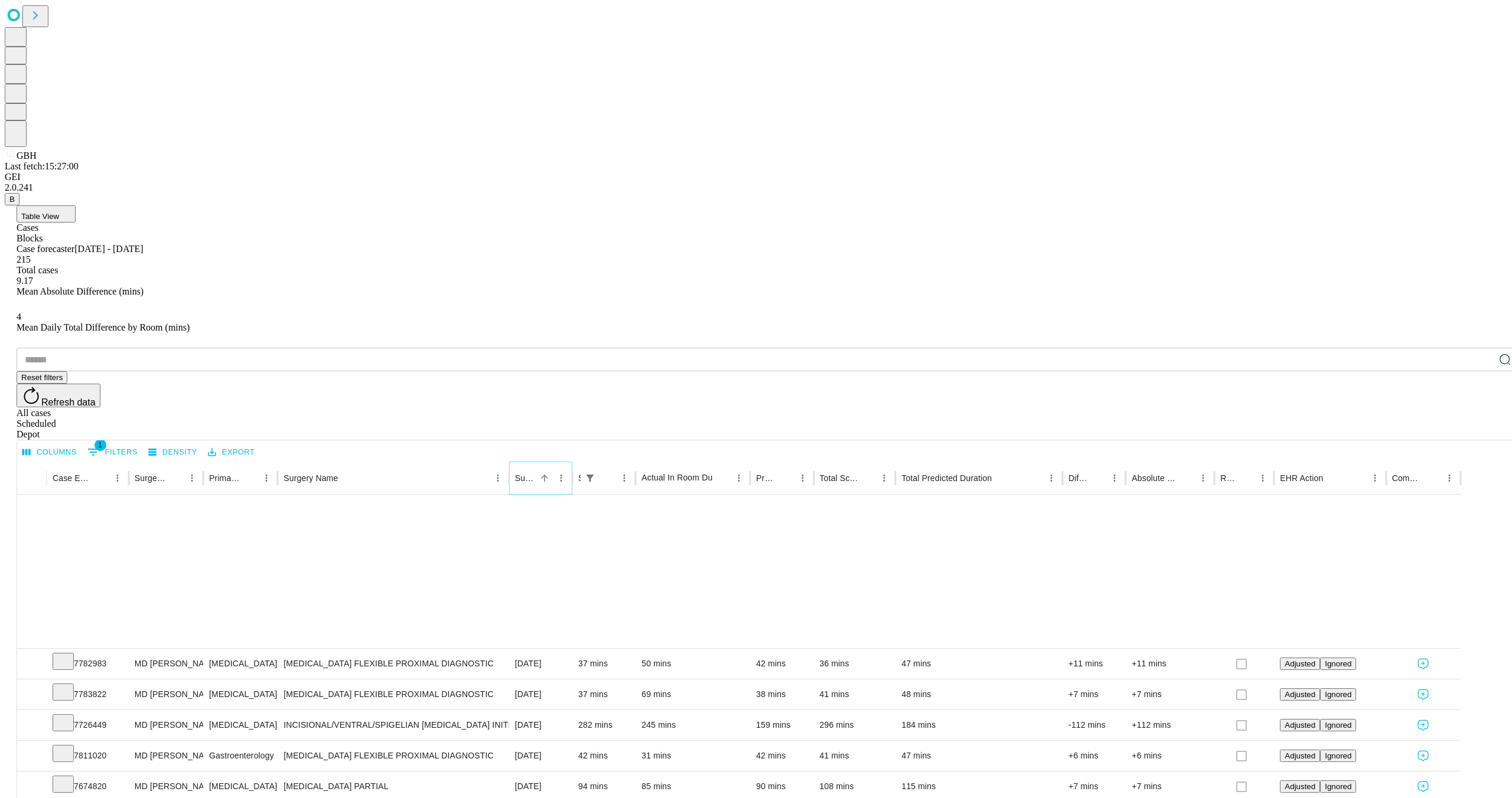
scroll to position [0, 0]
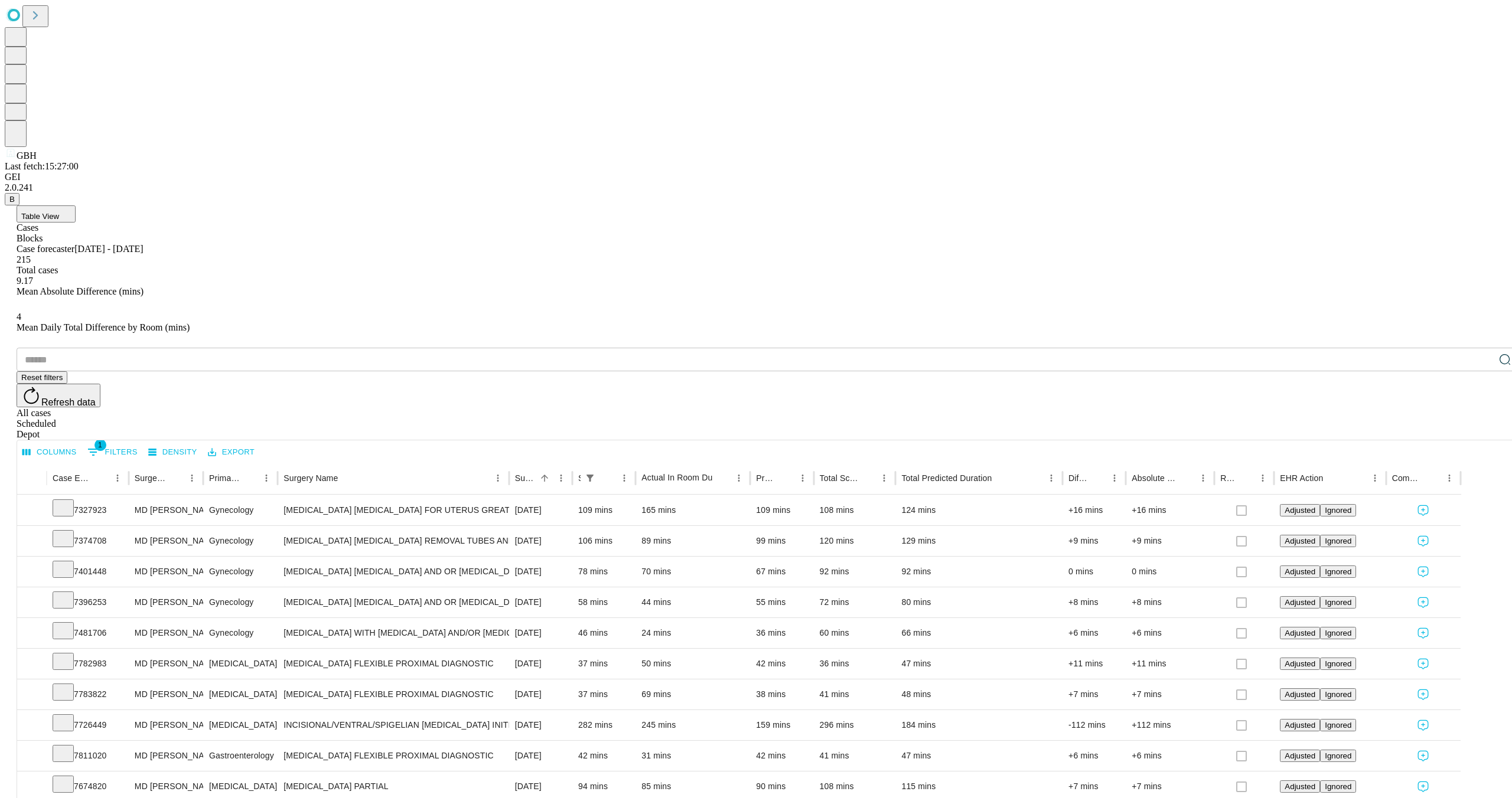
click at [76, 205] on button "Table View" at bounding box center [46, 214] width 59 height 17
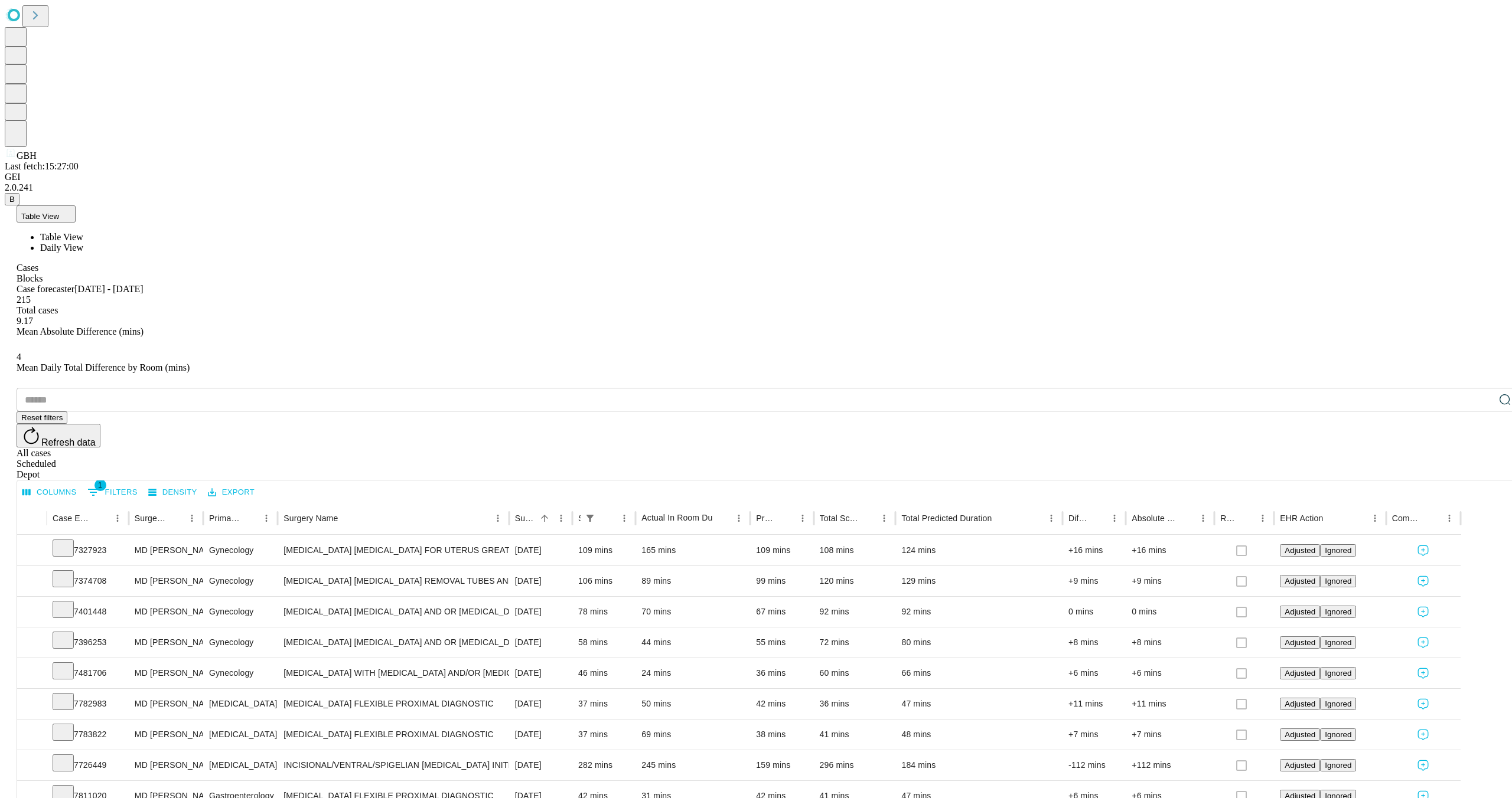
click at [219, 205] on div "Table View Table View Daily View" at bounding box center [768, 229] width 1503 height 48
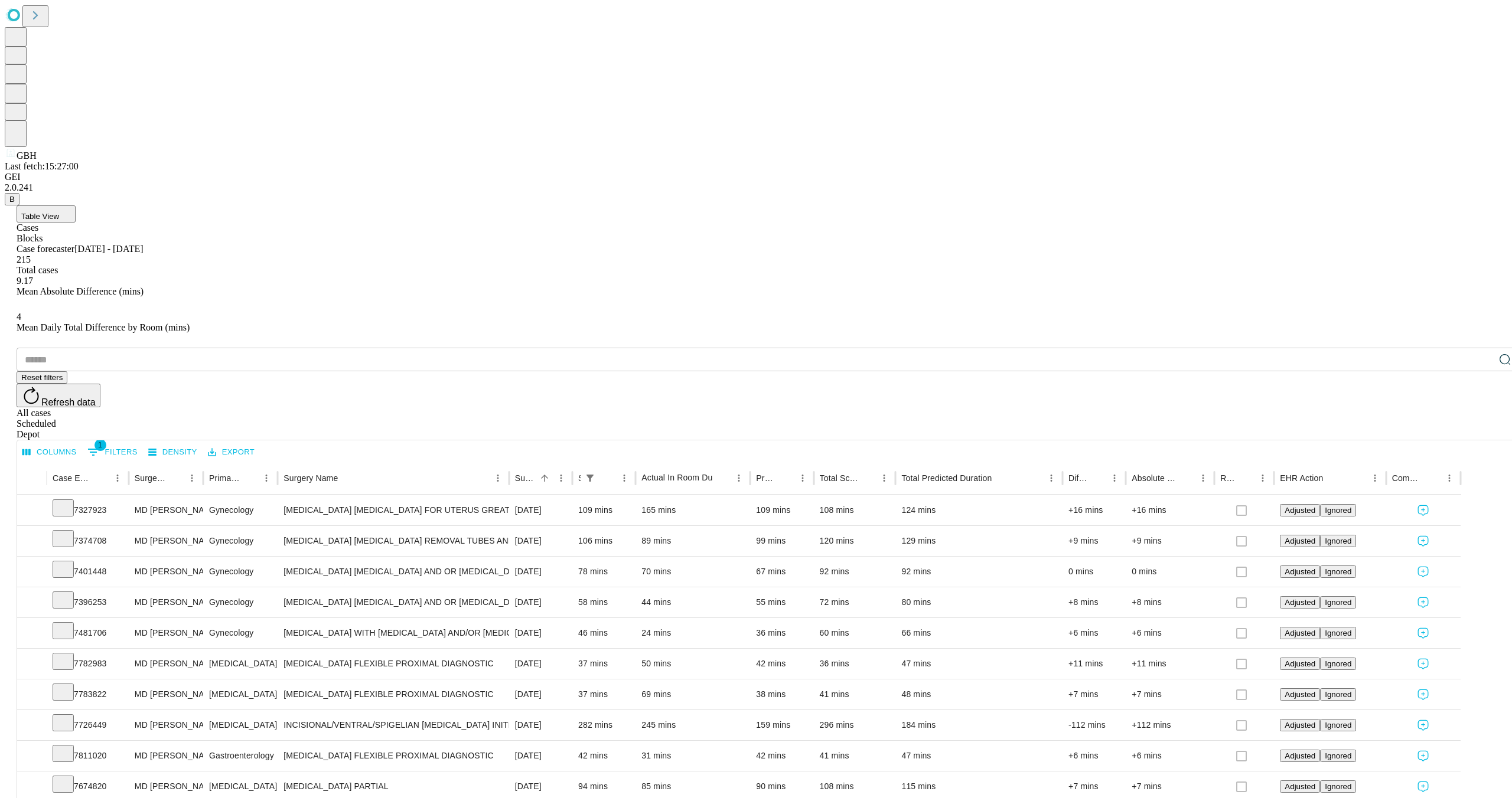
click at [76, 205] on button "Table View" at bounding box center [46, 214] width 59 height 17
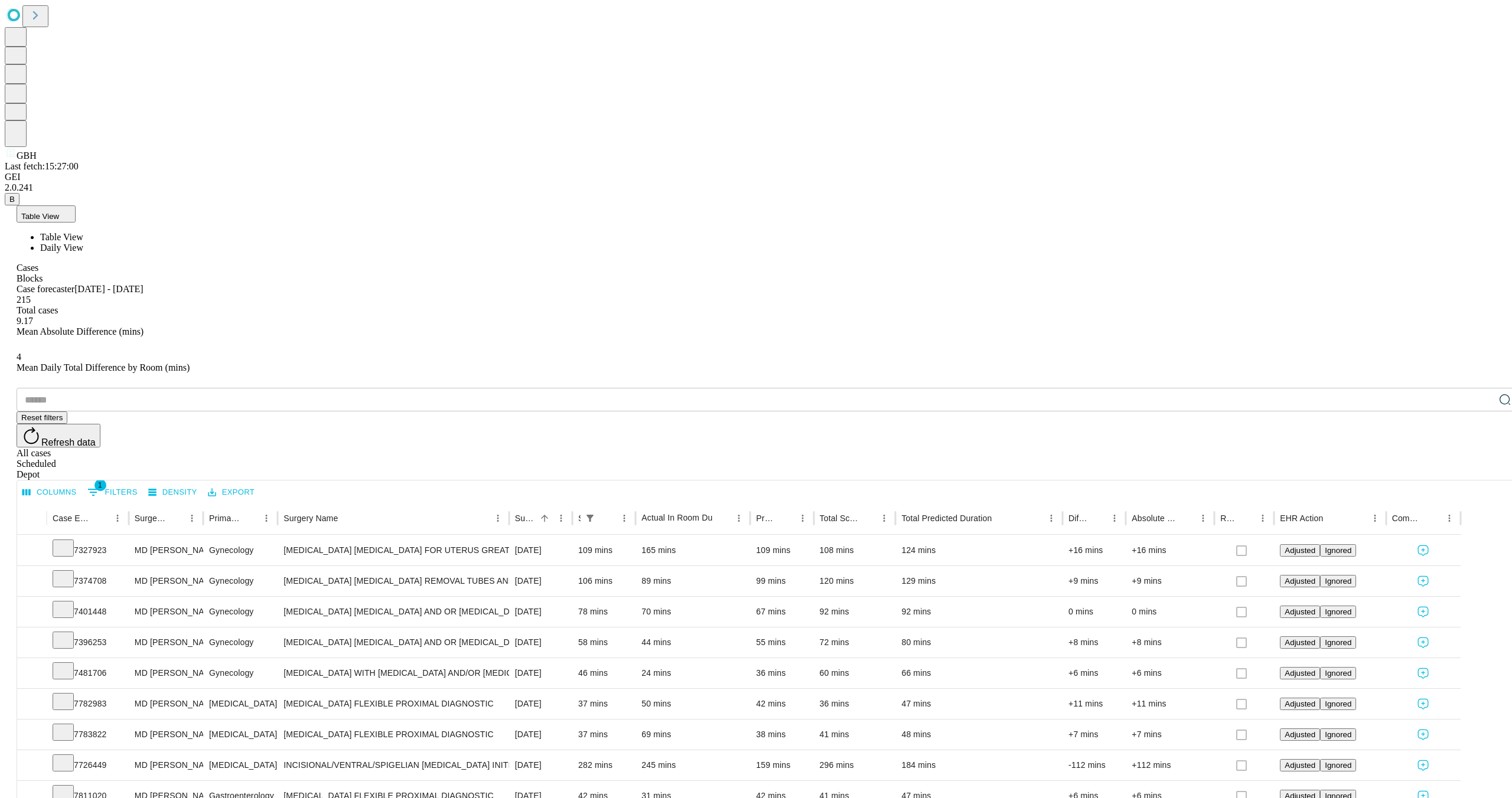
click at [84, 243] on span "Daily View" at bounding box center [62, 247] width 43 height 10
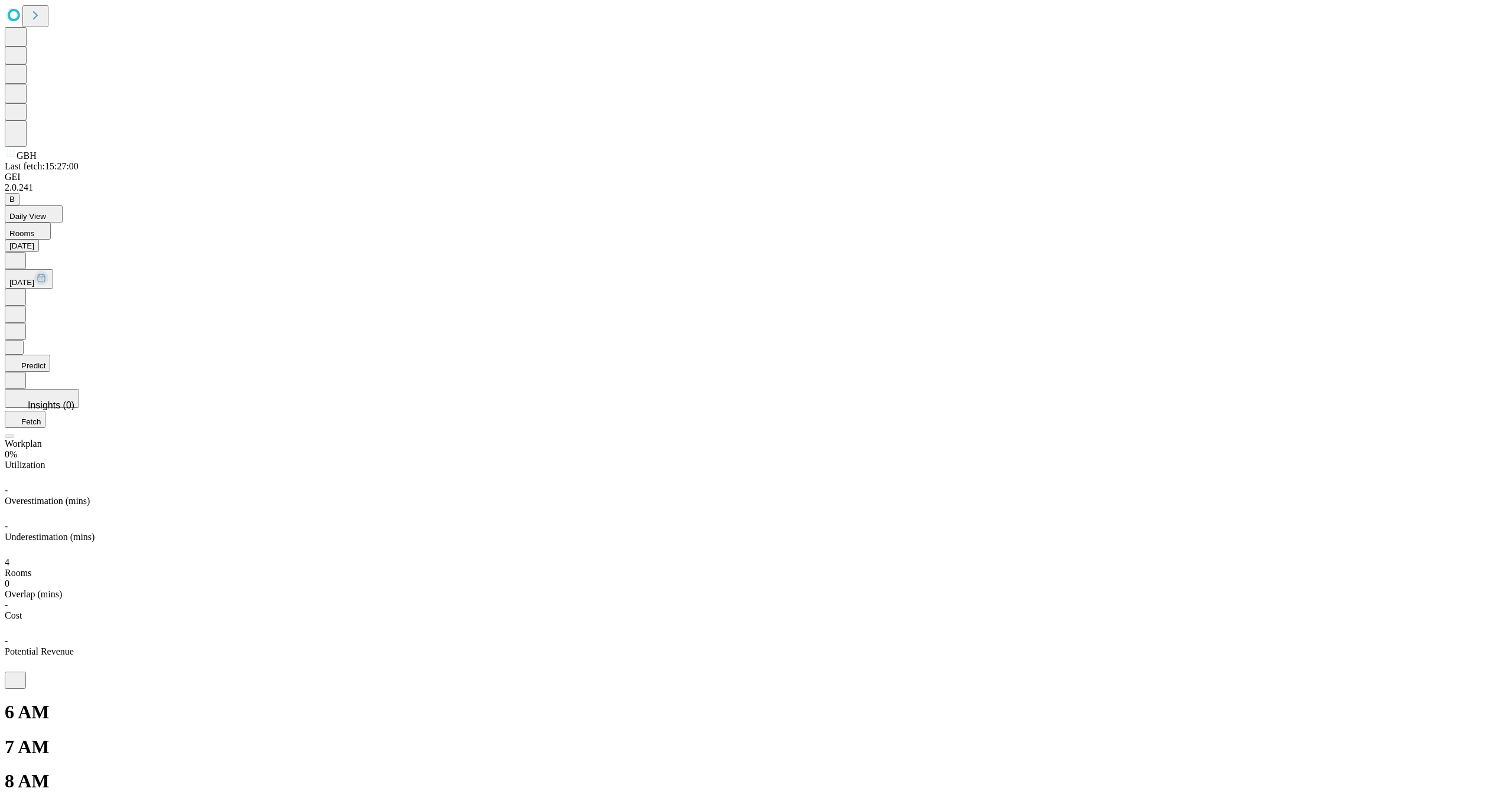
click at [63, 205] on button "Daily View" at bounding box center [34, 214] width 58 height 17
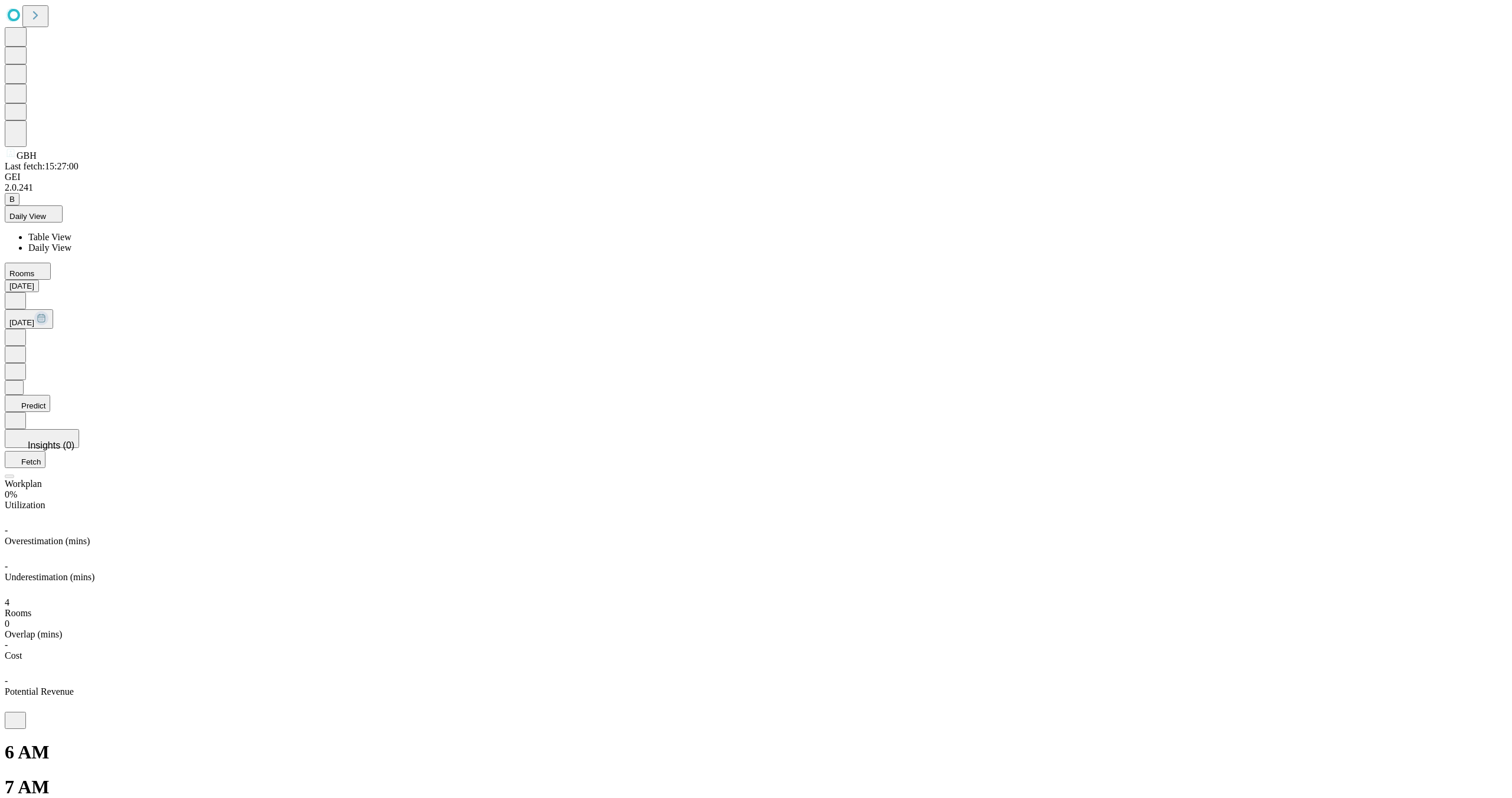
click at [72, 232] on span "Table View" at bounding box center [50, 237] width 43 height 10
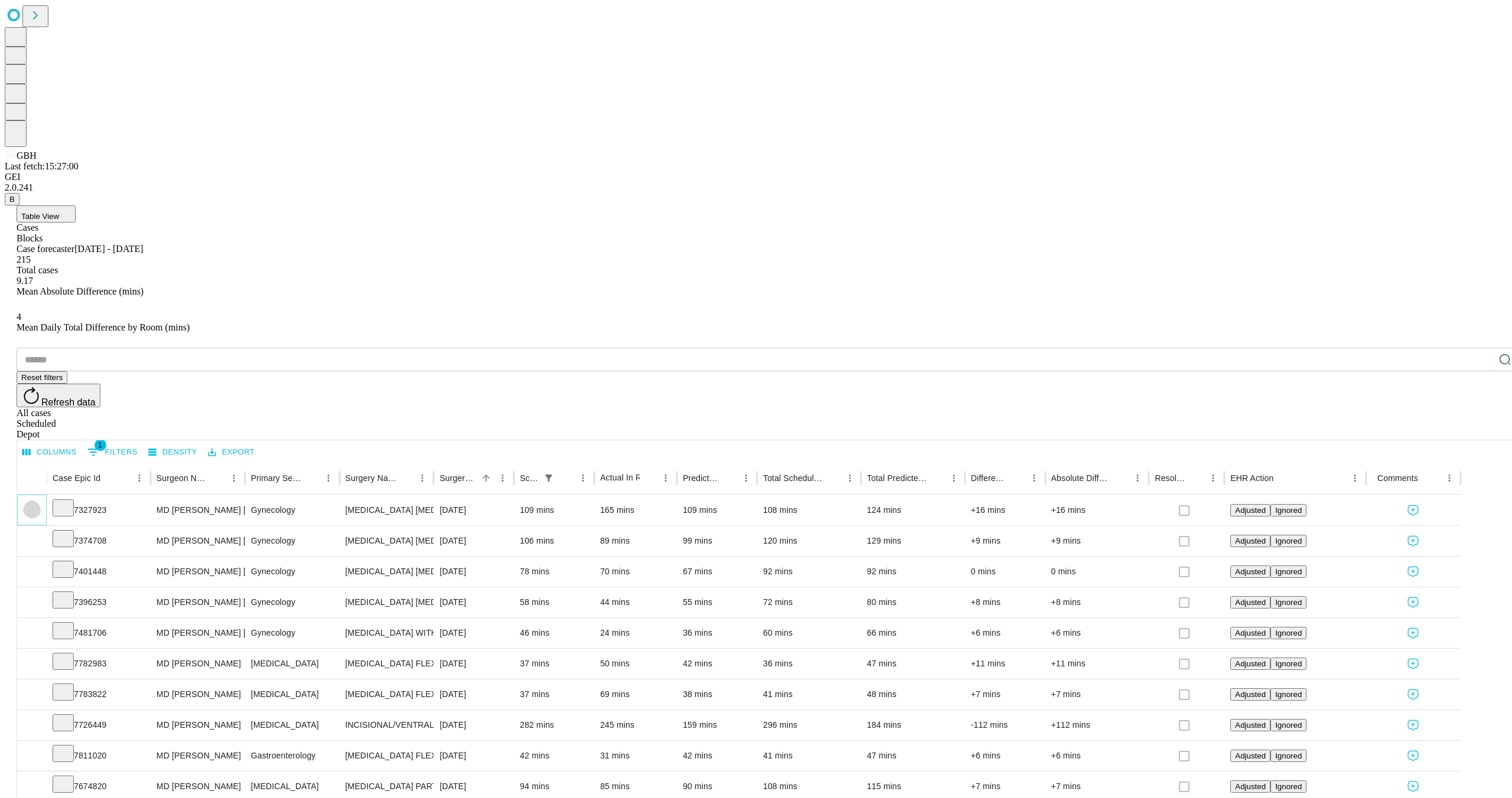
click at [38, 504] on icon "Expand" at bounding box center [32, 510] width 12 height 12
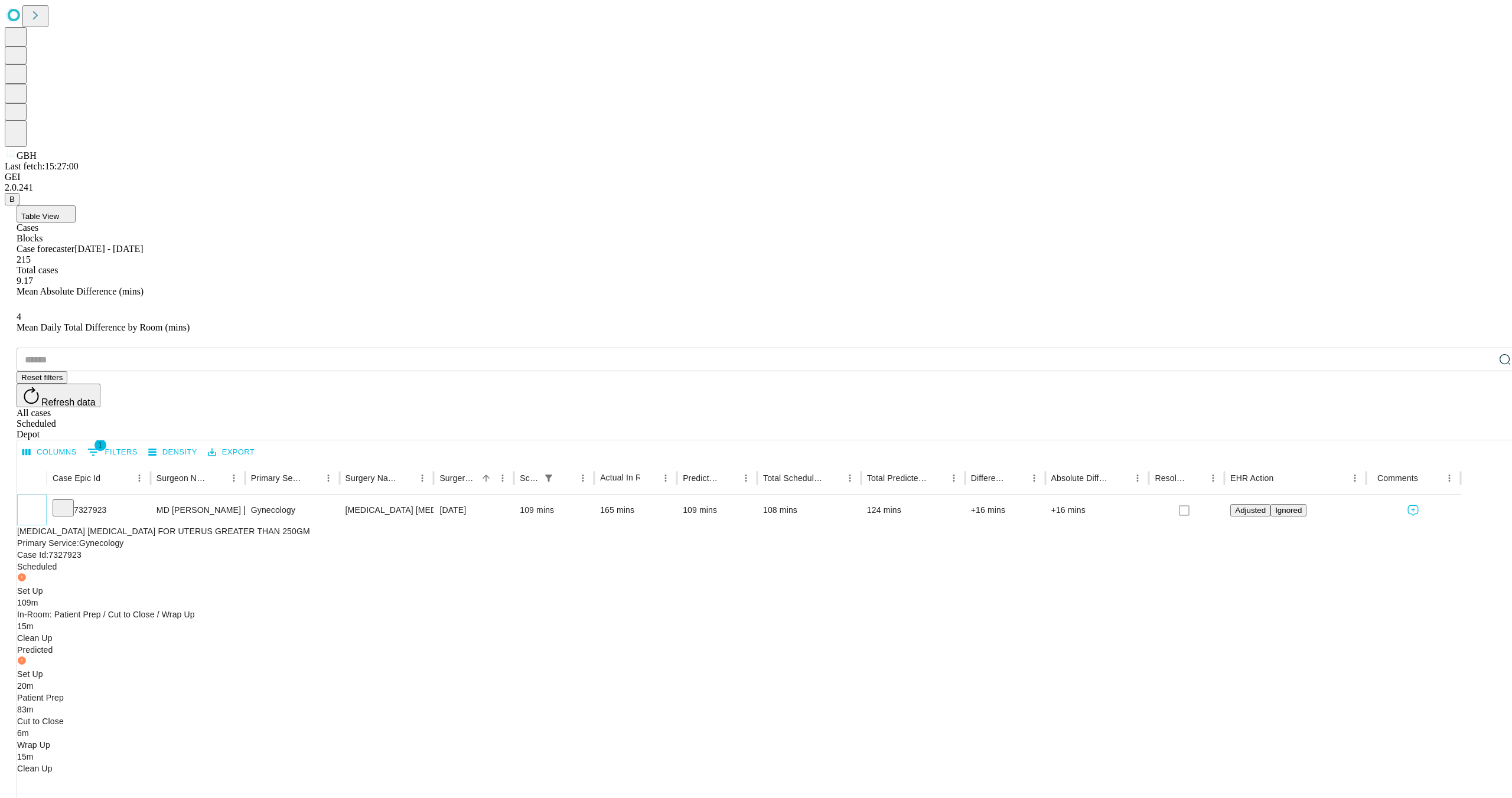
click at [38, 505] on icon "Collapse" at bounding box center [32, 511] width 12 height 12
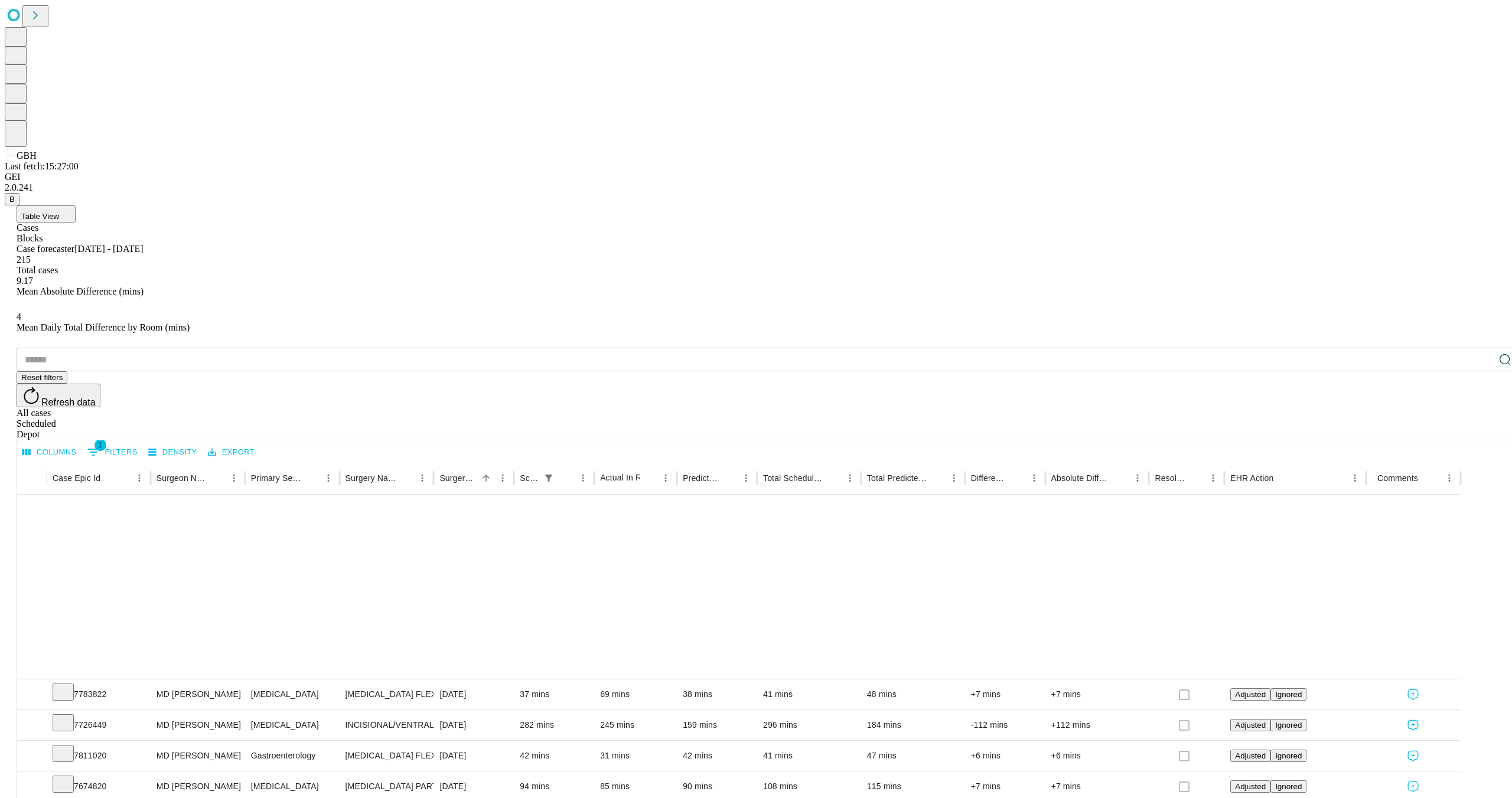
scroll to position [182, 0]
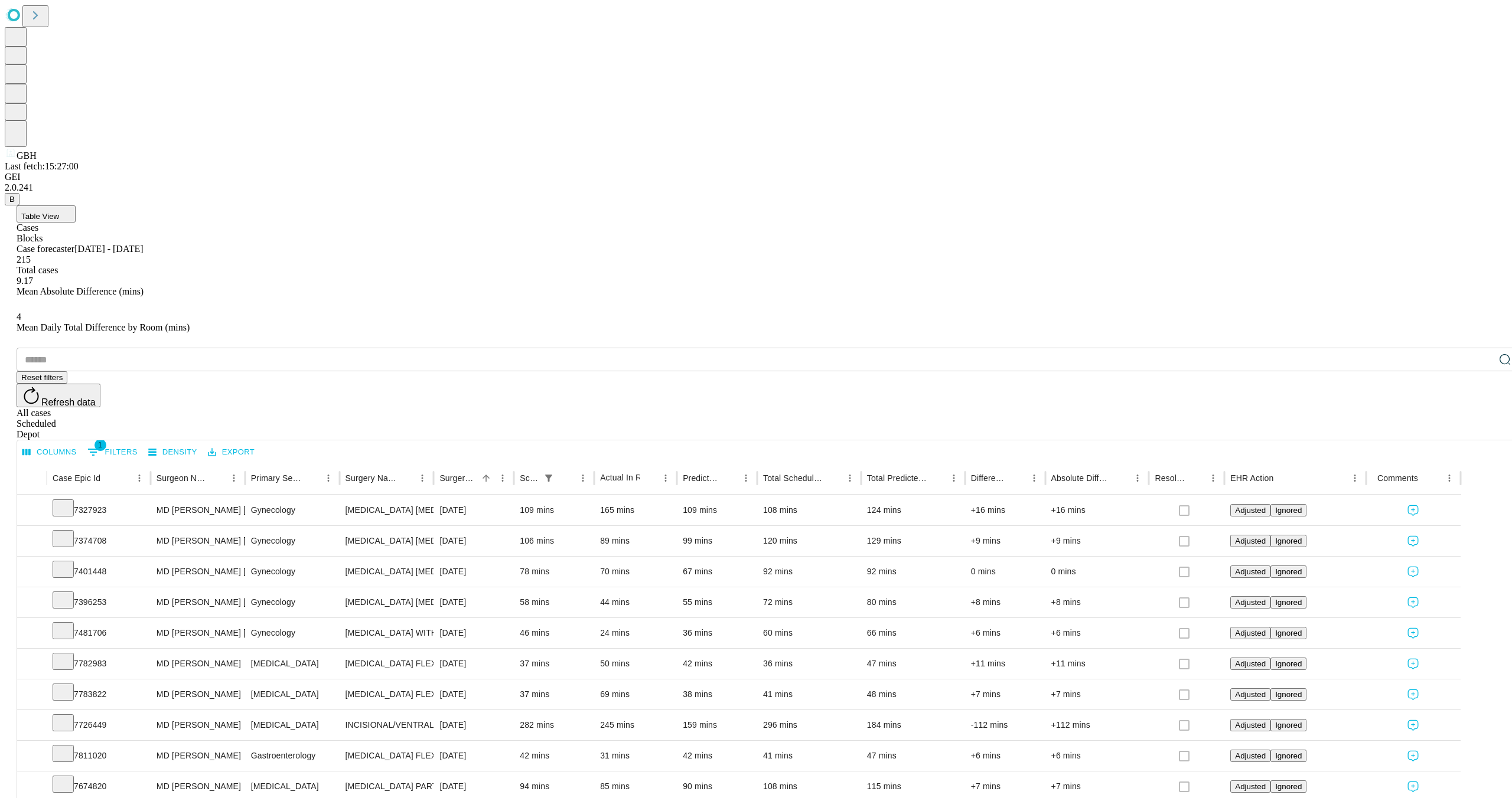
click at [96, 397] on span "Refresh data" at bounding box center [69, 402] width 54 height 10
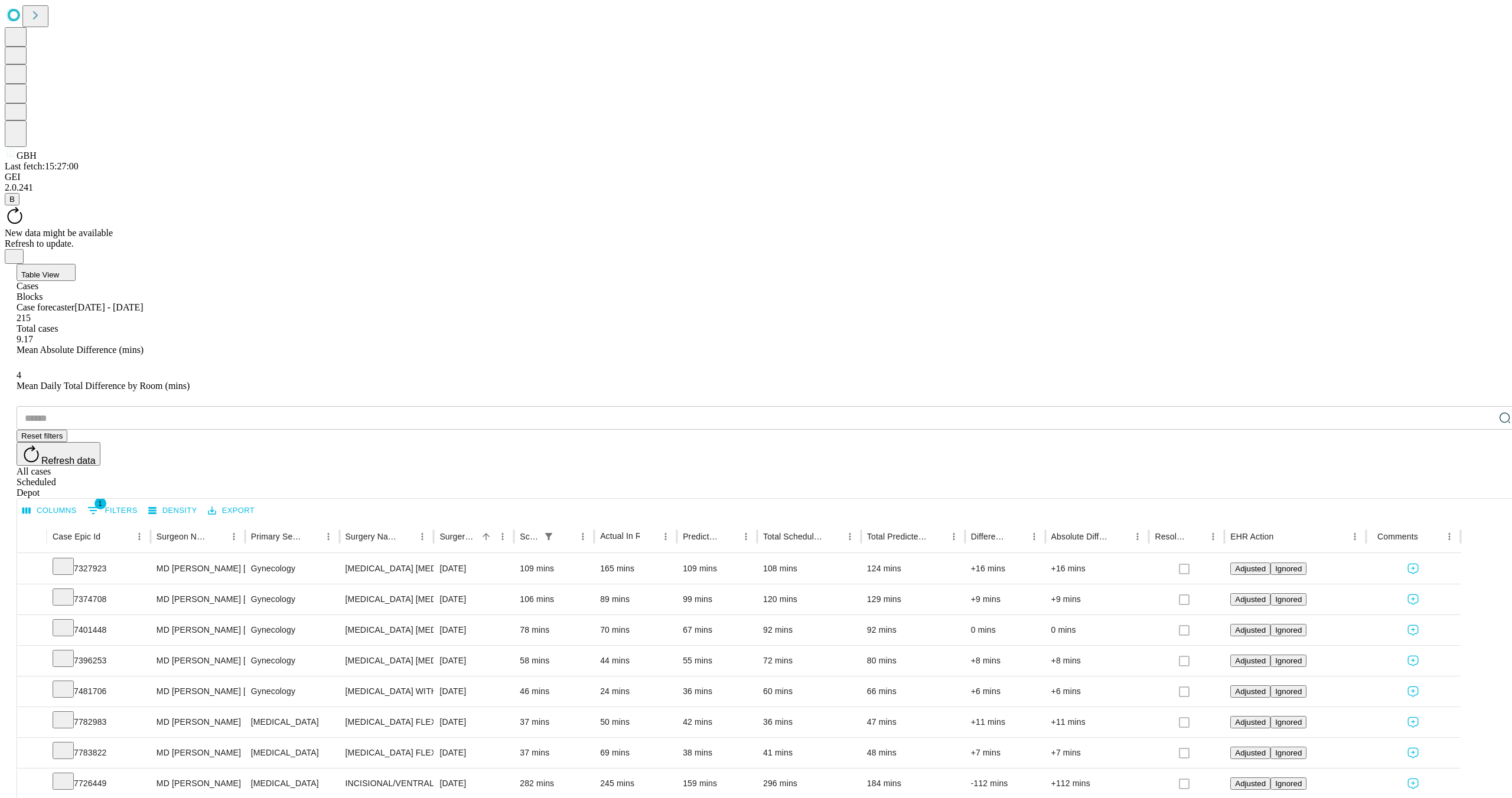
click at [692, 228] on div "New data might be available" at bounding box center [756, 233] width 1503 height 11
